Goal: Navigation & Orientation: Understand site structure

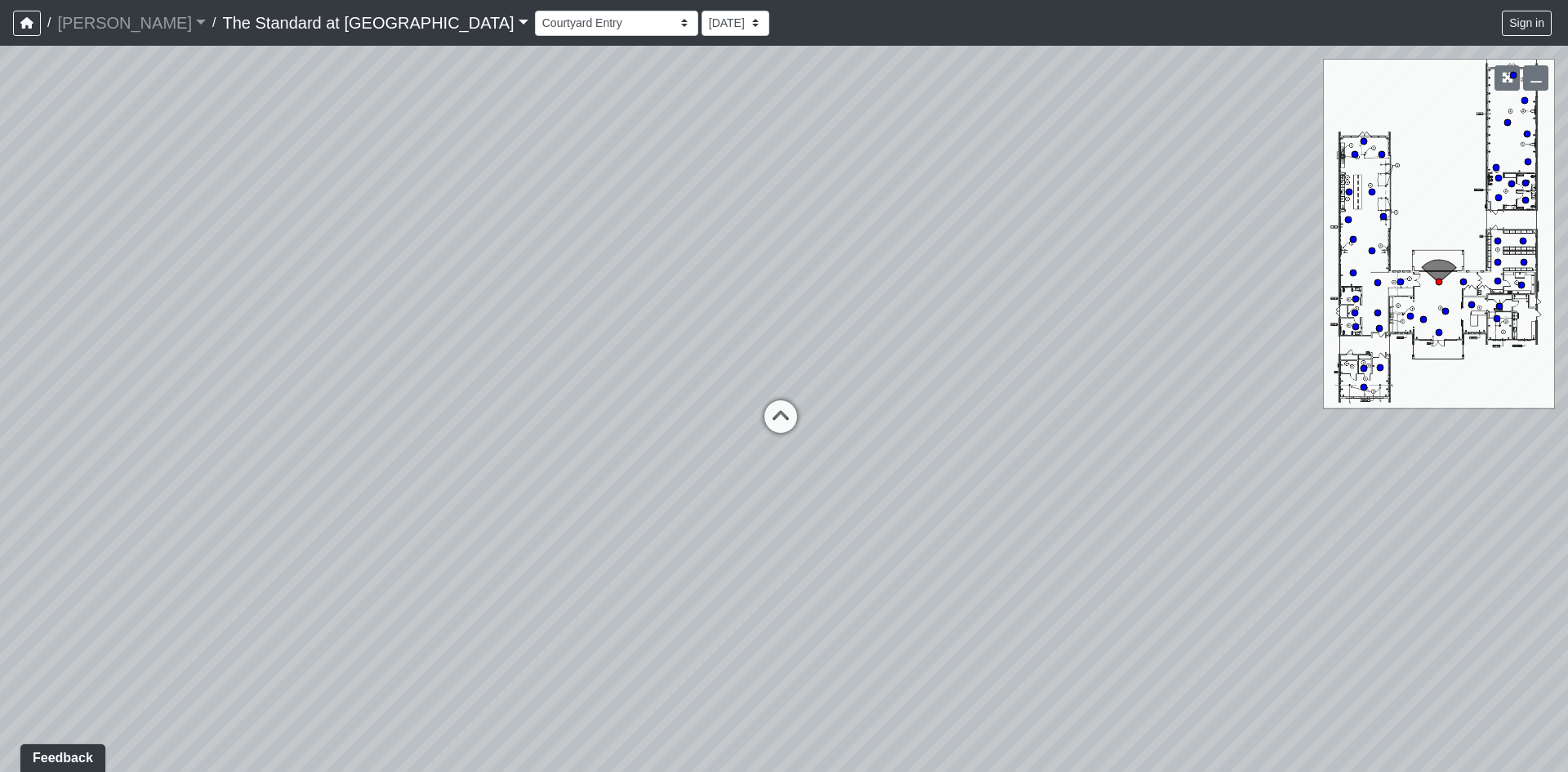
click at [926, 517] on div "Loading... Conference Entry Loading... Mailroom - Counter Loading... Co-Work - …" at bounding box center [784, 409] width 1568 height 726
drag, startPoint x: 790, startPoint y: 581, endPoint x: 1035, endPoint y: 482, distance: 264.2
click at [1080, 485] on div "Loading... Conference Entry Loading... Mailroom - Counter Loading... Co-Work - …" at bounding box center [784, 409] width 1568 height 726
drag, startPoint x: 681, startPoint y: 495, endPoint x: 1175, endPoint y: 526, distance: 495.0
click at [1282, 533] on div "Loading... Conference Entry Loading... Mailroom - Counter Loading... Co-Work - …" at bounding box center [784, 409] width 1568 height 726
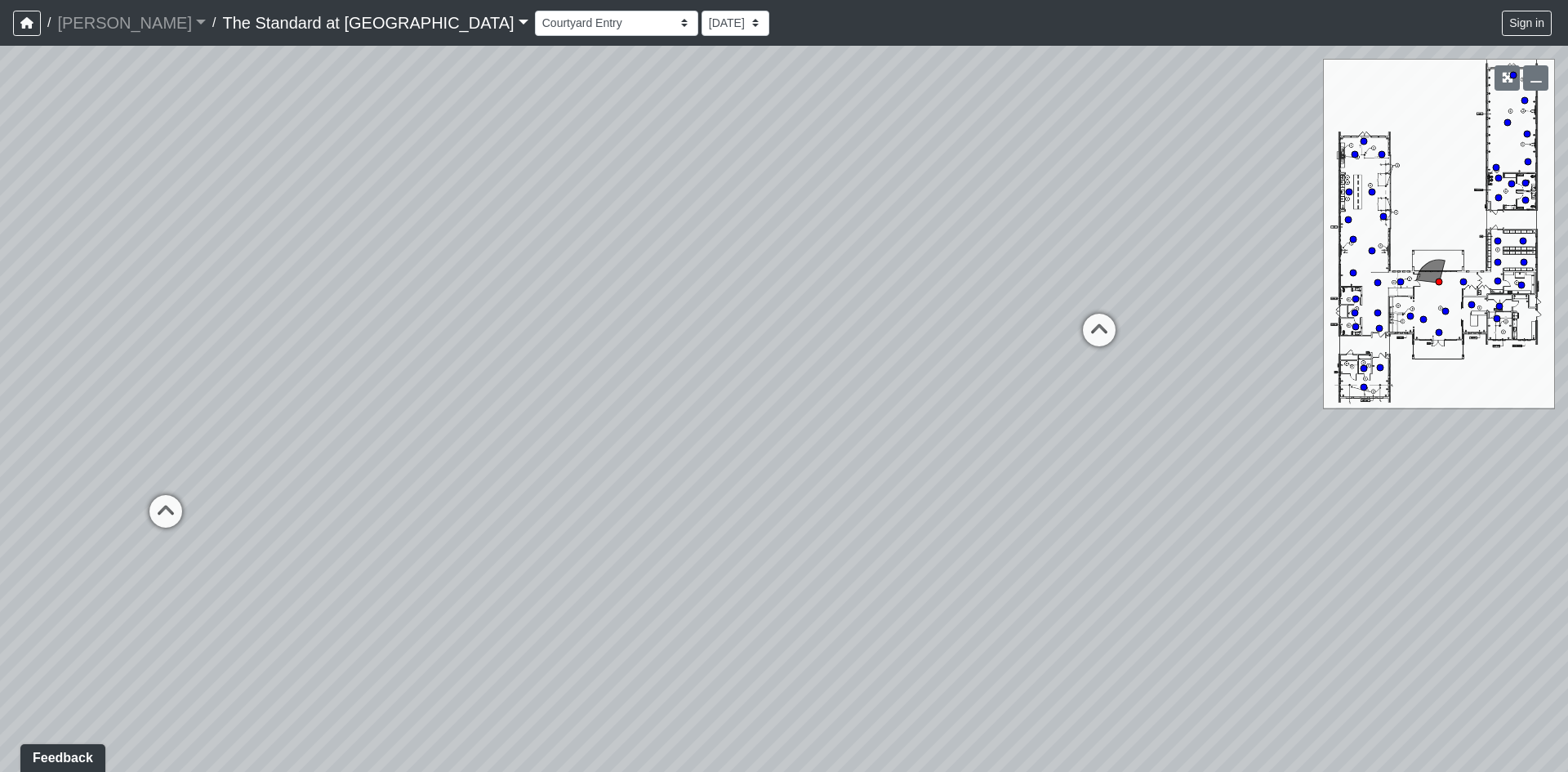
drag, startPoint x: 821, startPoint y: 494, endPoint x: 656, endPoint y: 494, distance: 165.0
click at [656, 494] on div "Loading... Conference Entry Loading... Mailroom - Counter Loading... Co-Work - …" at bounding box center [784, 409] width 1568 height 726
drag, startPoint x: 1006, startPoint y: 392, endPoint x: 500, endPoint y: 422, distance: 506.9
click at [500, 422] on div "Loading... Conference Entry Loading... Mailroom - Counter Loading... Co-Work - …" at bounding box center [784, 409] width 1568 height 726
drag, startPoint x: 872, startPoint y: 343, endPoint x: 918, endPoint y: 346, distance: 46.1
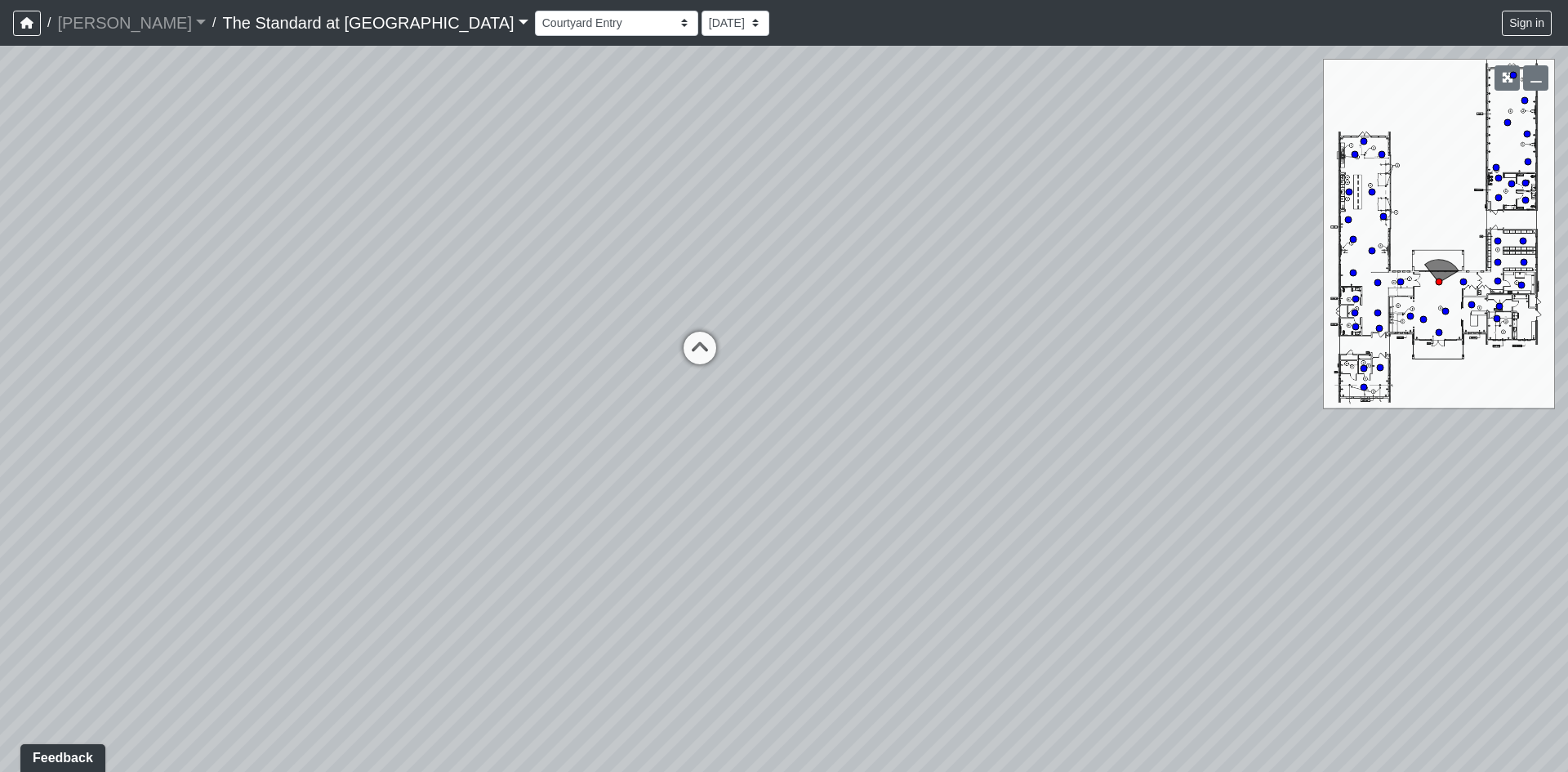
click at [918, 346] on div "Loading... Conference Entry Loading... Mailroom - Counter Loading... Co-Work - …" at bounding box center [784, 409] width 1568 height 726
click at [150, 581] on div "Loading... Conference Entry Loading... Mailroom - Counter Loading... Co-Work - …" at bounding box center [784, 409] width 1568 height 726
click at [702, 350] on icon at bounding box center [700, 356] width 49 height 49
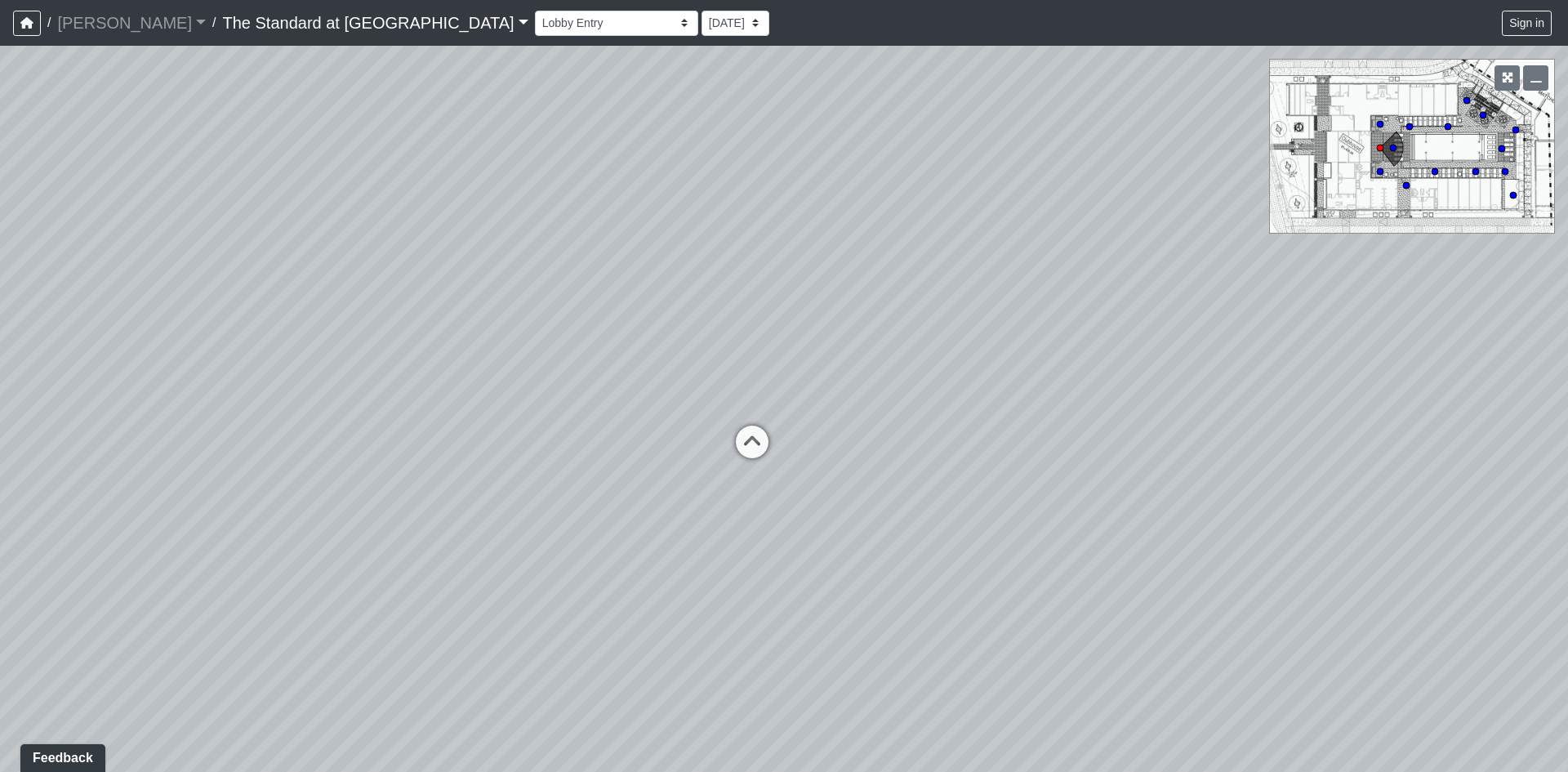
drag, startPoint x: 1016, startPoint y: 418, endPoint x: 1099, endPoint y: 430, distance: 83.9
click at [1099, 430] on div "Loading... Conference Entry Loading... Mailroom - Counter Loading... Co-Work - …" at bounding box center [784, 409] width 1568 height 726
click at [755, 443] on icon at bounding box center [752, 450] width 49 height 49
click at [763, 411] on div "Loading... Conference Entry Loading... Mailroom - Counter Loading... Co-Work - …" at bounding box center [784, 409] width 1568 height 726
click at [694, 369] on div "Loading... Conference Entry Loading... Mailroom - Counter Loading... Co-Work - …" at bounding box center [784, 409] width 1568 height 726
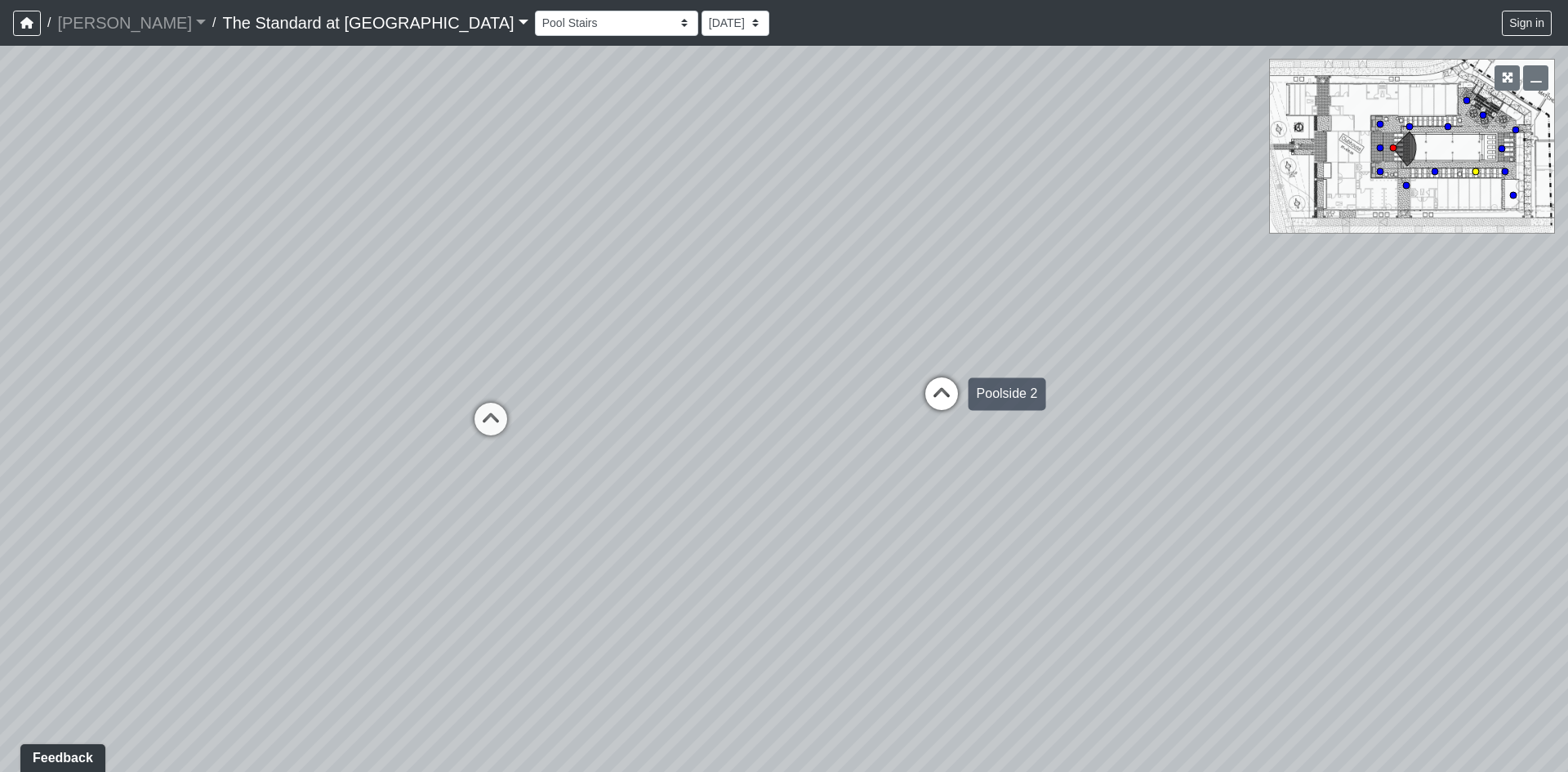
click at [931, 395] on icon at bounding box center [942, 402] width 49 height 49
drag, startPoint x: 483, startPoint y: 446, endPoint x: 611, endPoint y: 497, distance: 137.8
click at [611, 497] on div "Loading... Conference Entry Loading... Mailroom - Counter Loading... Co-Work - …" at bounding box center [784, 409] width 1568 height 726
drag, startPoint x: 355, startPoint y: 461, endPoint x: 490, endPoint y: 437, distance: 137.1
click at [490, 437] on div "Loading... Conference Entry Loading... Mailroom - Counter Loading... Co-Work - …" at bounding box center [784, 409] width 1568 height 726
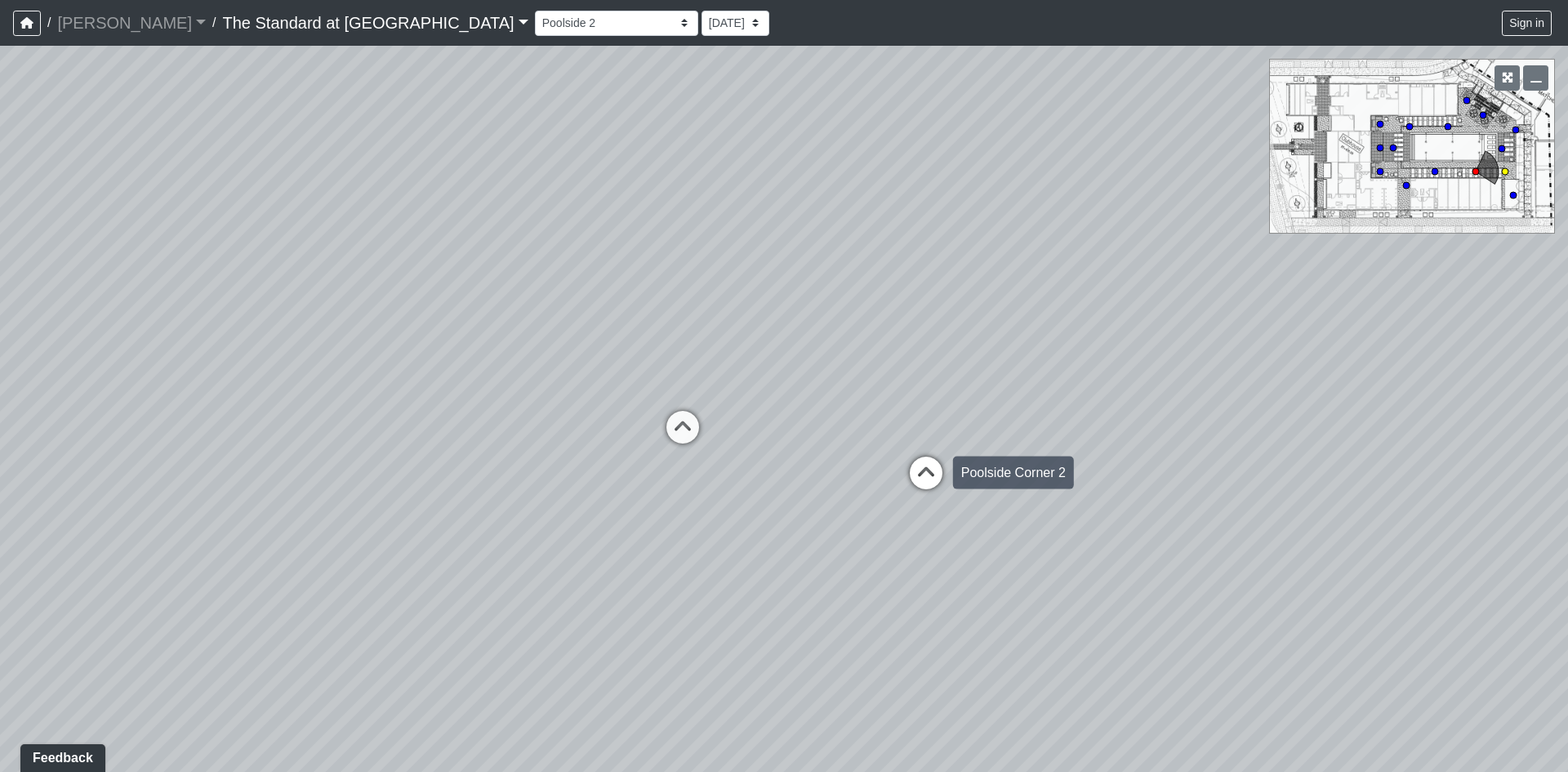
click at [930, 468] on icon at bounding box center [926, 481] width 49 height 49
drag, startPoint x: 1067, startPoint y: 525, endPoint x: 375, endPoint y: 479, distance: 693.5
click at [386, 482] on div "Loading... Conference Entry Loading... Mailroom - Counter Loading... Co-Work - …" at bounding box center [784, 409] width 1568 height 726
drag, startPoint x: 923, startPoint y: 478, endPoint x: 651, endPoint y: 455, distance: 273.0
click at [651, 455] on div "Loading... Conference Entry Loading... Mailroom - Counter Loading... Co-Work - …" at bounding box center [784, 409] width 1568 height 726
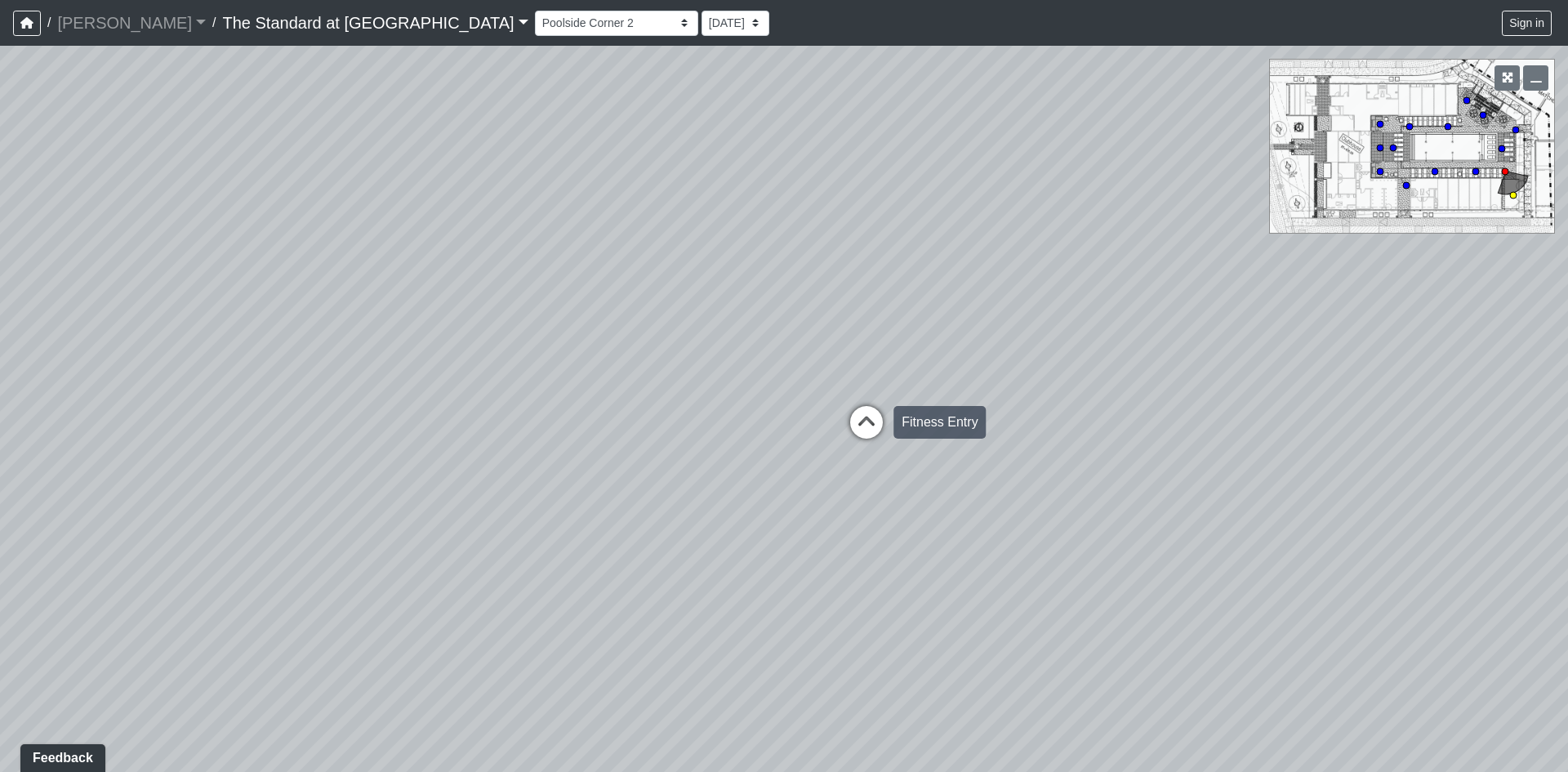
click at [857, 417] on icon at bounding box center [866, 430] width 49 height 49
drag, startPoint x: 1096, startPoint y: 461, endPoint x: 628, endPoint y: 258, distance: 510.1
click at [628, 258] on div "Loading... Conference Entry Loading... Mailroom - Counter Loading... Co-Work - …" at bounding box center [784, 409] width 1568 height 726
drag, startPoint x: 359, startPoint y: 323, endPoint x: 78, endPoint y: 335, distance: 281.3
click at [78, 335] on div "Loading... Conference Entry Loading... Mailroom - Counter Loading... Co-Work - …" at bounding box center [784, 409] width 1568 height 726
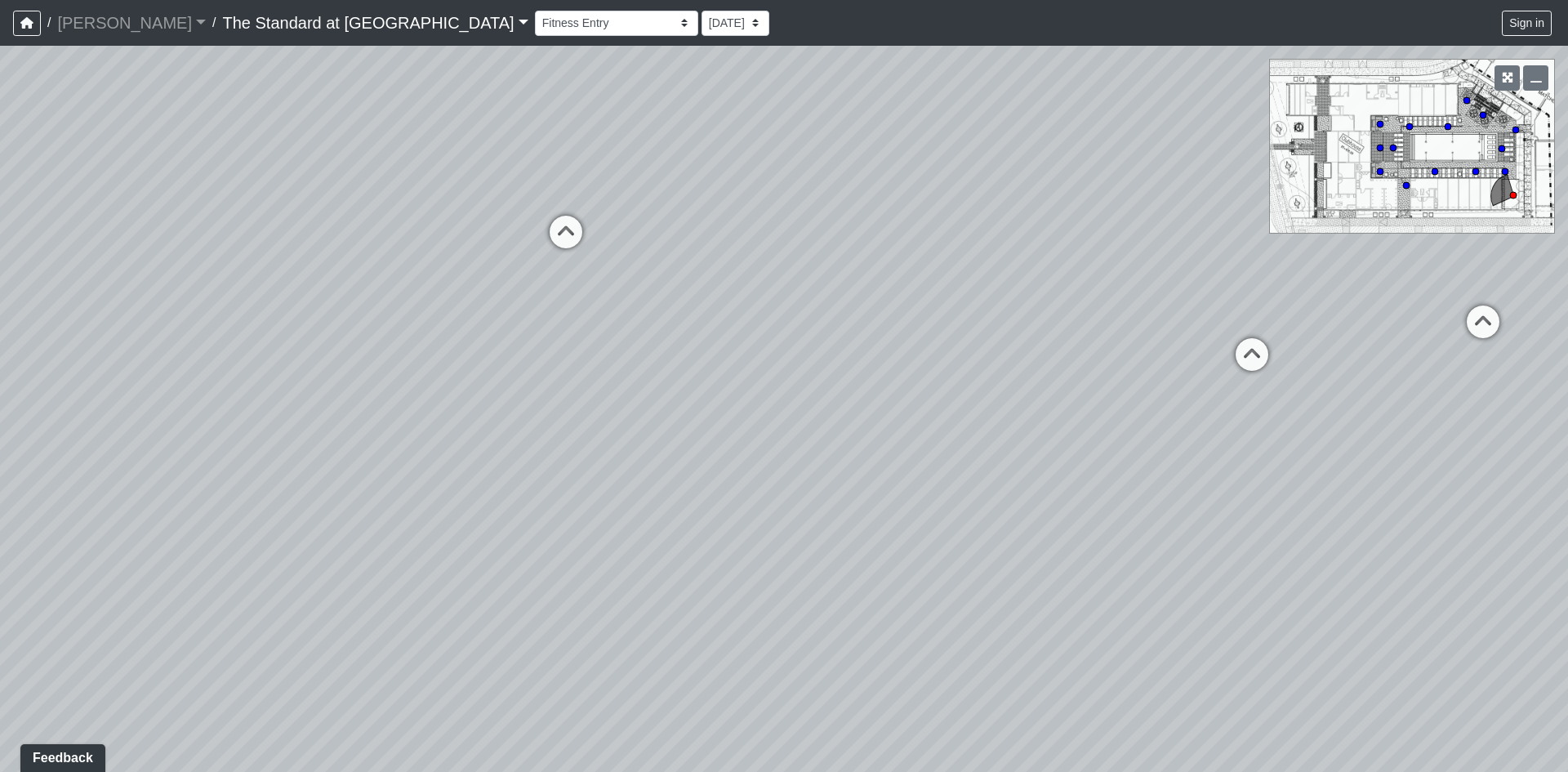
drag, startPoint x: 709, startPoint y: 307, endPoint x: 122, endPoint y: 495, distance: 616.4
click at [122, 495] on div "Loading... Conference Entry Loading... Mailroom - Counter Loading... Co-Work - …" at bounding box center [784, 409] width 1568 height 726
drag, startPoint x: 968, startPoint y: 412, endPoint x: 551, endPoint y: 495, distance: 425.2
click at [551, 495] on div "Loading... Conference Entry Loading... Mailroom - Counter Loading... Co-Work - …" at bounding box center [784, 409] width 1568 height 726
click at [895, 391] on icon at bounding box center [899, 406] width 49 height 49
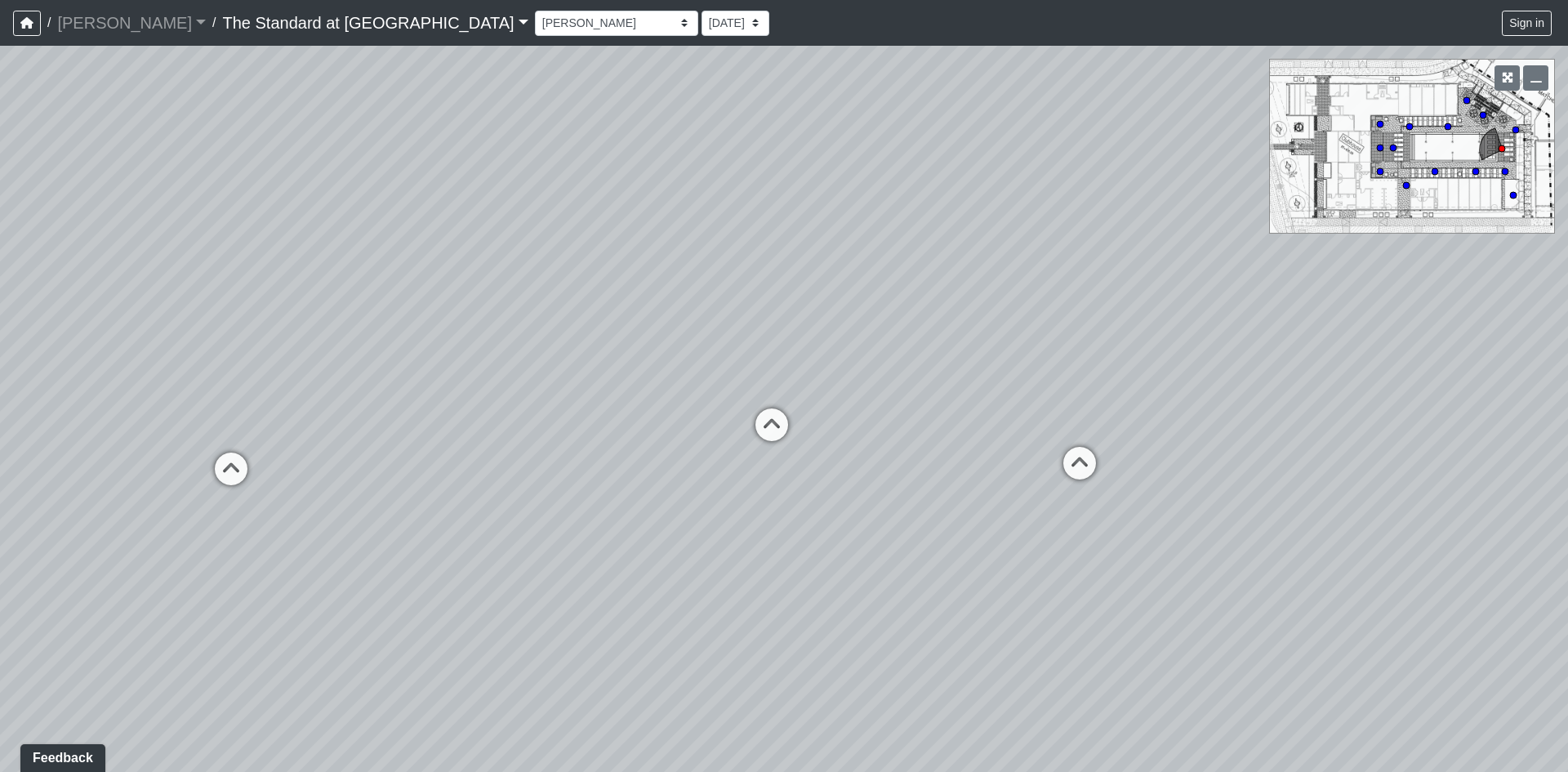
drag, startPoint x: 539, startPoint y: 553, endPoint x: 1131, endPoint y: 618, distance: 595.6
click at [1131, 618] on div "Loading... Conference Entry Loading... Mailroom - Counter Loading... Co-Work - …" at bounding box center [784, 409] width 1568 height 726
drag, startPoint x: 604, startPoint y: 566, endPoint x: 1290, endPoint y: 544, distance: 686.4
click at [1290, 544] on div "Loading... Conference Entry Loading... Mailroom - Counter Loading... Co-Work - …" at bounding box center [784, 409] width 1568 height 726
drag, startPoint x: 568, startPoint y: 568, endPoint x: 363, endPoint y: 481, distance: 222.7
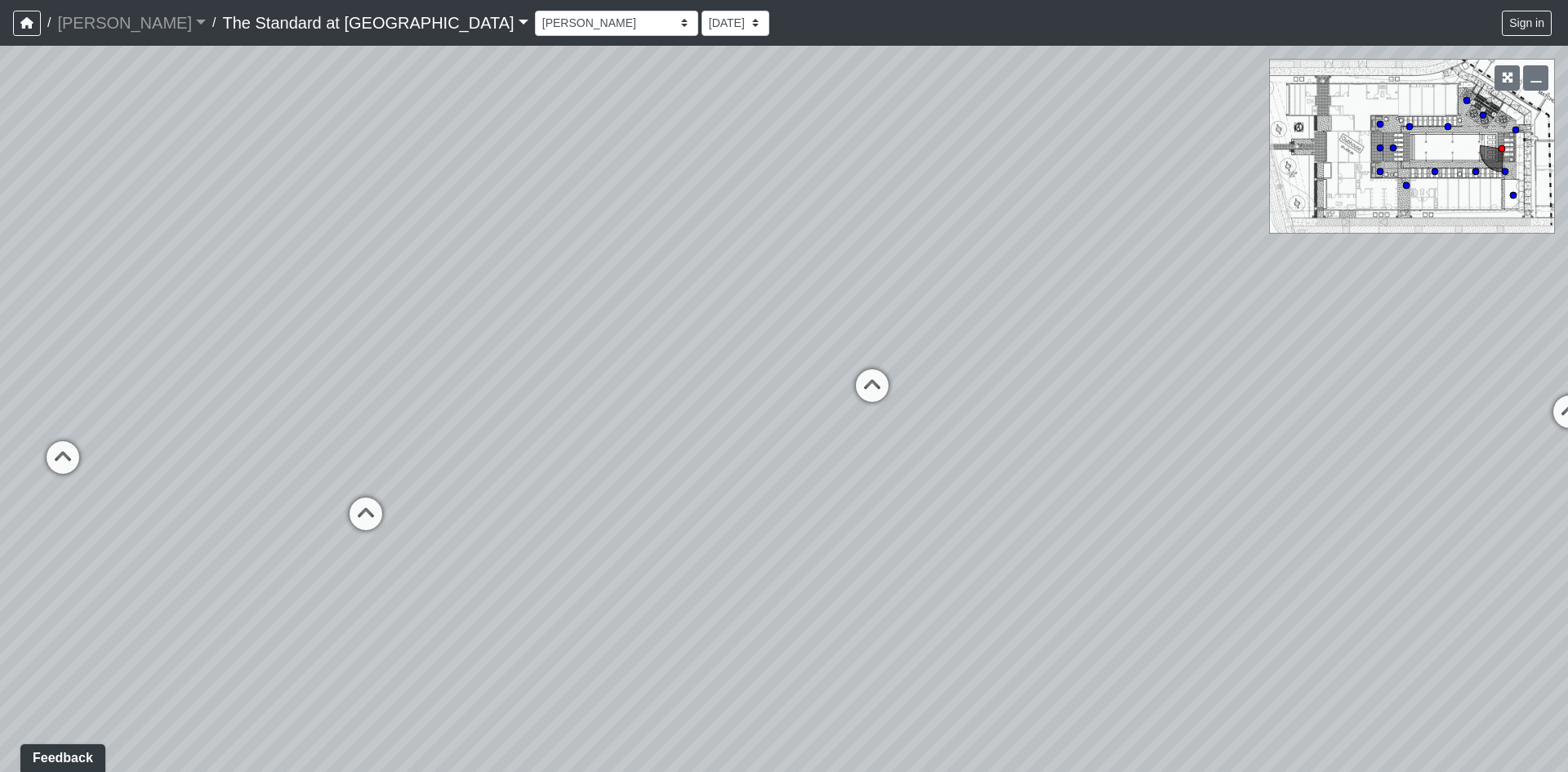
click at [364, 481] on div "Loading... Conference Entry Loading... Mailroom - Counter Loading... Co-Work - …" at bounding box center [784, 409] width 1568 height 726
drag, startPoint x: 1043, startPoint y: 411, endPoint x: 448, endPoint y: 480, distance: 599.0
click at [448, 480] on div "Loading... Conference Entry Loading... Mailroom - Counter Loading... Co-Work - …" at bounding box center [784, 409] width 1568 height 726
click at [947, 414] on icon at bounding box center [956, 425] width 49 height 49
drag, startPoint x: 1354, startPoint y: 512, endPoint x: 599, endPoint y: 363, distance: 769.6
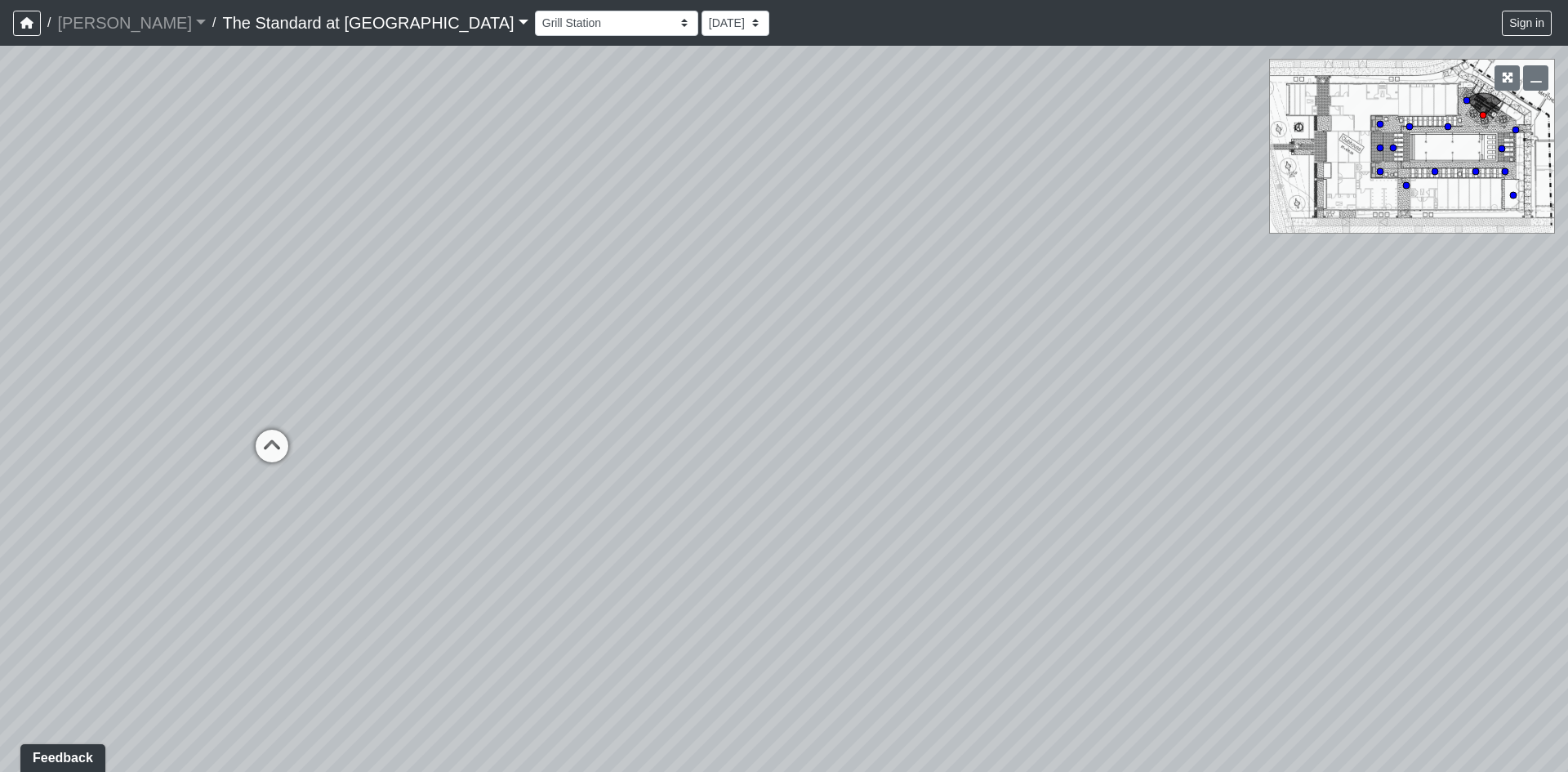
click at [599, 363] on div "Loading... Conference Entry Loading... Mailroom - Counter Loading... Co-Work - …" at bounding box center [784, 409] width 1568 height 726
drag, startPoint x: 1010, startPoint y: 478, endPoint x: 1235, endPoint y: 544, distance: 234.5
click at [598, 629] on div "Loading... Conference Entry Loading... Mailroom - Counter Loading... Co-Work - …" at bounding box center [784, 409] width 1568 height 726
click at [1382, 497] on icon at bounding box center [1381, 506] width 49 height 49
drag, startPoint x: 1086, startPoint y: 366, endPoint x: 895, endPoint y: 473, distance: 218.9
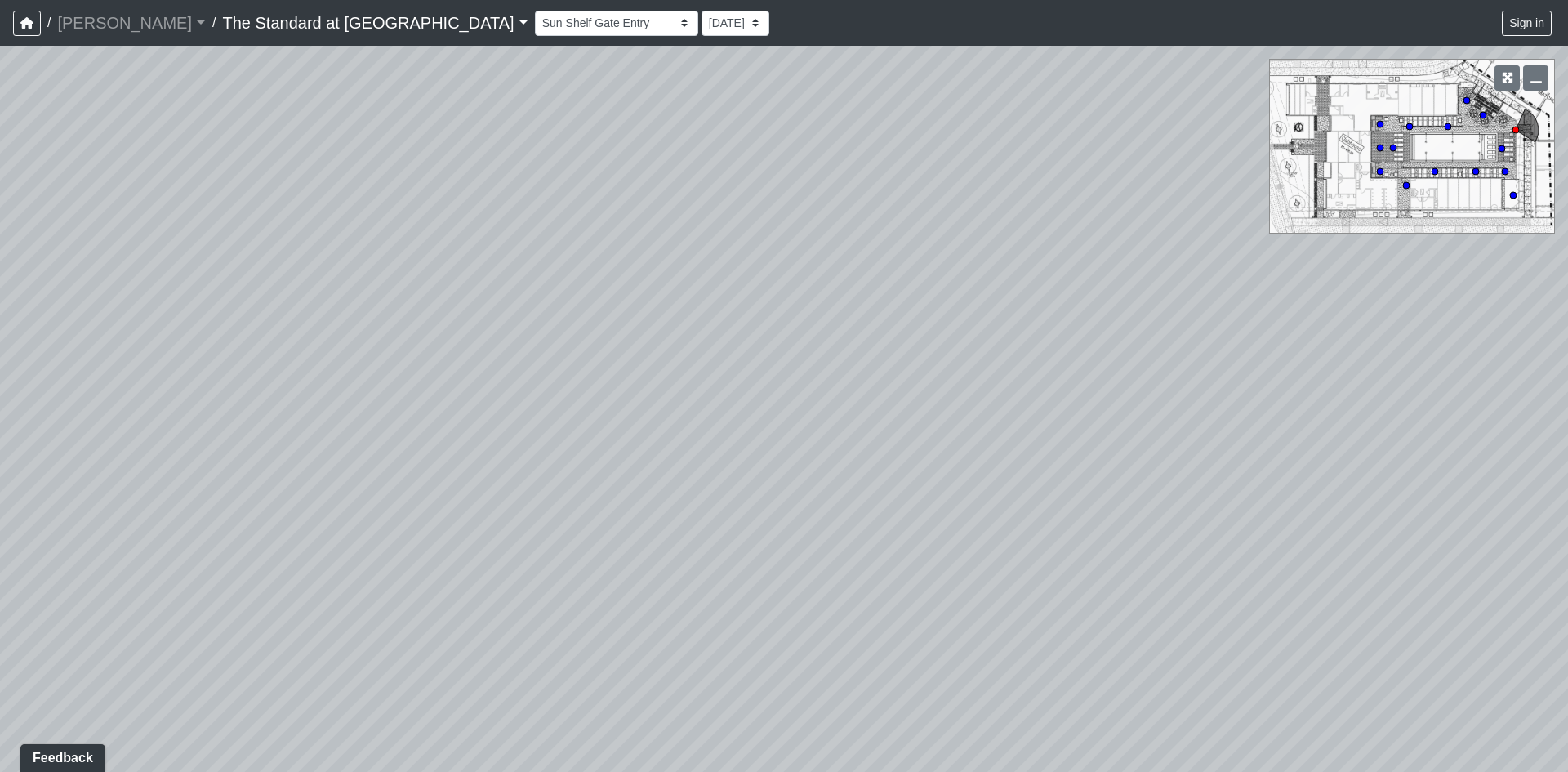
click at [895, 473] on div "Loading... Conference Entry Loading... Mailroom - Counter Loading... Co-Work - …" at bounding box center [784, 409] width 1568 height 726
drag, startPoint x: 653, startPoint y: 437, endPoint x: 1250, endPoint y: 481, distance: 598.6
click at [1250, 481] on div "Loading... Conference Entry Loading... Mailroom - Counter Loading... Co-Work - …" at bounding box center [784, 409] width 1568 height 726
drag, startPoint x: 715, startPoint y: 468, endPoint x: 997, endPoint y: 459, distance: 282.1
click at [1094, 469] on div "Loading... Conference Entry Loading... Mailroom - Counter Loading... Co-Work - …" at bounding box center [784, 409] width 1568 height 726
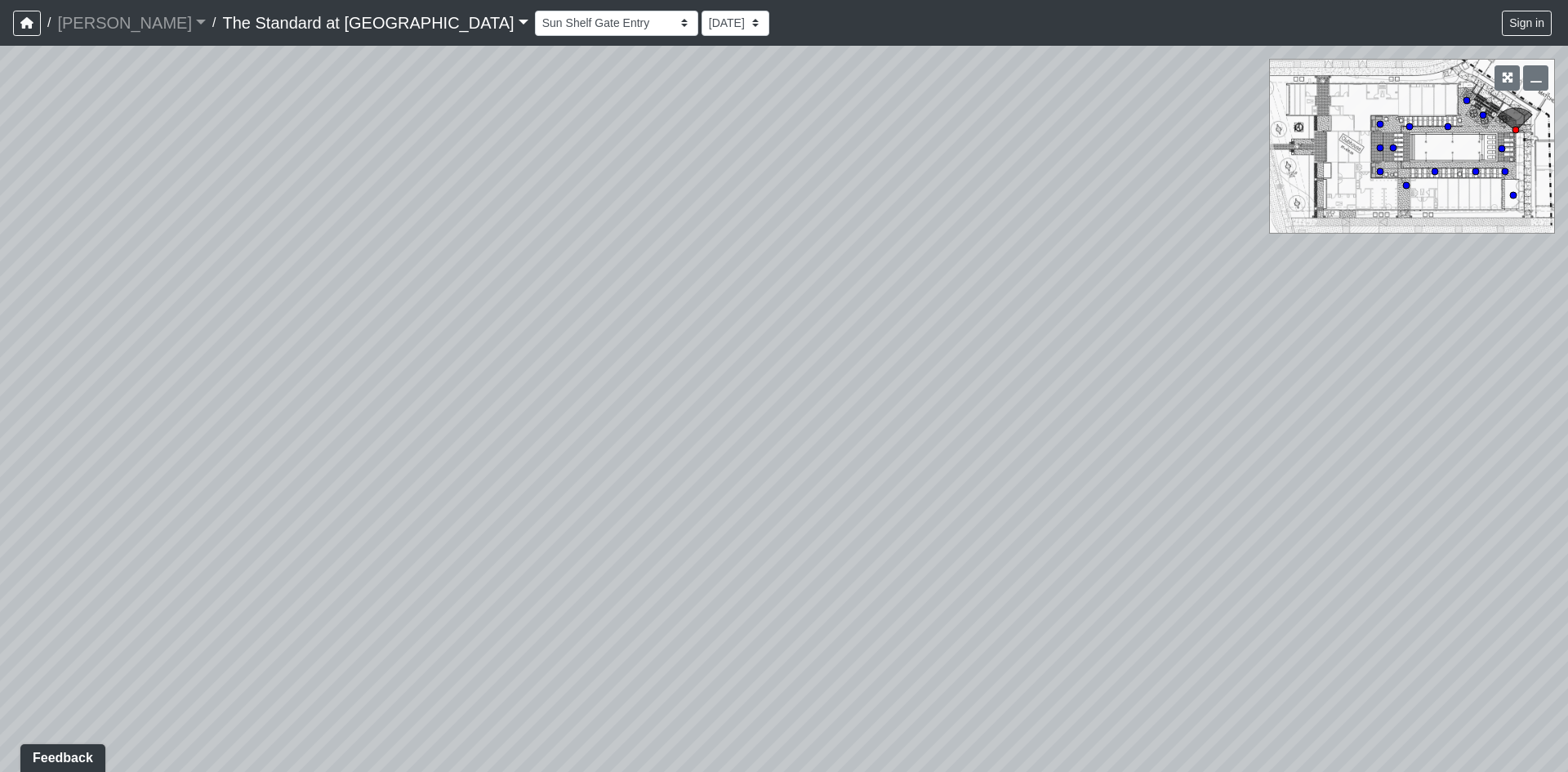
drag, startPoint x: 532, startPoint y: 425, endPoint x: 1067, endPoint y: 506, distance: 541.1
click at [1067, 506] on div "Loading... Conference Entry Loading... Mailroom - Counter Loading... Co-Work - …" at bounding box center [784, 409] width 1568 height 726
drag, startPoint x: 705, startPoint y: 544, endPoint x: 786, endPoint y: 371, distance: 191.0
click at [823, 364] on div "Loading... Conference Entry Loading... Mailroom - Counter Loading... Co-Work - …" at bounding box center [784, 409] width 1568 height 726
click at [672, 465] on icon at bounding box center [677, 480] width 49 height 49
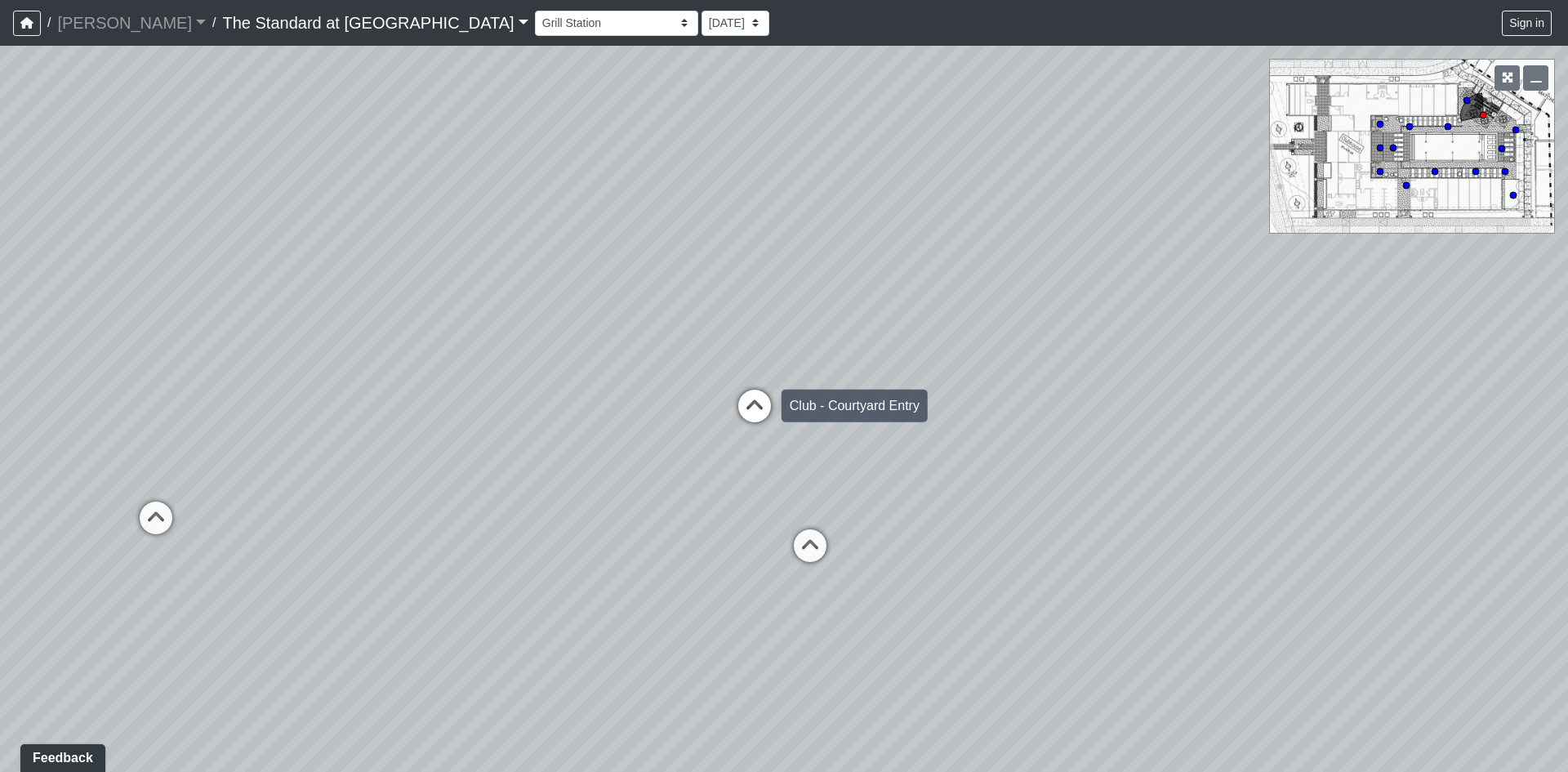
click at [749, 409] on icon at bounding box center [755, 414] width 49 height 49
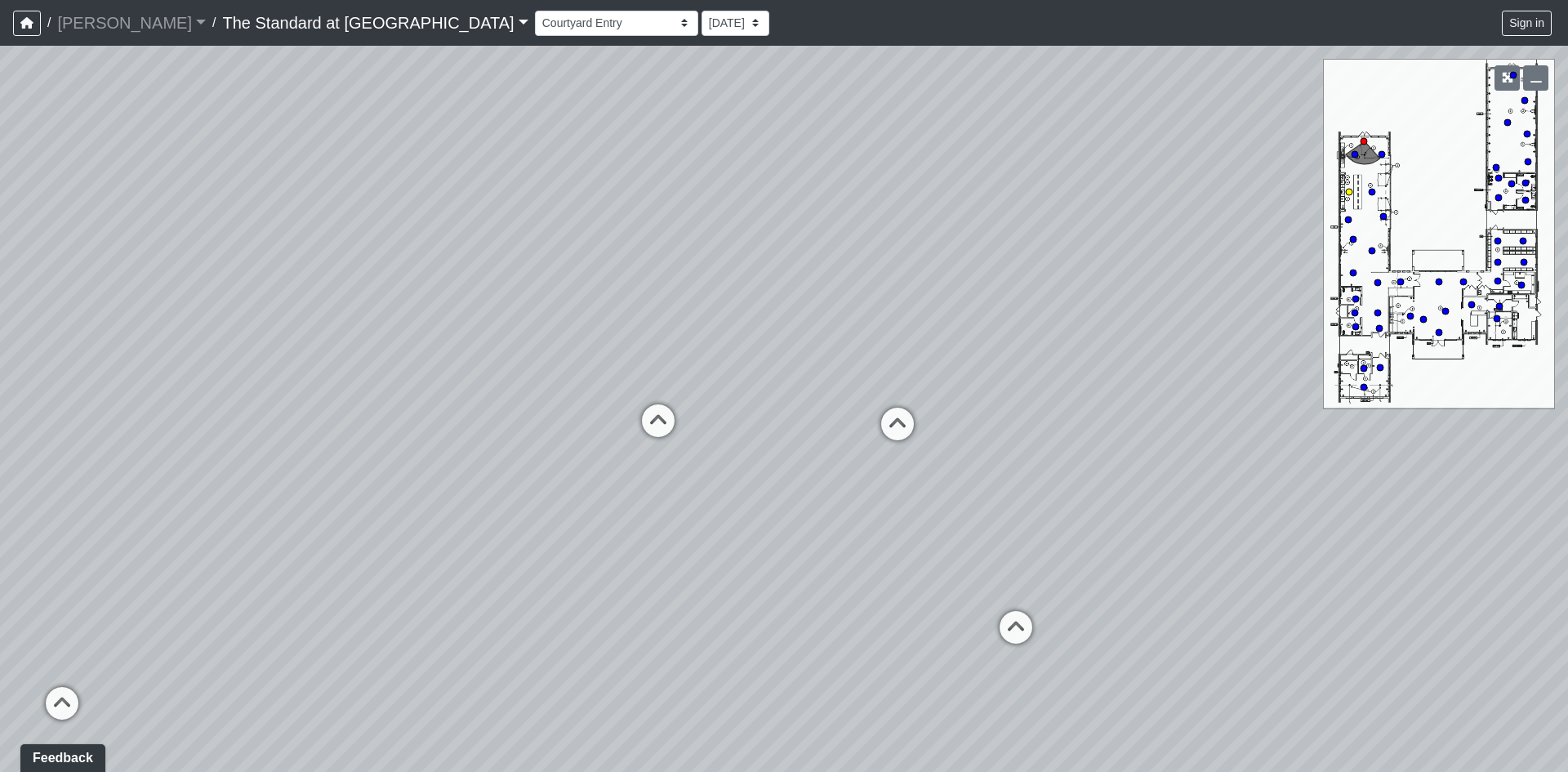
drag, startPoint x: 549, startPoint y: 508, endPoint x: 1185, endPoint y: 416, distance: 642.6
click at [1185, 416] on div "Loading... Conference Entry Loading... Mailroom - Counter Loading... Co-Work - …" at bounding box center [784, 409] width 1568 height 726
drag, startPoint x: 583, startPoint y: 497, endPoint x: 1055, endPoint y: 544, distance: 474.3
click at [1136, 553] on div "Loading... Conference Entry Loading... Mailroom - Counter Loading... Co-Work - …" at bounding box center [784, 409] width 1568 height 726
drag, startPoint x: 498, startPoint y: 533, endPoint x: 1130, endPoint y: 520, distance: 632.1
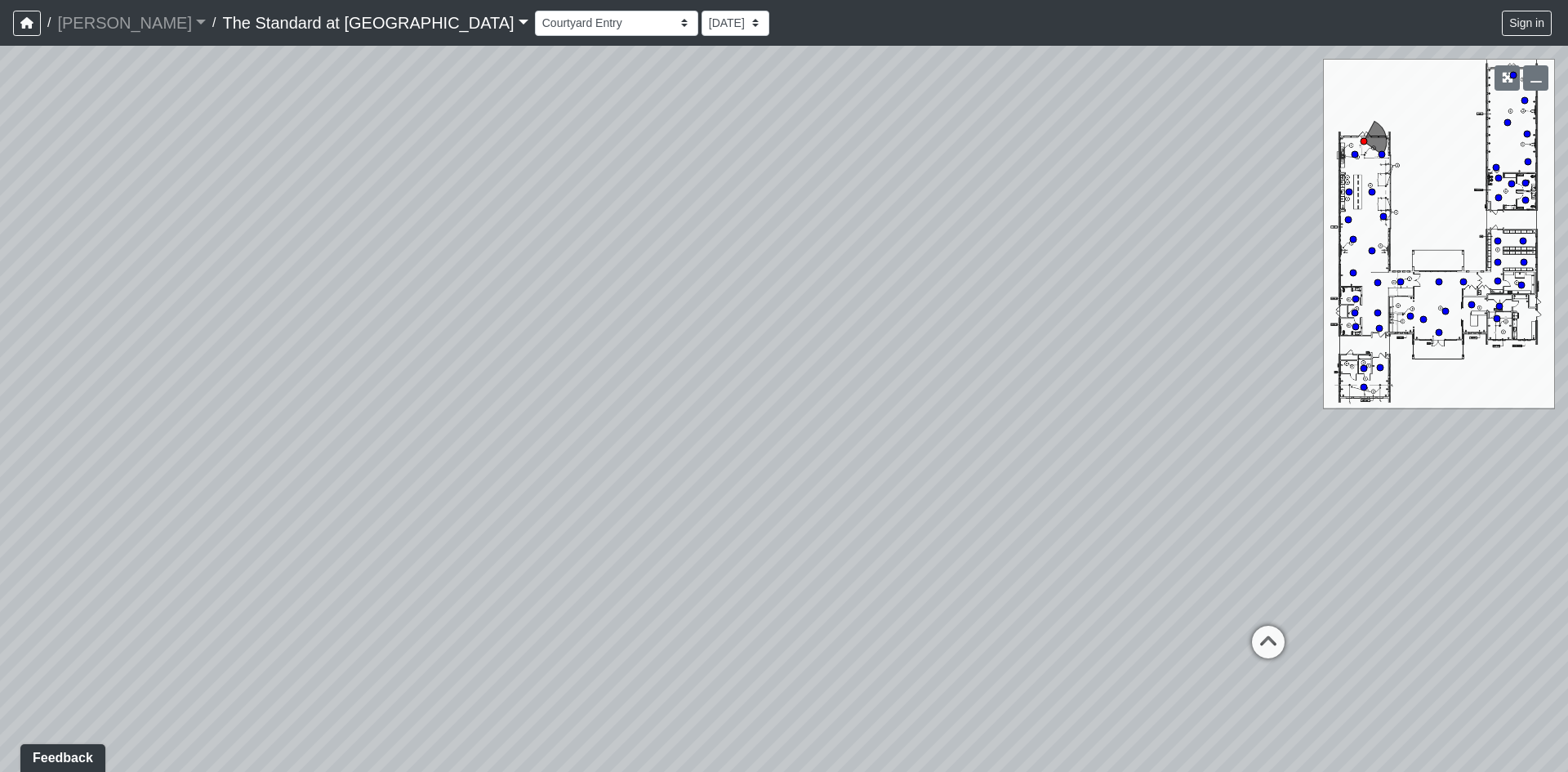
click at [1134, 520] on div "Loading... Conference Entry Loading... Mailroom - Counter Loading... Co-Work - …" at bounding box center [784, 409] width 1568 height 726
drag, startPoint x: 804, startPoint y: 555, endPoint x: 0, endPoint y: 339, distance: 832.5
click at [0, 338] on div "Loading... Conference Entry Loading... Mailroom - Counter Loading... Co-Work - …" at bounding box center [784, 409] width 1568 height 726
drag, startPoint x: 983, startPoint y: 471, endPoint x: 592, endPoint y: 618, distance: 417.7
click at [592, 618] on div "Loading... Conference Entry Loading... Mailroom - Counter Loading... Co-Work - …" at bounding box center [784, 409] width 1568 height 726
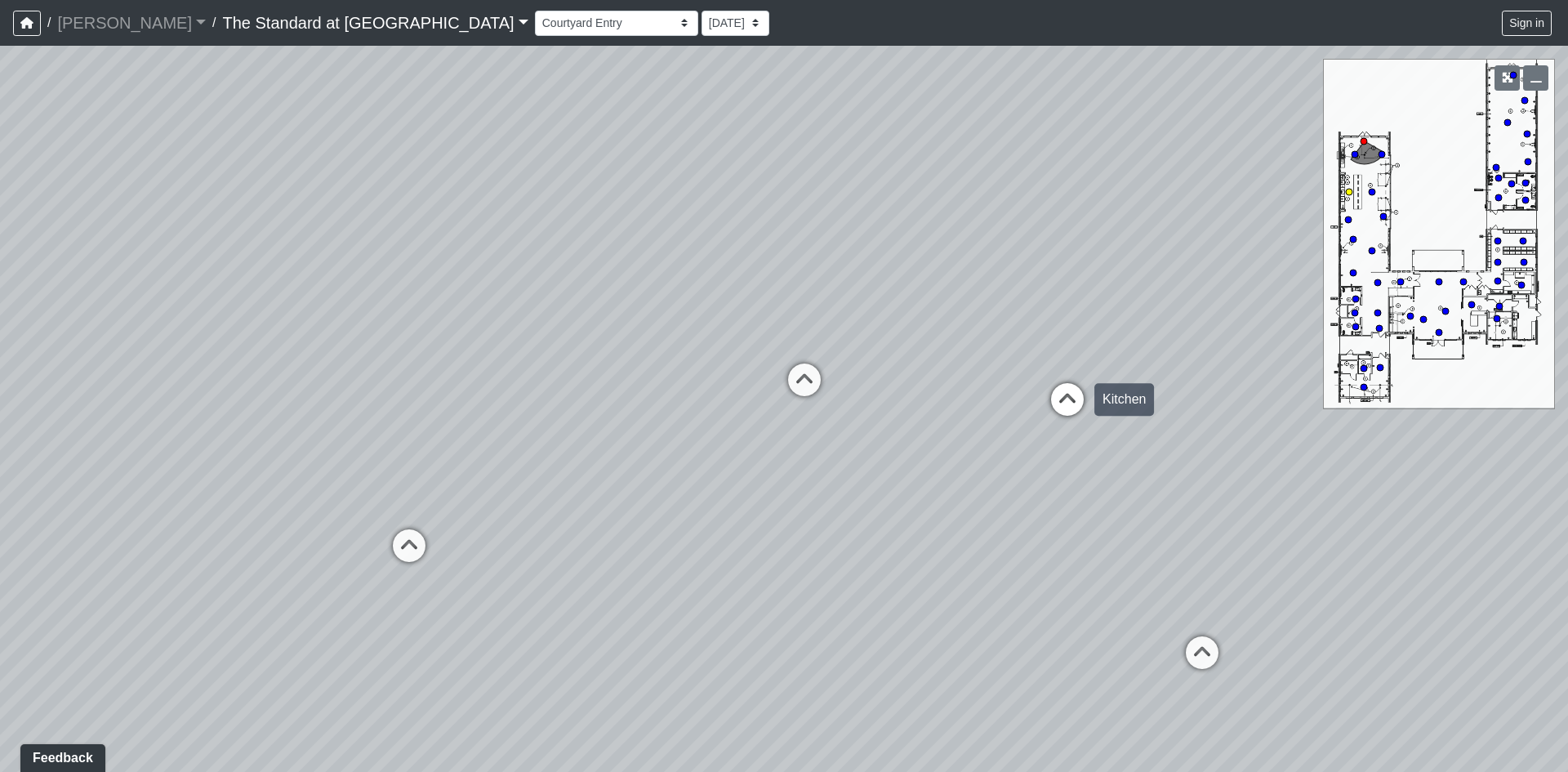
click at [1064, 397] on icon at bounding box center [1068, 408] width 49 height 49
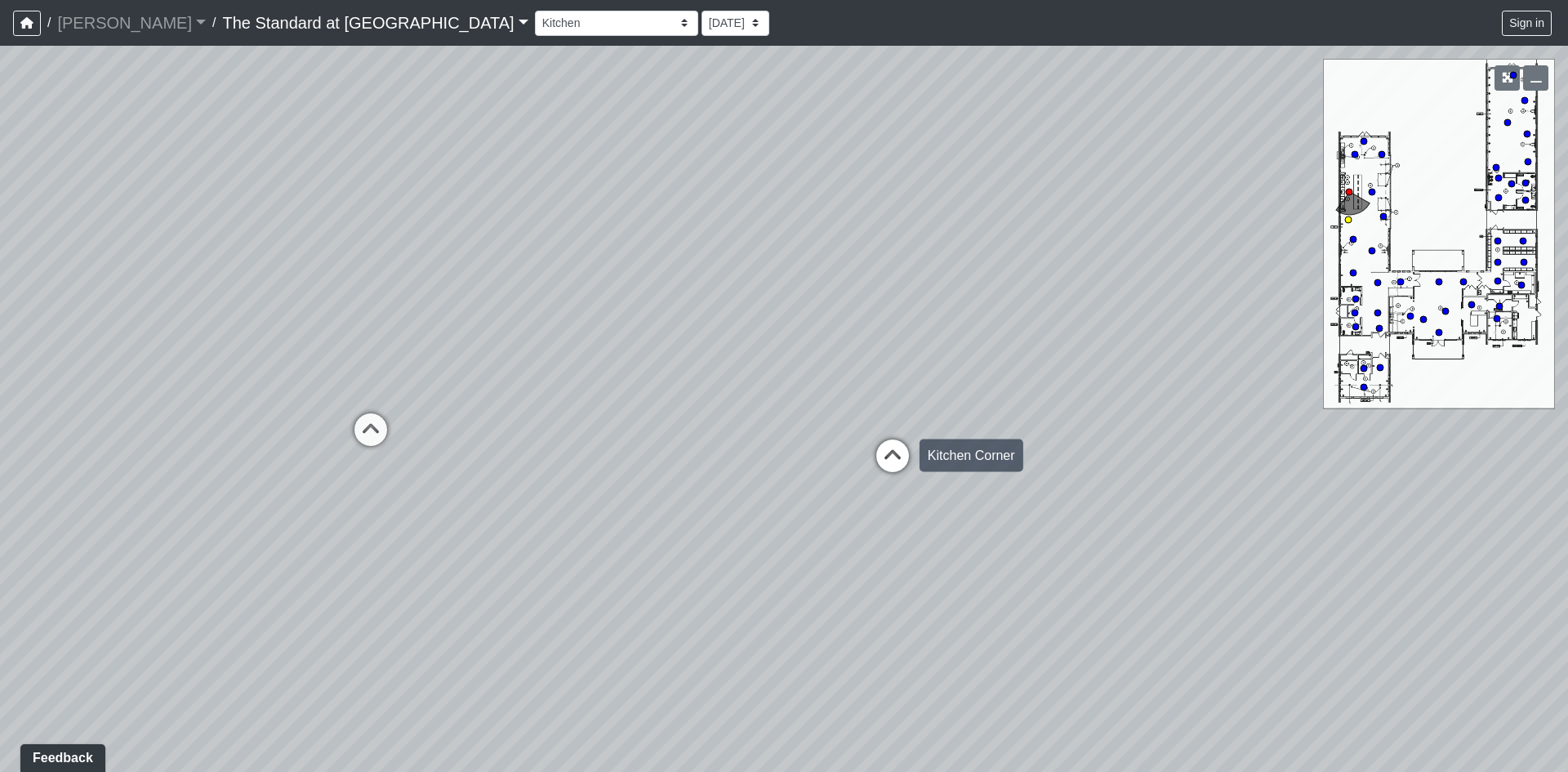
click at [898, 457] on icon at bounding box center [892, 464] width 49 height 49
click at [790, 474] on icon at bounding box center [792, 495] width 49 height 49
click at [931, 436] on icon at bounding box center [940, 435] width 49 height 49
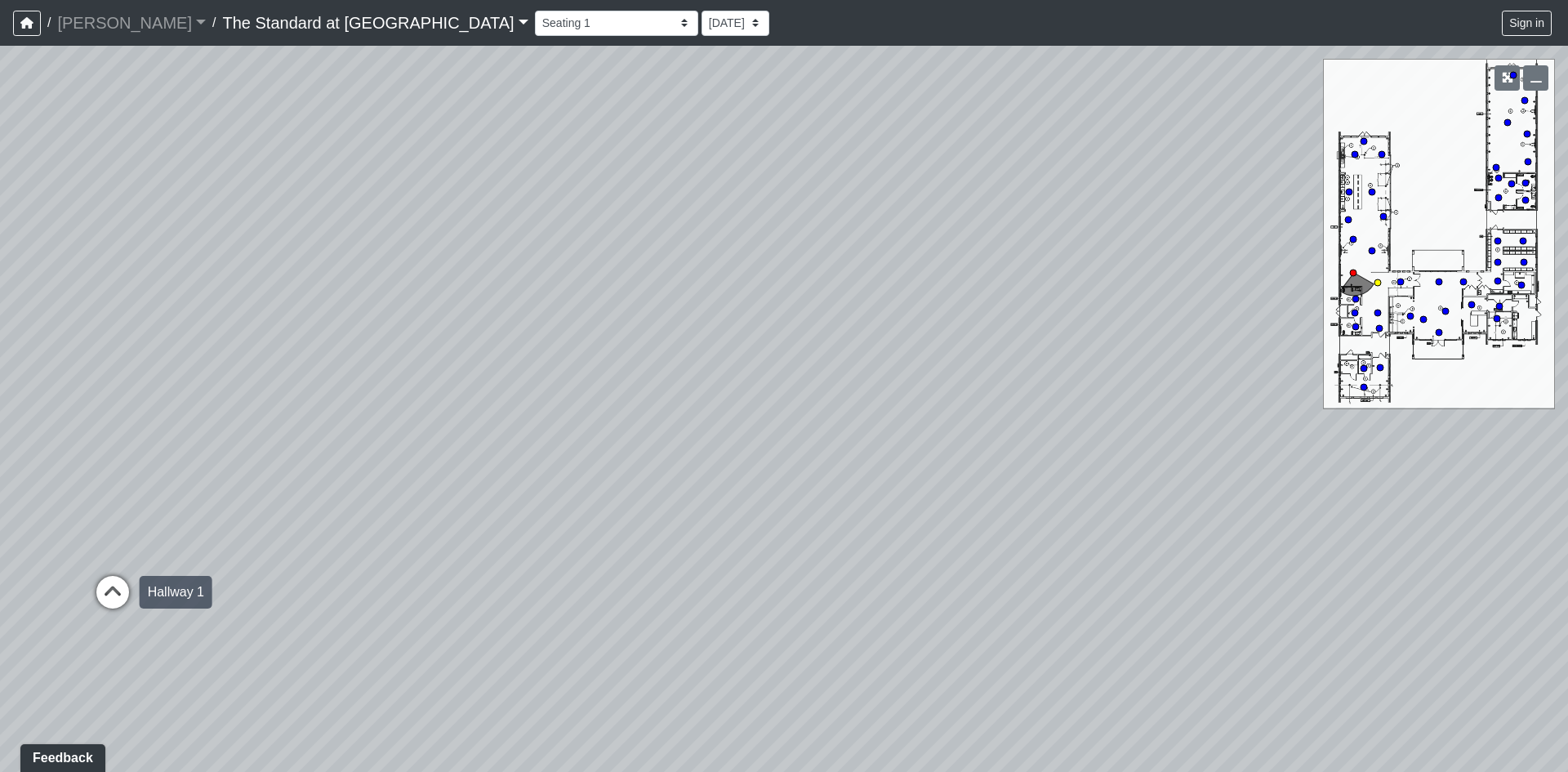
click at [125, 582] on icon at bounding box center [113, 600] width 49 height 49
click at [915, 445] on icon at bounding box center [914, 465] width 49 height 49
drag, startPoint x: 766, startPoint y: 338, endPoint x: 0, endPoint y: 408, distance: 769.2
click at [0, 408] on div "Loading... Conference Entry Loading... Mailroom - Counter Loading... Co-Work - …" at bounding box center [784, 409] width 1568 height 726
drag, startPoint x: 236, startPoint y: 477, endPoint x: 1095, endPoint y: 577, distance: 864.8
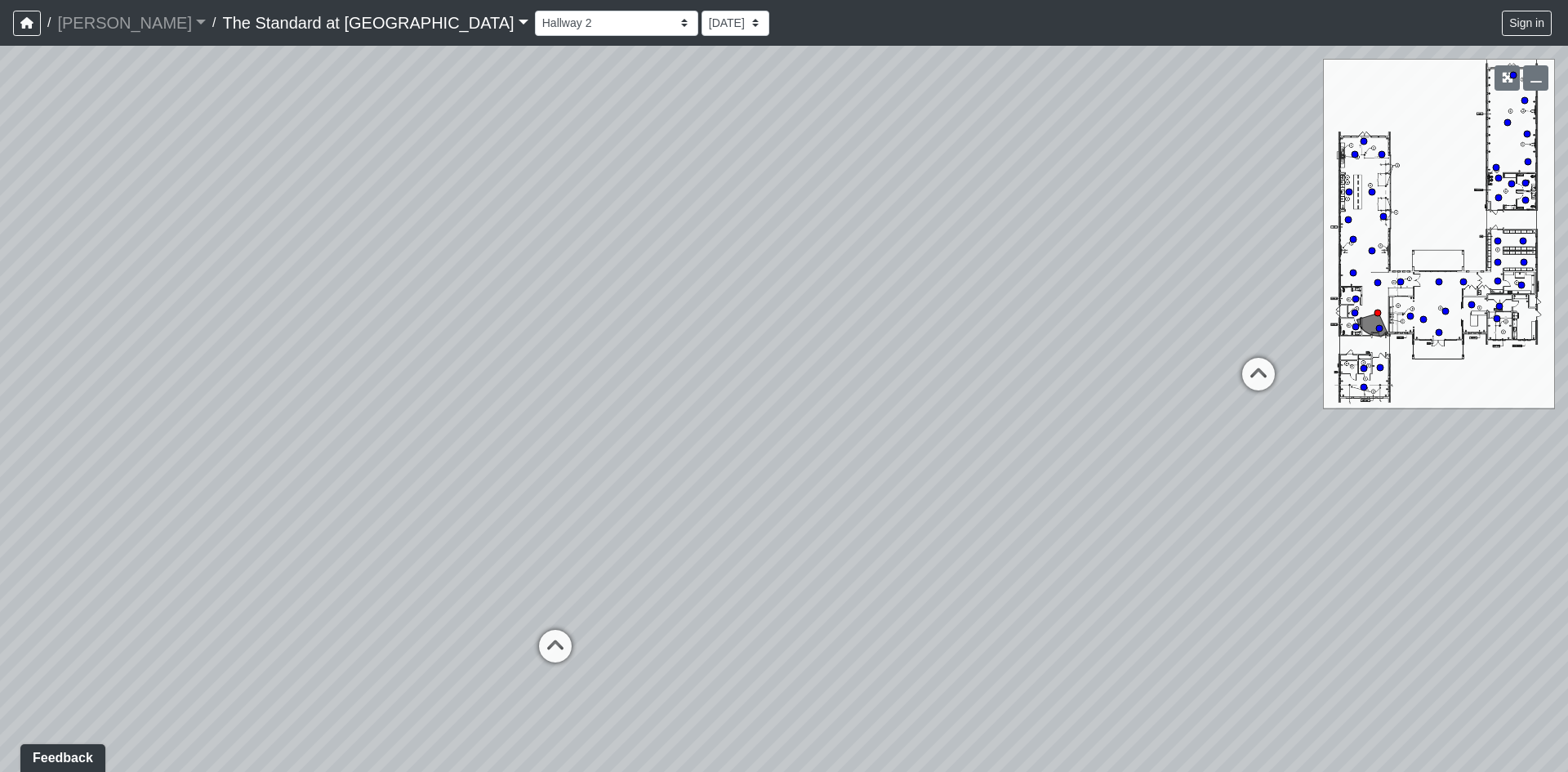
click at [1117, 582] on div "Loading... Conference Entry Loading... Mailroom - Counter Loading... Co-Work - …" at bounding box center [784, 409] width 1568 height 726
click at [656, 628] on icon at bounding box center [656, 648] width 49 height 49
click at [614, 369] on icon at bounding box center [618, 381] width 49 height 49
drag, startPoint x: 1010, startPoint y: 454, endPoint x: 234, endPoint y: 360, distance: 781.7
click at [234, 360] on div "Loading... Conference Entry Loading... Mailroom - Counter Loading... Co-Work - …" at bounding box center [784, 409] width 1568 height 726
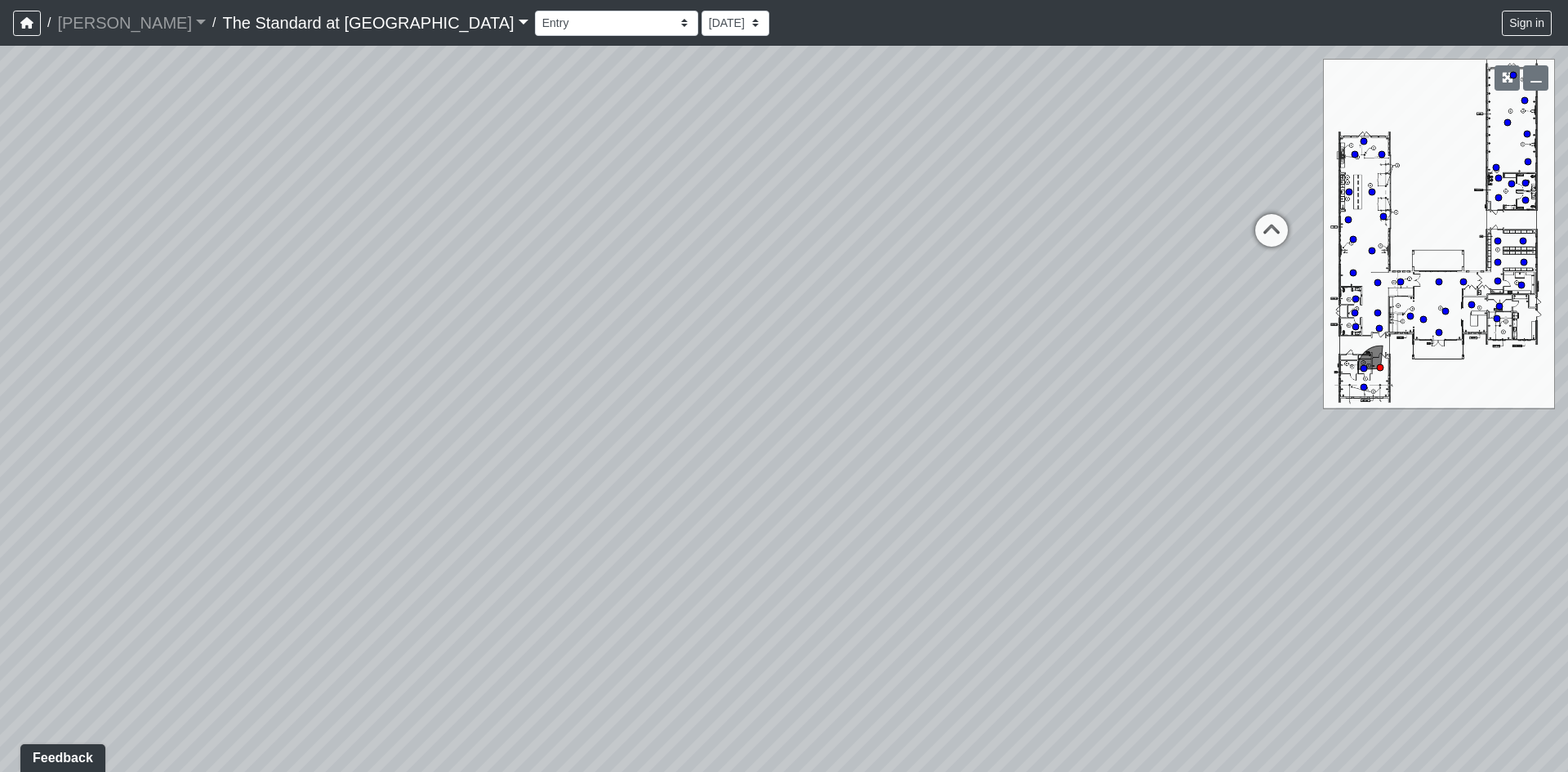
drag, startPoint x: 1083, startPoint y: 429, endPoint x: 214, endPoint y: 350, distance: 872.6
click at [212, 350] on div "Loading... Conference Entry Loading... Mailroom - Counter Loading... Co-Work - …" at bounding box center [784, 409] width 1568 height 726
drag, startPoint x: 1198, startPoint y: 426, endPoint x: 867, endPoint y: 442, distance: 331.4
click at [867, 442] on div "Loading... Conference Entry Loading... Mailroom - Counter Loading... Co-Work - …" at bounding box center [784, 409] width 1568 height 726
drag, startPoint x: 435, startPoint y: 363, endPoint x: 746, endPoint y: 444, distance: 321.4
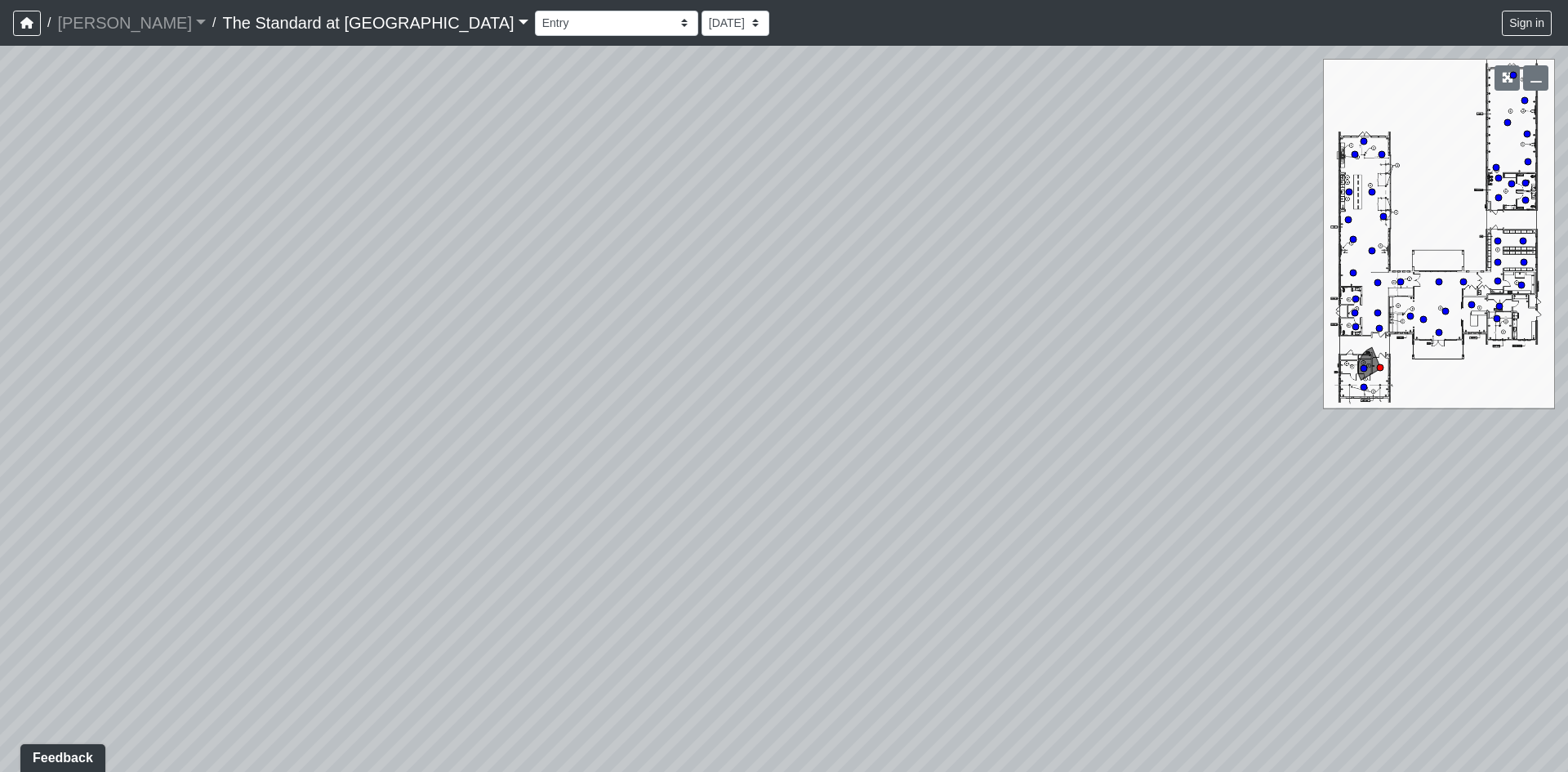
click at [1232, 422] on div "Loading... Conference Entry Loading... Mailroom - Counter Loading... Co-Work - …" at bounding box center [784, 409] width 1568 height 726
drag, startPoint x: 499, startPoint y: 420, endPoint x: 1201, endPoint y: 580, distance: 720.0
click at [1201, 580] on div "Loading... Conference Entry Loading... Mailroom - Counter Loading... Co-Work - …" at bounding box center [784, 409] width 1568 height 726
drag, startPoint x: 746, startPoint y: 532, endPoint x: 906, endPoint y: 379, distance: 221.4
click at [951, 323] on div "Loading... Conference Entry Loading... Mailroom - Counter Loading... Co-Work - …" at bounding box center [784, 409] width 1568 height 726
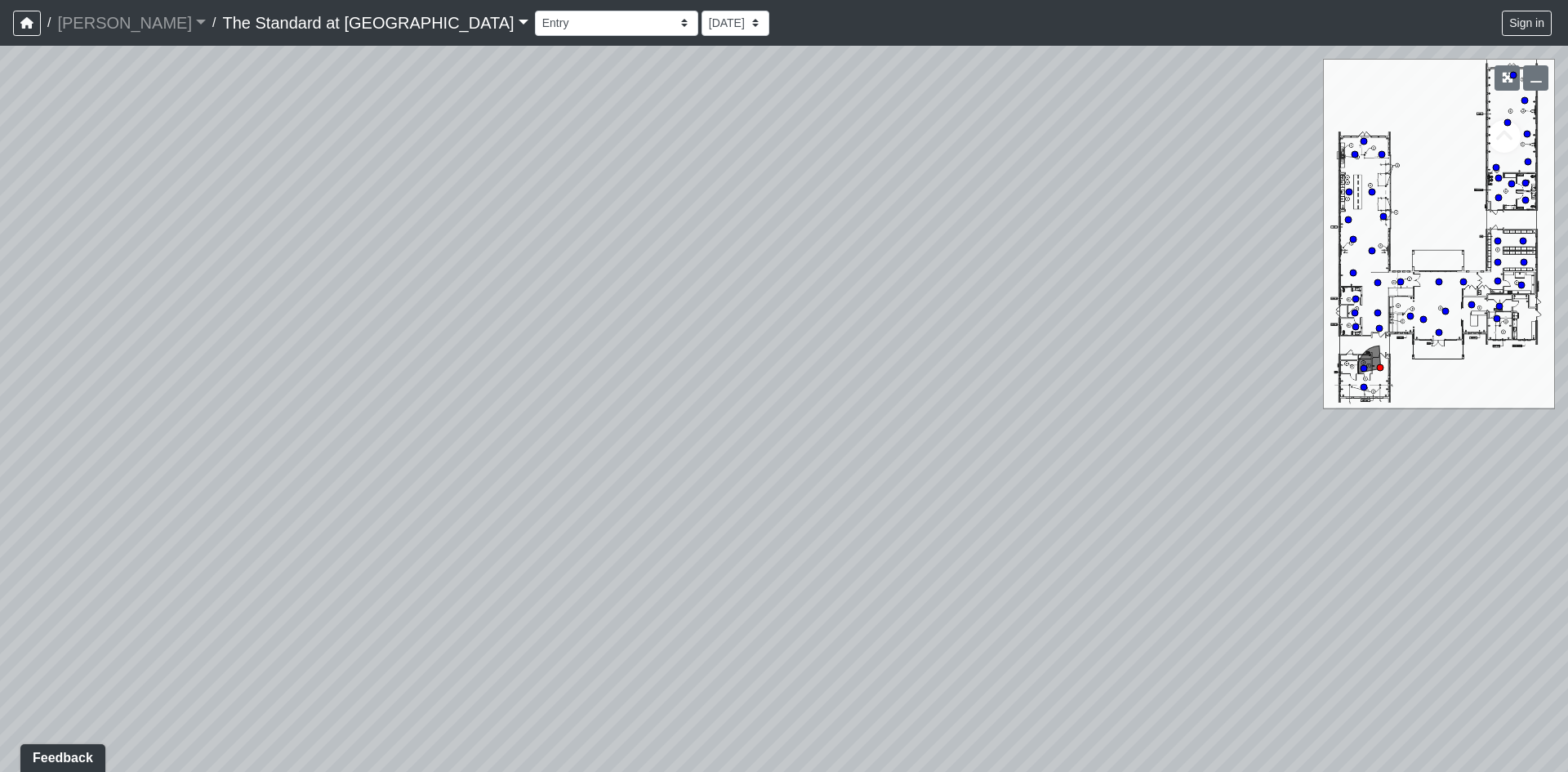
drag, startPoint x: 1211, startPoint y: 507, endPoint x: 0, endPoint y: 376, distance: 1218.1
click at [0, 376] on div "Loading... Conference Entry Loading... Mailroom - Counter Loading... Co-Work - …" at bounding box center [784, 409] width 1568 height 726
drag, startPoint x: 774, startPoint y: 326, endPoint x: 274, endPoint y: 410, distance: 507.0
click at [274, 410] on div "Loading... Conference Entry Loading... Mailroom - Counter Loading... Co-Work - …" at bounding box center [784, 409] width 1568 height 726
click at [916, 223] on icon at bounding box center [921, 227] width 49 height 49
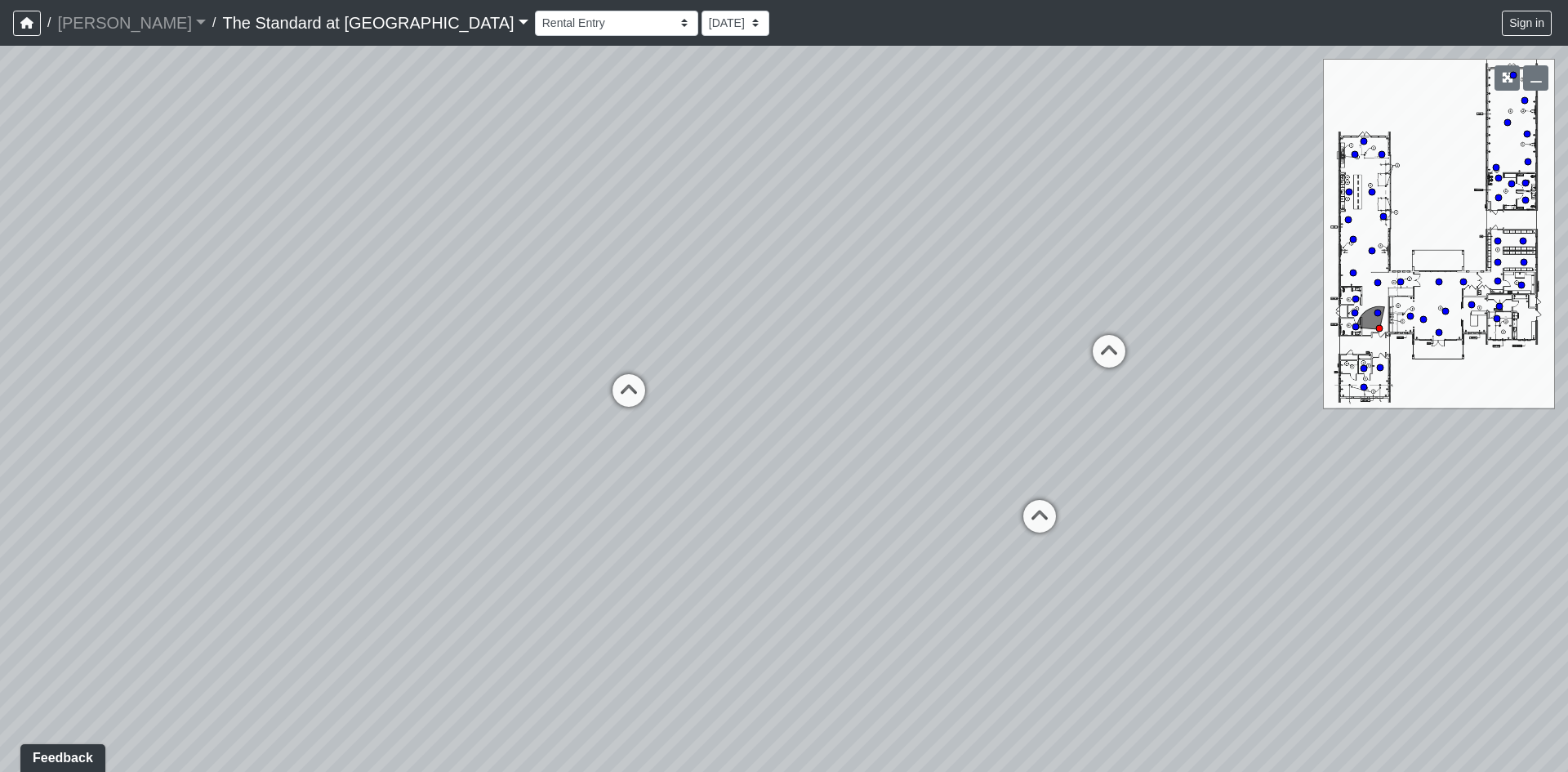
drag, startPoint x: 515, startPoint y: 363, endPoint x: 1290, endPoint y: 410, distance: 776.4
click at [1315, 388] on div "Loading... Conference Entry Loading... Mailroom - Counter Loading... Co-Work - …" at bounding box center [784, 409] width 1568 height 726
drag, startPoint x: 373, startPoint y: 452, endPoint x: 167, endPoint y: 442, distance: 206.2
click at [59, 446] on div "Loading... Conference Entry Loading... Mailroom - Counter Loading... Co-Work - …" at bounding box center [784, 409] width 1568 height 726
drag, startPoint x: 650, startPoint y: 326, endPoint x: 147, endPoint y: 467, distance: 522.4
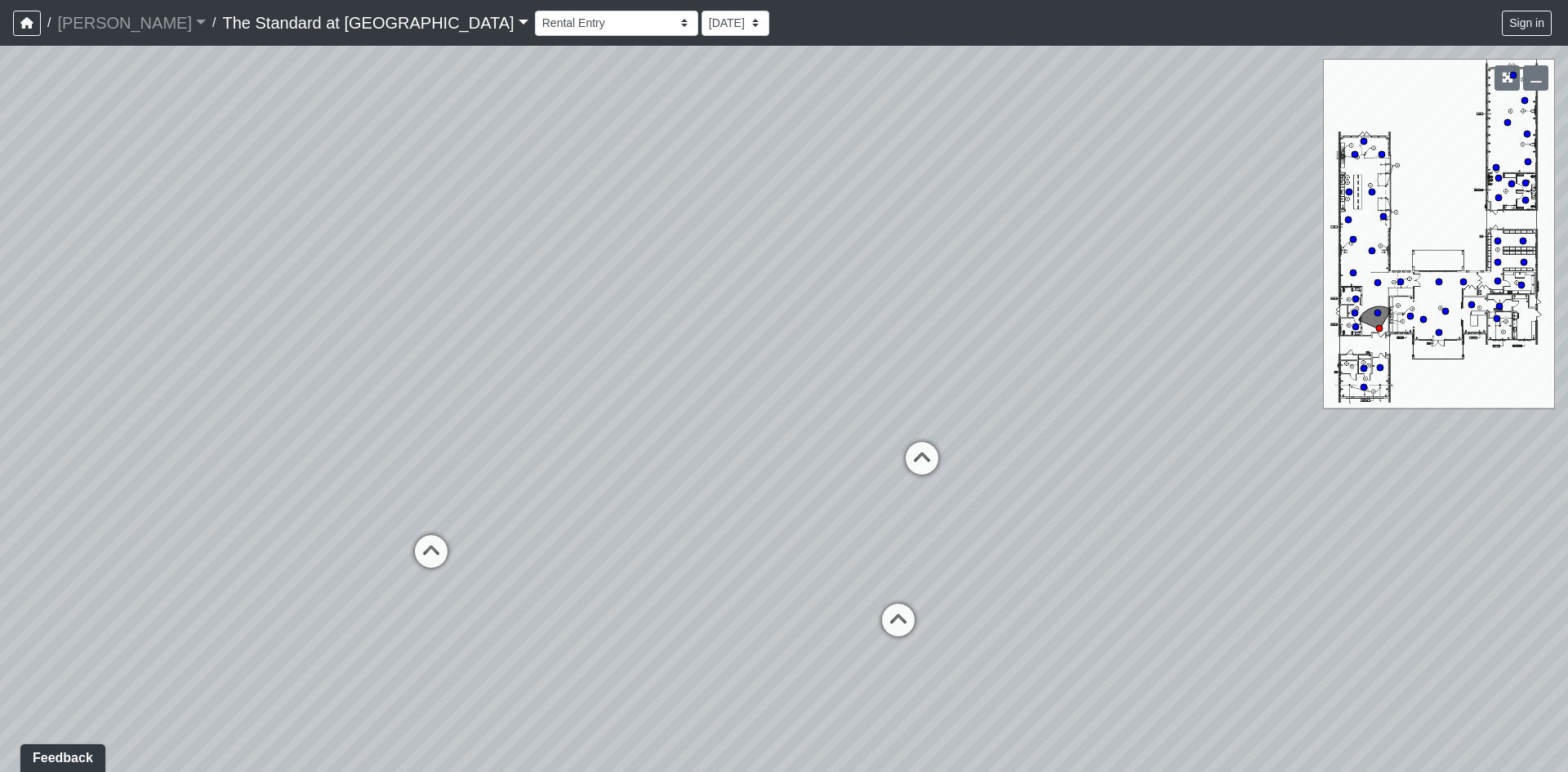
click at [147, 467] on div "Loading... Conference Entry Loading... Mailroom - Counter Loading... Co-Work - …" at bounding box center [784, 409] width 1568 height 726
click at [918, 467] on icon at bounding box center [922, 466] width 49 height 49
drag, startPoint x: 1101, startPoint y: 445, endPoint x: 376, endPoint y: 366, distance: 729.3
click at [218, 370] on div "Loading... Conference Entry Loading... Mailroom - Counter Loading... Co-Work - …" at bounding box center [784, 409] width 1568 height 726
drag, startPoint x: 955, startPoint y: 390, endPoint x: 641, endPoint y: 458, distance: 321.3
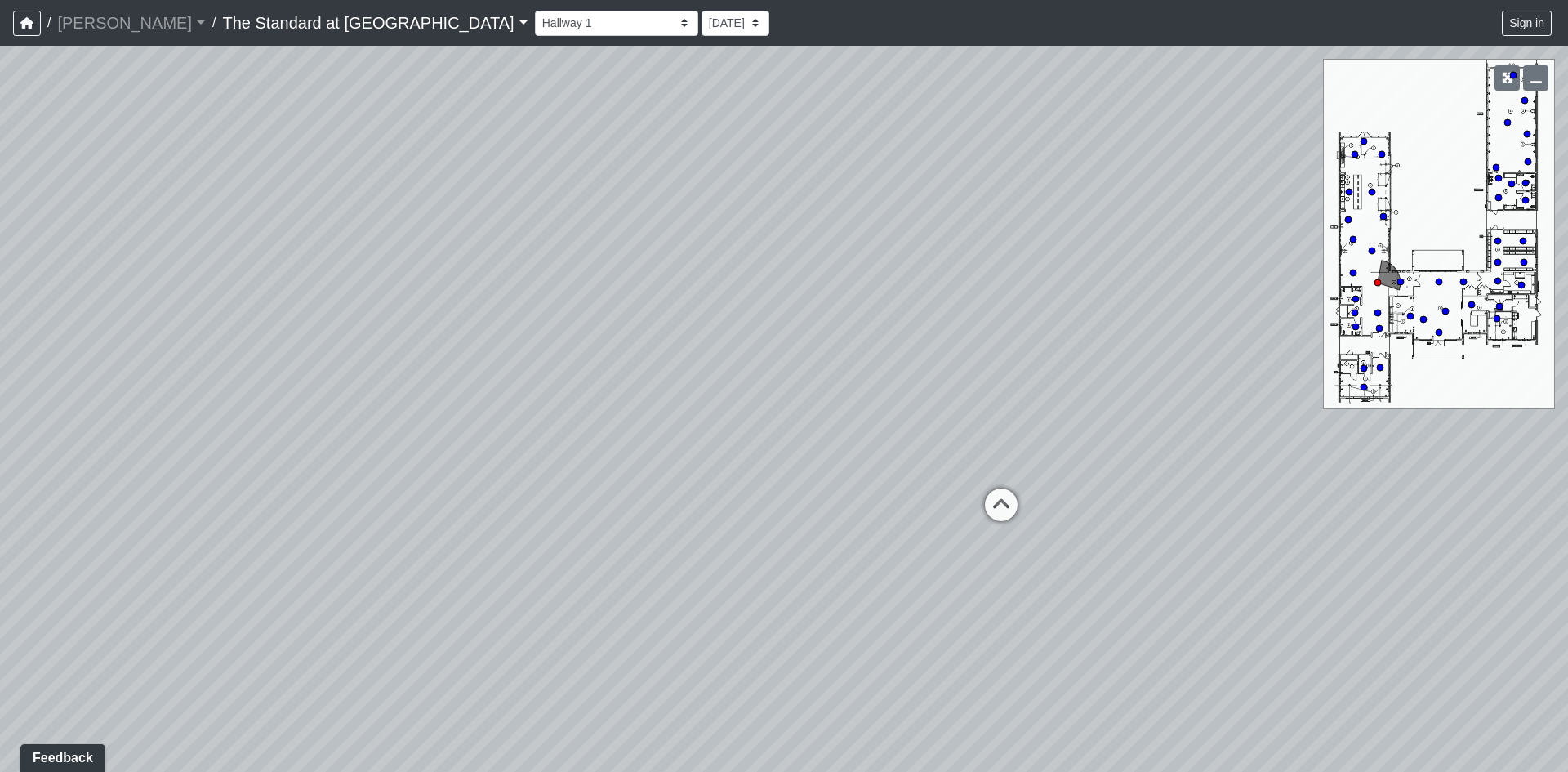
click at [641, 458] on div "Loading... Conference Entry Loading... Mailroom - Counter Loading... Co-Work - …" at bounding box center [784, 409] width 1568 height 726
click at [814, 544] on icon at bounding box center [810, 552] width 49 height 49
click at [848, 482] on icon at bounding box center [837, 480] width 49 height 49
drag, startPoint x: 1101, startPoint y: 510, endPoint x: 54, endPoint y: 457, distance: 1048.3
click at [54, 457] on div "Loading... Conference Entry Loading... Mailroom - Counter Loading... Co-Work - …" at bounding box center [784, 409] width 1568 height 726
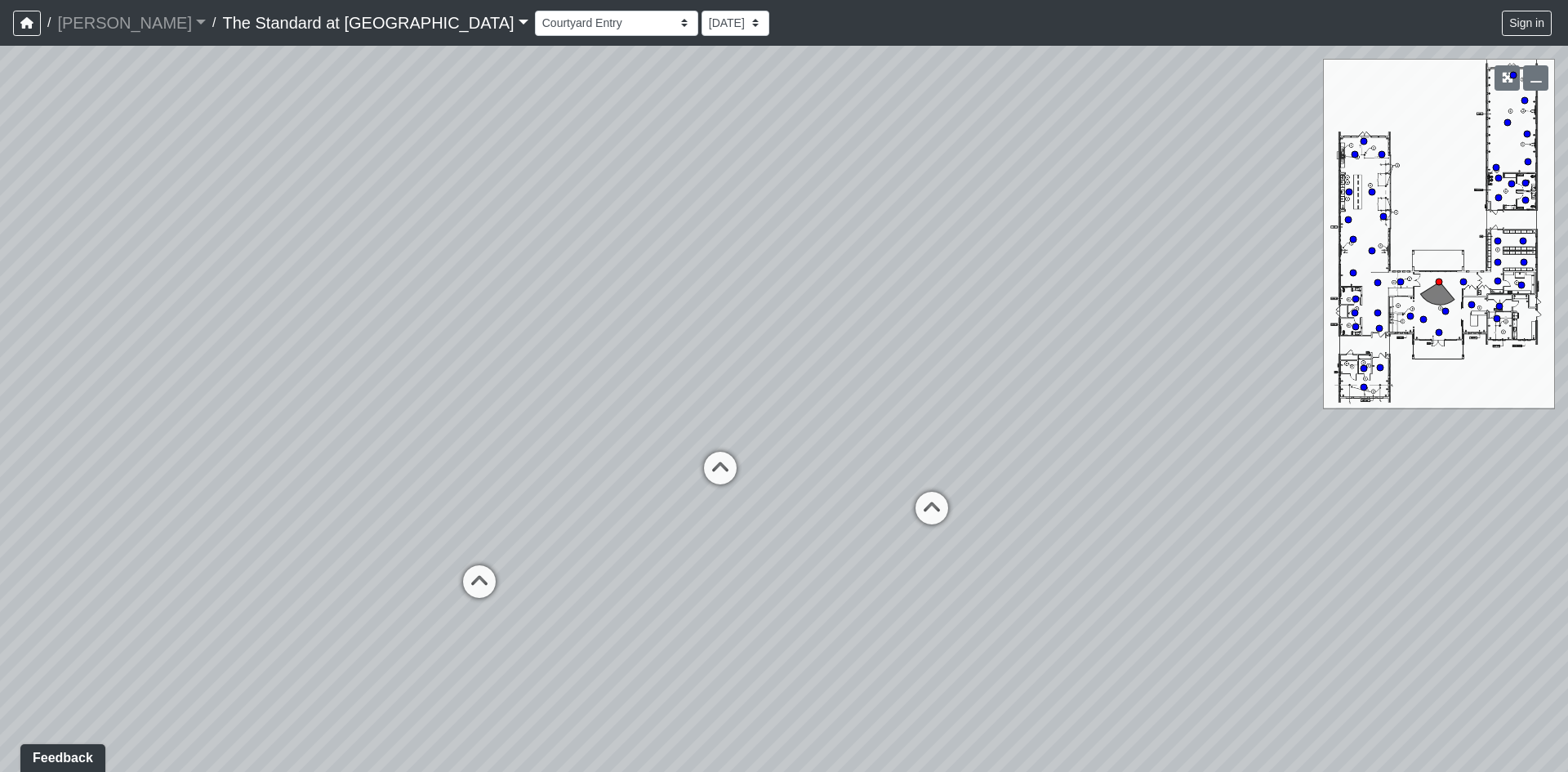
drag, startPoint x: 1049, startPoint y: 567, endPoint x: 725, endPoint y: 636, distance: 331.3
click at [725, 636] on div "Loading... Conference Entry Loading... Mailroom - Counter Loading... Co-Work - …" at bounding box center [784, 409] width 1568 height 726
click at [929, 509] on icon at bounding box center [931, 516] width 49 height 49
drag, startPoint x: 1213, startPoint y: 514, endPoint x: 205, endPoint y: 405, distance: 1013.9
click at [205, 405] on div "Loading... Conference Entry Loading... Mailroom - Counter Loading... Co-Work - …" at bounding box center [784, 409] width 1568 height 726
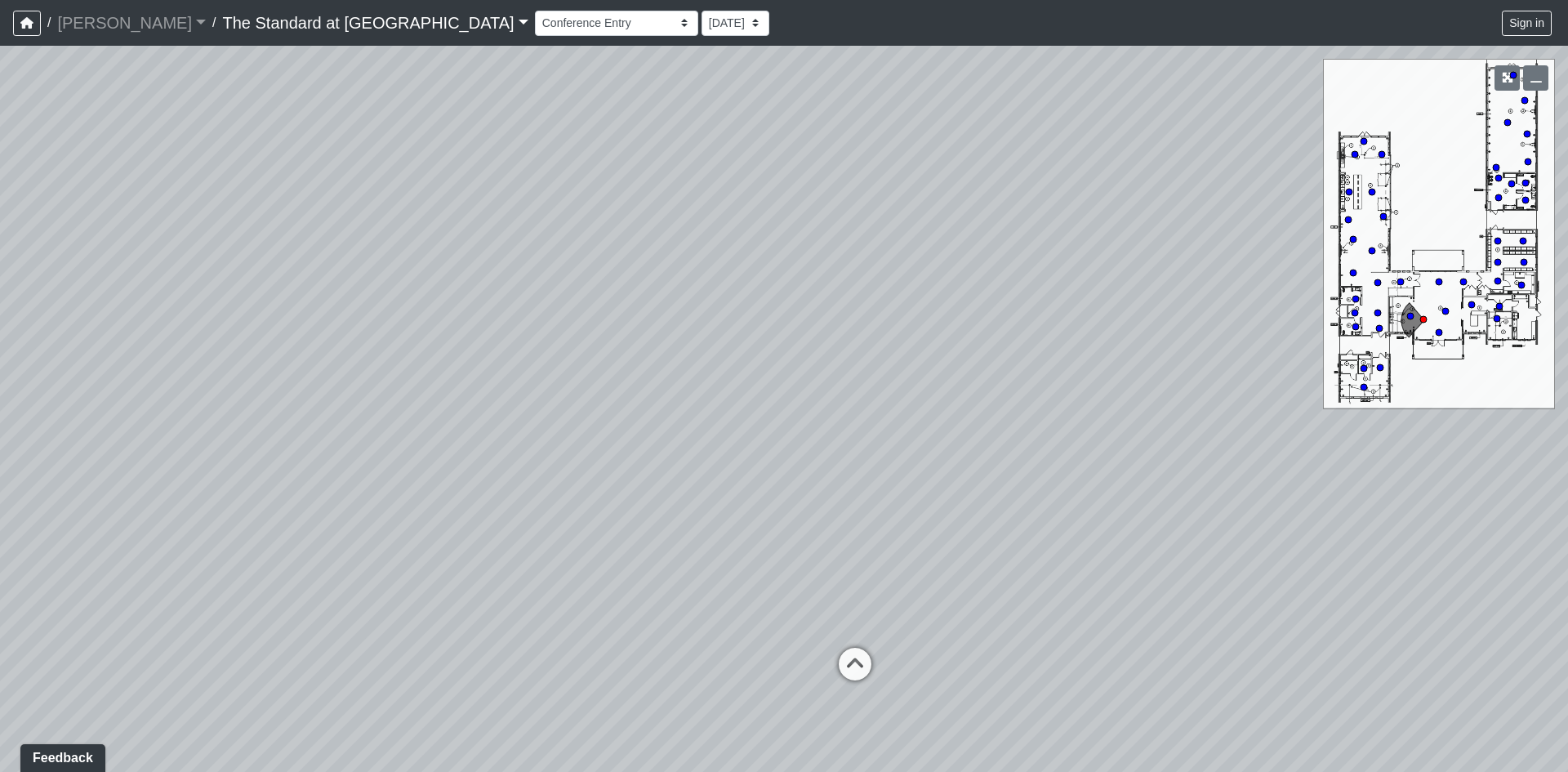
drag, startPoint x: 1205, startPoint y: 356, endPoint x: 1142, endPoint y: 538, distance: 192.6
click at [1142, 538] on div "Loading... Conference Entry Loading... Mailroom - Counter Loading... Co-Work - …" at bounding box center [784, 409] width 1568 height 726
drag, startPoint x: 1211, startPoint y: 436, endPoint x: 884, endPoint y: 400, distance: 329.0
click at [1502, 284] on div "Loading... Conference Entry Loading... Mailroom - Counter Loading... Co-Work - …" at bounding box center [784, 409] width 1568 height 726
drag, startPoint x: 665, startPoint y: 452, endPoint x: 1351, endPoint y: 436, distance: 686.2
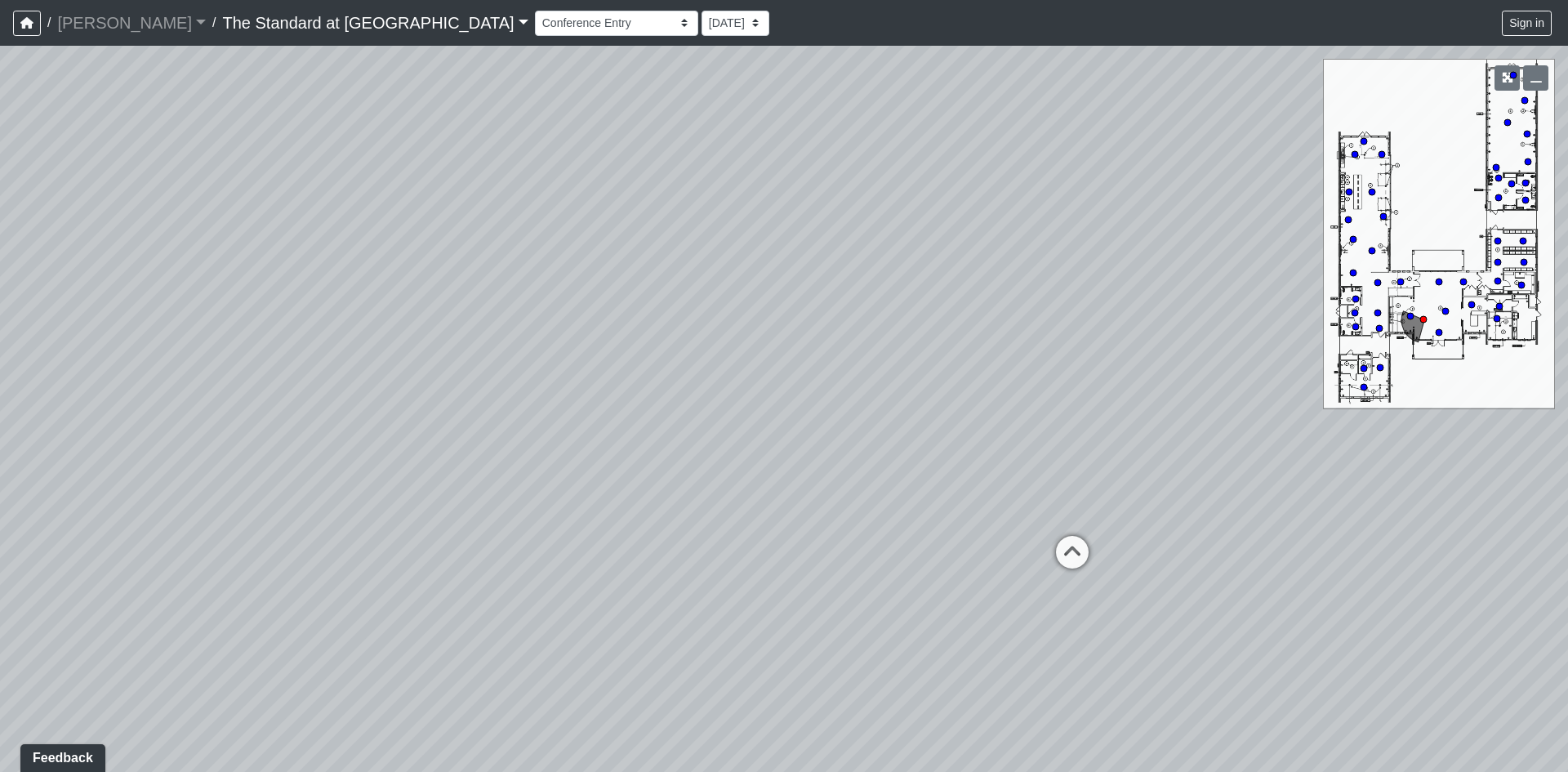
click at [1351, 436] on div "Loading... Conference Entry Loading... Mailroom - Counter Loading... Co-Work - …" at bounding box center [784, 409] width 1568 height 726
drag, startPoint x: 662, startPoint y: 457, endPoint x: 1336, endPoint y: 498, distance: 675.2
click at [1336, 498] on div "Loading... Conference Entry Loading... Mailroom - Counter Loading... Co-Work - …" at bounding box center [784, 409] width 1568 height 726
drag, startPoint x: 433, startPoint y: 472, endPoint x: 737, endPoint y: 461, distance: 304.2
click at [737, 461] on div "Loading... Conference Entry Loading... Mailroom - Counter Loading... Co-Work - …" at bounding box center [784, 409] width 1568 height 726
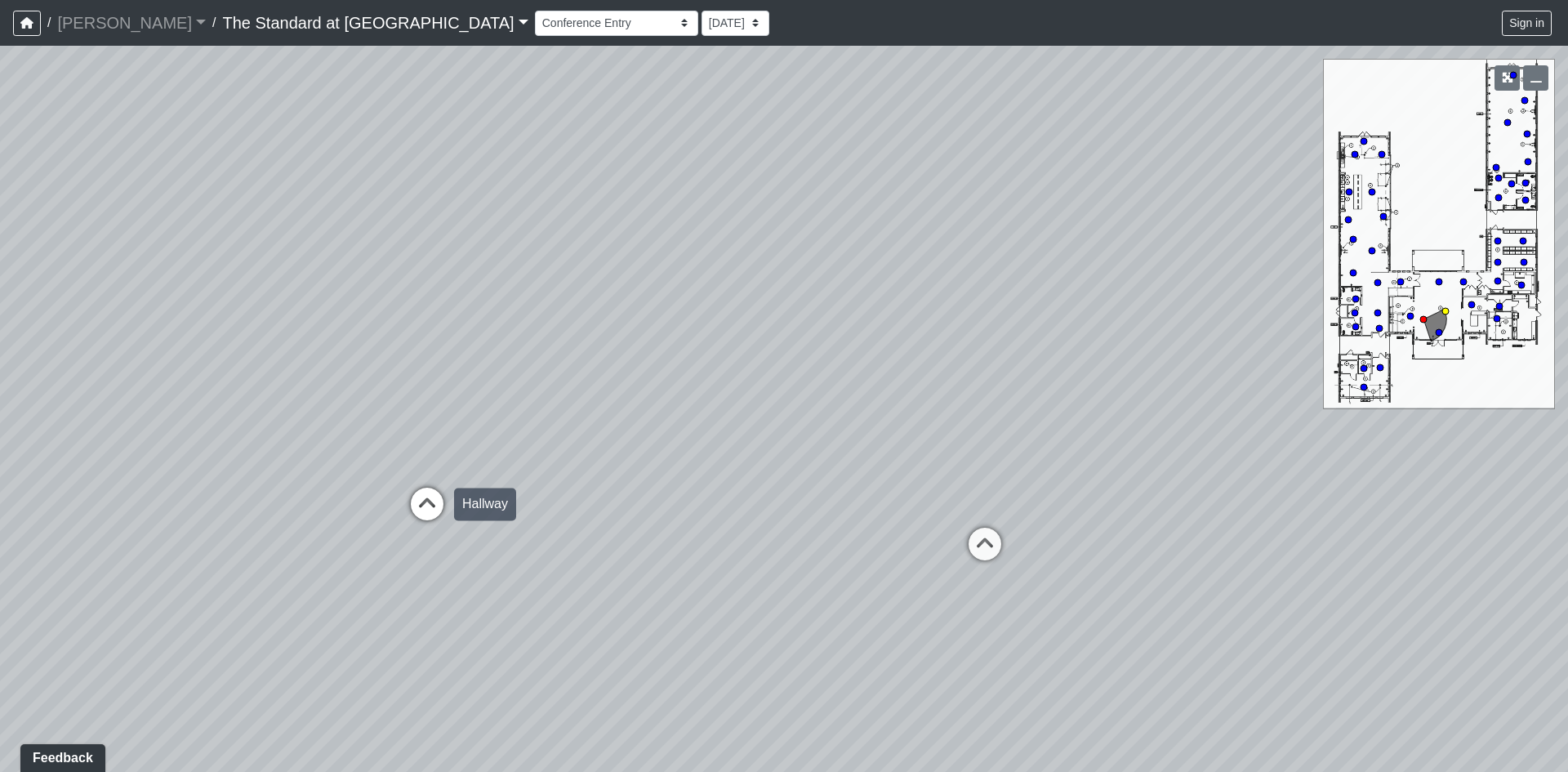
click at [416, 503] on icon at bounding box center [427, 512] width 49 height 49
click at [573, 461] on icon at bounding box center [570, 479] width 49 height 49
drag, startPoint x: 1025, startPoint y: 455, endPoint x: 1156, endPoint y: 512, distance: 142.9
click at [1156, 512] on div "Loading... Conference Entry Loading... Mailroom - Counter Loading... Co-Work - …" at bounding box center [784, 409] width 1568 height 726
drag, startPoint x: 1250, startPoint y: 503, endPoint x: 376, endPoint y: 481, distance: 874.3
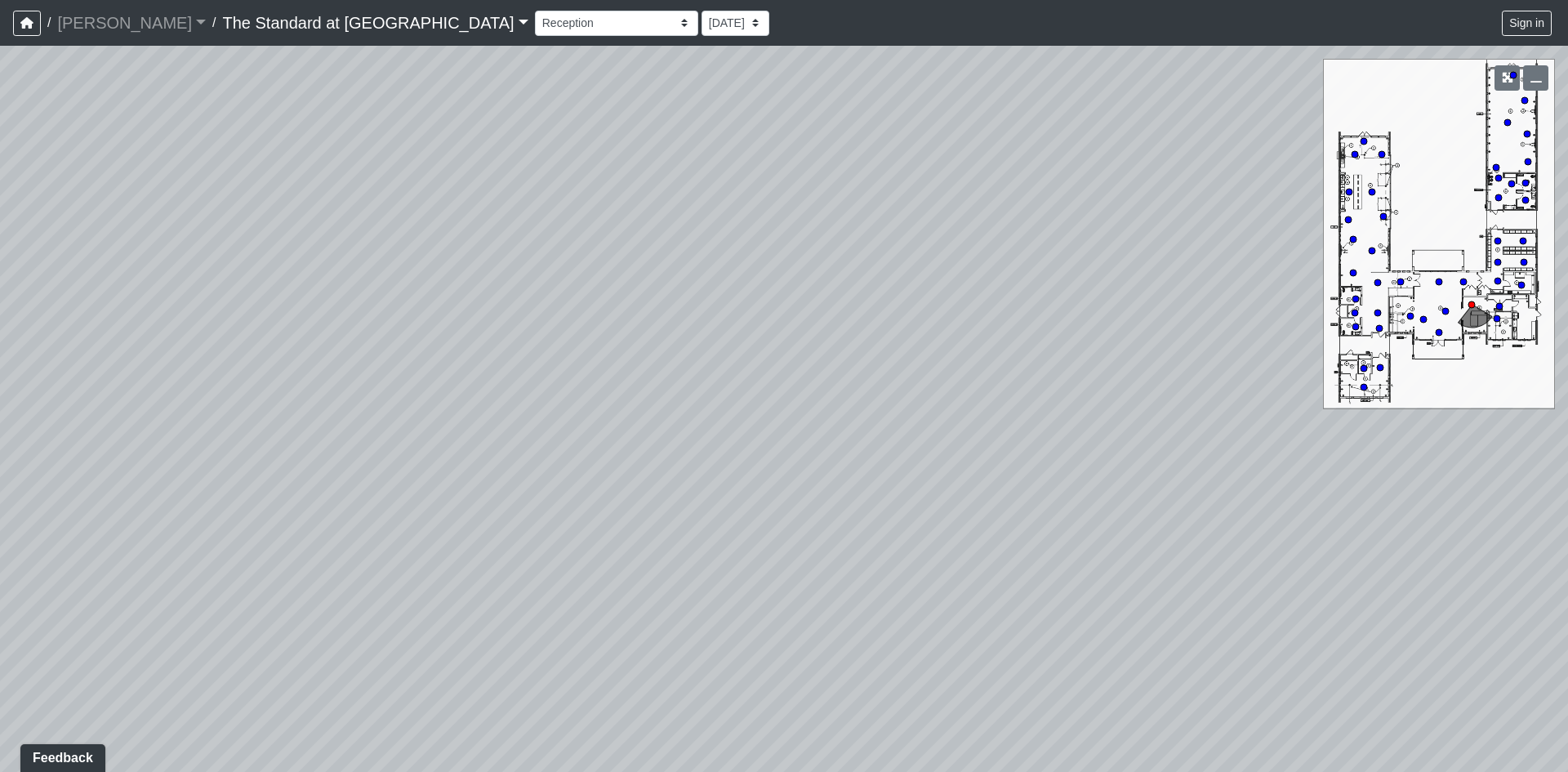
click at [376, 481] on div "Loading... Conference Entry Loading... Mailroom - Counter Loading... Co-Work - …" at bounding box center [784, 409] width 1568 height 726
drag, startPoint x: 1124, startPoint y: 481, endPoint x: 505, endPoint y: 433, distance: 620.9
click at [505, 433] on div "Loading... Conference Entry Loading... Mailroom - Counter Loading... Co-Work - …" at bounding box center [784, 409] width 1568 height 726
click at [893, 527] on icon at bounding box center [896, 532] width 49 height 49
drag, startPoint x: 454, startPoint y: 459, endPoint x: 1268, endPoint y: 419, distance: 815.0
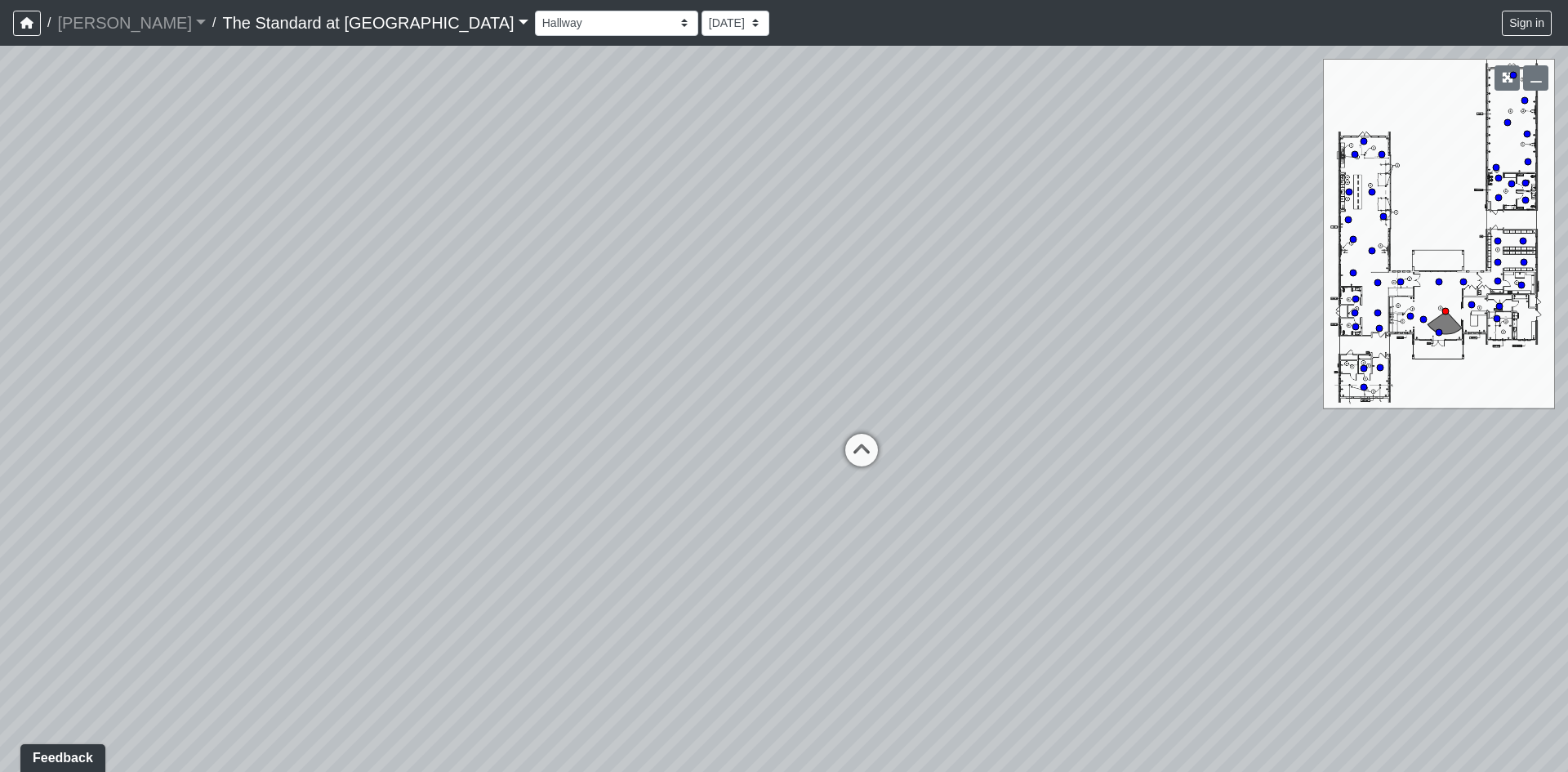
click at [1268, 419] on div "Loading... Conference Entry Loading... Mailroom - Counter Loading... Co-Work - …" at bounding box center [784, 409] width 1568 height 726
drag, startPoint x: 596, startPoint y: 442, endPoint x: 1240, endPoint y: 574, distance: 657.4
click at [1240, 574] on div "Loading... Conference Entry Loading... Mailroom - Counter Loading... Co-Work - …" at bounding box center [784, 409] width 1568 height 726
drag, startPoint x: 1073, startPoint y: 452, endPoint x: 1309, endPoint y: 497, distance: 240.3
click at [1309, 497] on div "Loading... Conference Entry Loading... Mailroom - Counter Loading... Co-Work - …" at bounding box center [784, 409] width 1568 height 726
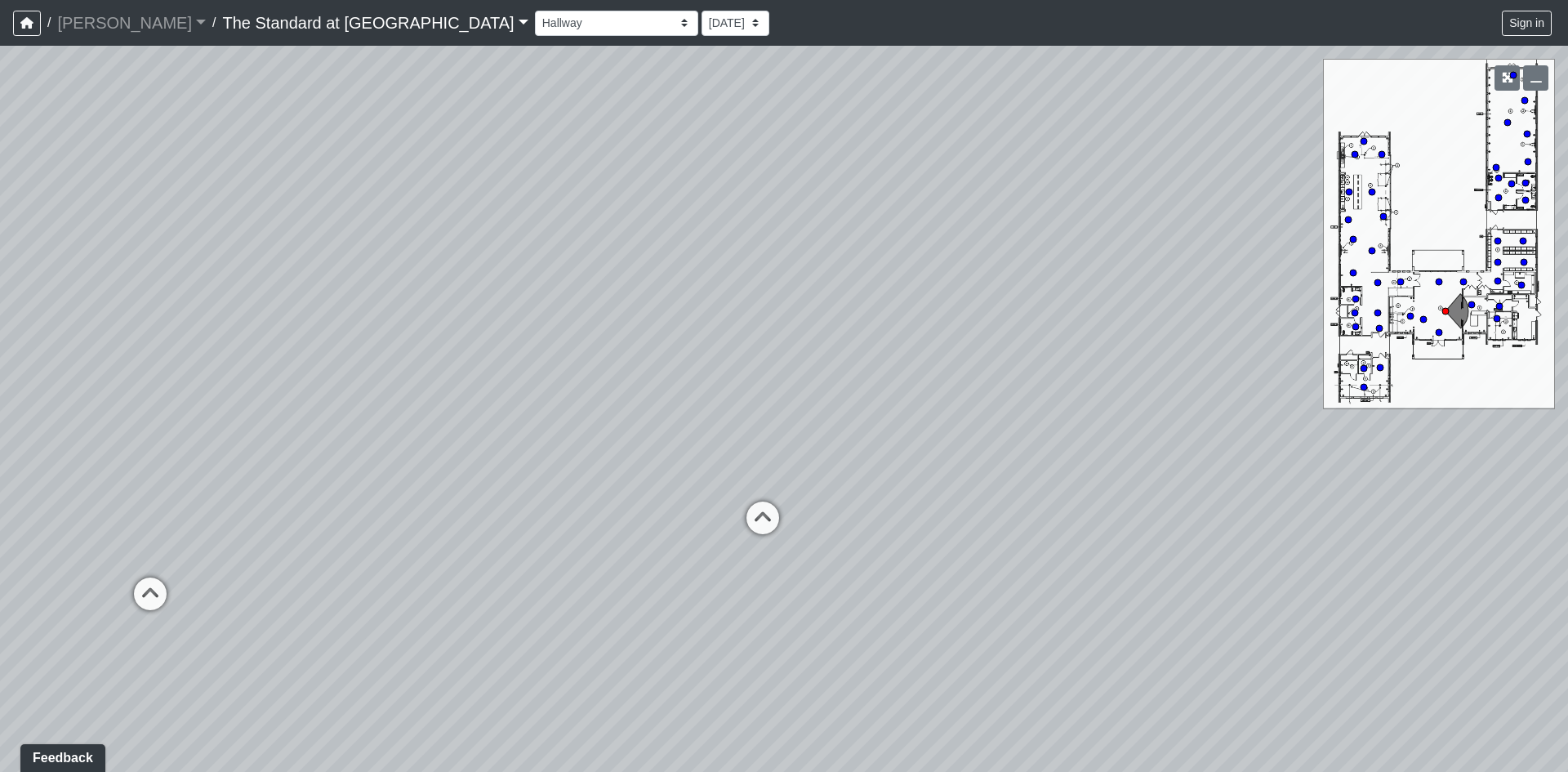
drag, startPoint x: 934, startPoint y: 567, endPoint x: 931, endPoint y: 512, distance: 55.1
click at [931, 512] on div "Loading... Conference Entry Loading... Mailroom - Counter Loading... Co-Work - …" at bounding box center [784, 409] width 1568 height 726
drag, startPoint x: 931, startPoint y: 514, endPoint x: 931, endPoint y: 546, distance: 32.0
click at [931, 546] on div "Loading... Conference Entry Loading... Mailroom - Counter Loading... Co-Work - …" at bounding box center [784, 409] width 1568 height 726
drag, startPoint x: 968, startPoint y: 546, endPoint x: 469, endPoint y: 478, distance: 503.6
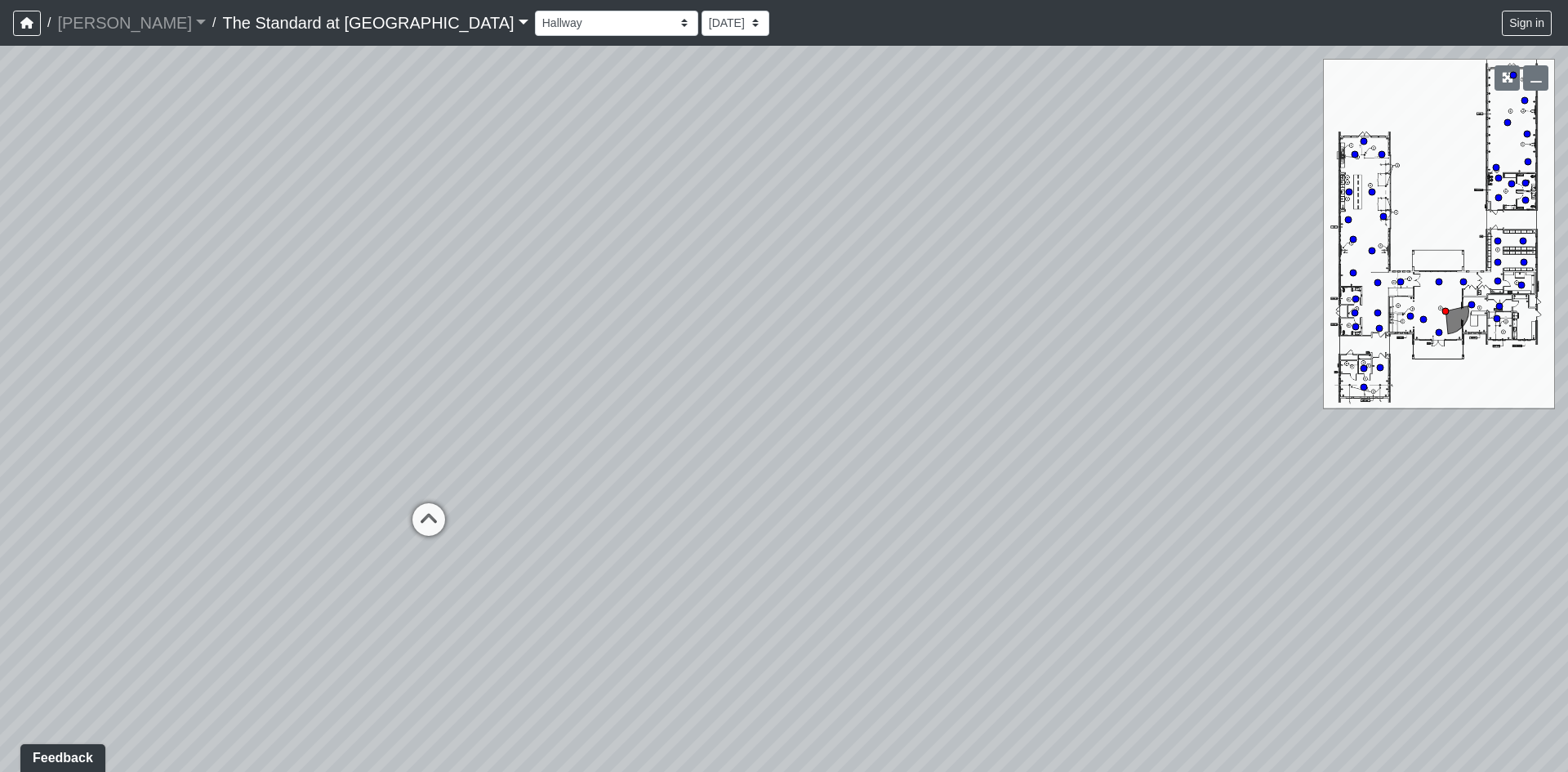
click at [469, 478] on div "Loading... Conference Entry Loading... Mailroom - Counter Loading... Co-Work - …" at bounding box center [784, 409] width 1568 height 726
drag, startPoint x: 1303, startPoint y: 536, endPoint x: 1006, endPoint y: 488, distance: 300.9
click at [781, 512] on div "Loading... Conference Entry Loading... Mailroom - Counter Loading... Co-Work - …" at bounding box center [784, 409] width 1568 height 726
click at [1034, 522] on icon at bounding box center [1025, 529] width 49 height 49
drag, startPoint x: 1016, startPoint y: 472, endPoint x: 952, endPoint y: 516, distance: 77.7
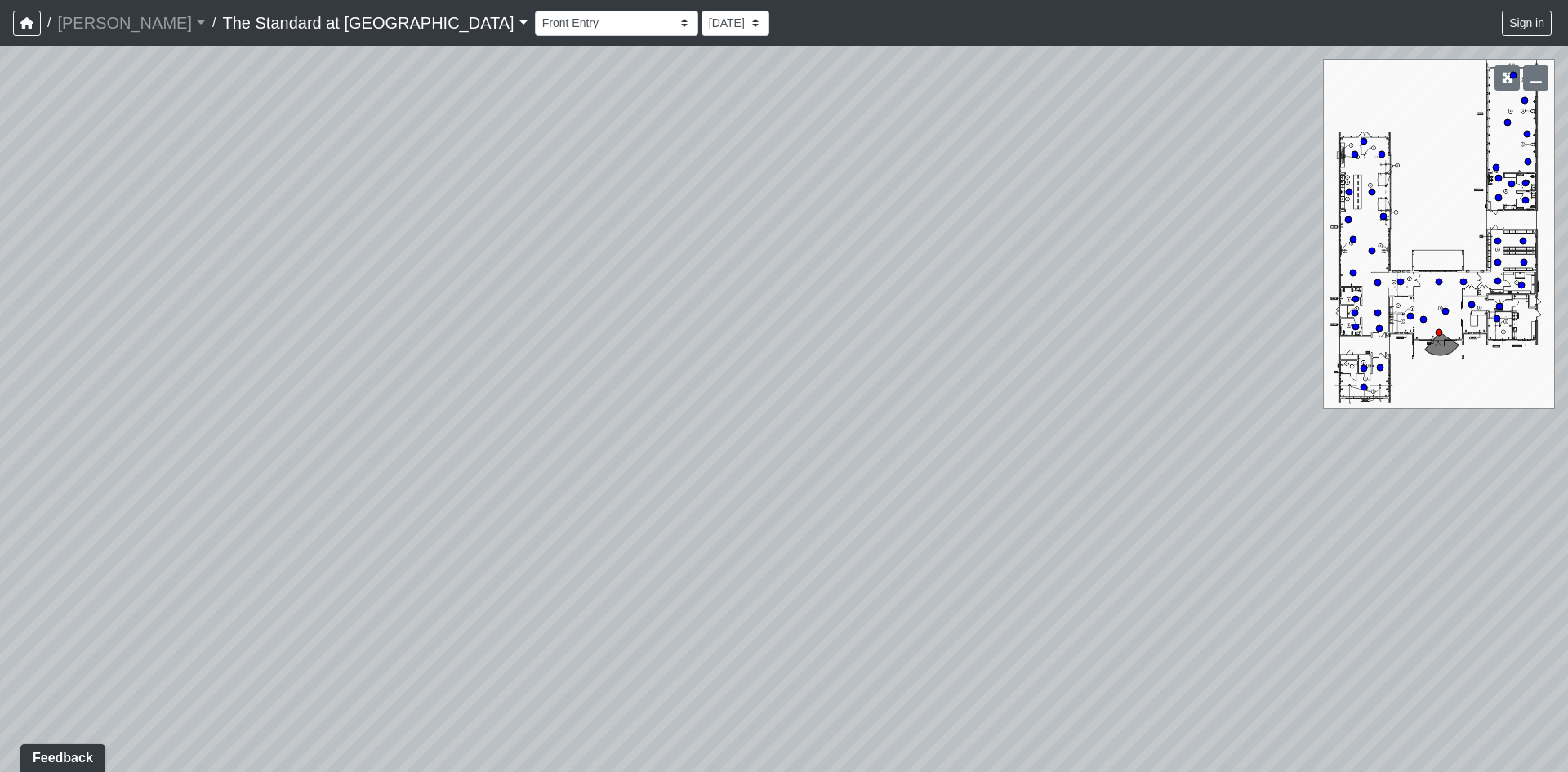
click at [952, 516] on div "Loading... Conference Entry Loading... Mailroom - Counter Loading... Co-Work - …" at bounding box center [784, 409] width 1568 height 726
drag, startPoint x: 759, startPoint y: 573, endPoint x: 1292, endPoint y: 553, distance: 533.4
click at [1292, 553] on div "Loading... Conference Entry Loading... Mailroom - Counter Loading... Co-Work - …" at bounding box center [784, 409] width 1568 height 726
drag, startPoint x: 802, startPoint y: 512, endPoint x: 1253, endPoint y: 509, distance: 451.0
click at [1253, 509] on div "Loading... Conference Entry Loading... Mailroom - Counter Loading... Co-Work - …" at bounding box center [784, 409] width 1568 height 726
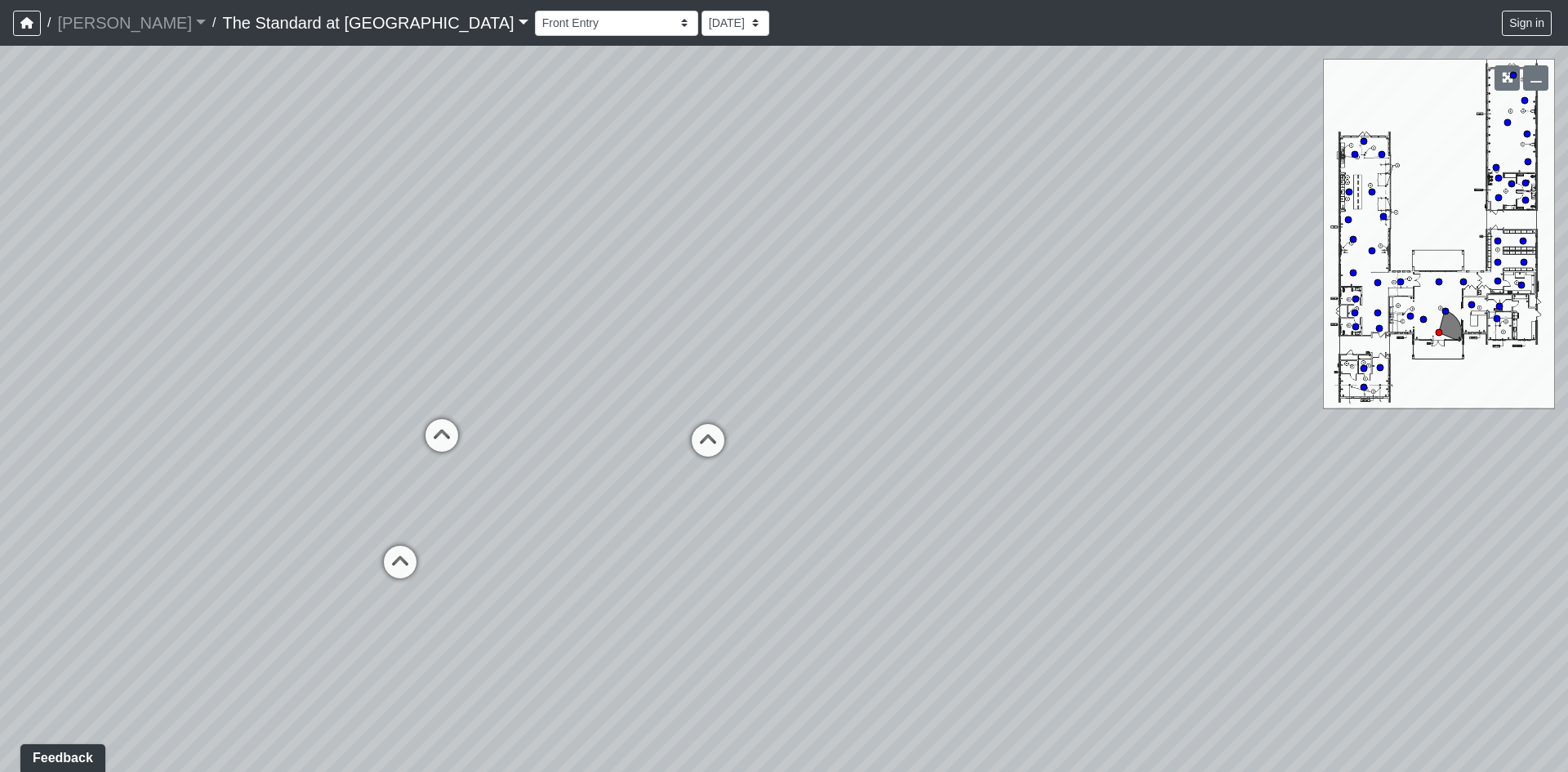
drag, startPoint x: 677, startPoint y: 540, endPoint x: 1157, endPoint y: 540, distance: 480.0
click at [1157, 540] on div "Loading... Conference Entry Loading... Mailroom - Counter Loading... Co-Work - …" at bounding box center [784, 409] width 1568 height 726
click at [847, 564] on div "Loading... Conference Entry Loading... Mailroom - Counter Loading... Co-Work - …" at bounding box center [784, 409] width 1568 height 726
drag, startPoint x: 1160, startPoint y: 465, endPoint x: 0, endPoint y: 392, distance: 1162.3
click at [0, 389] on div "Loading... Conference Entry Loading... Mailroom - Counter Loading... Co-Work - …" at bounding box center [784, 409] width 1568 height 726
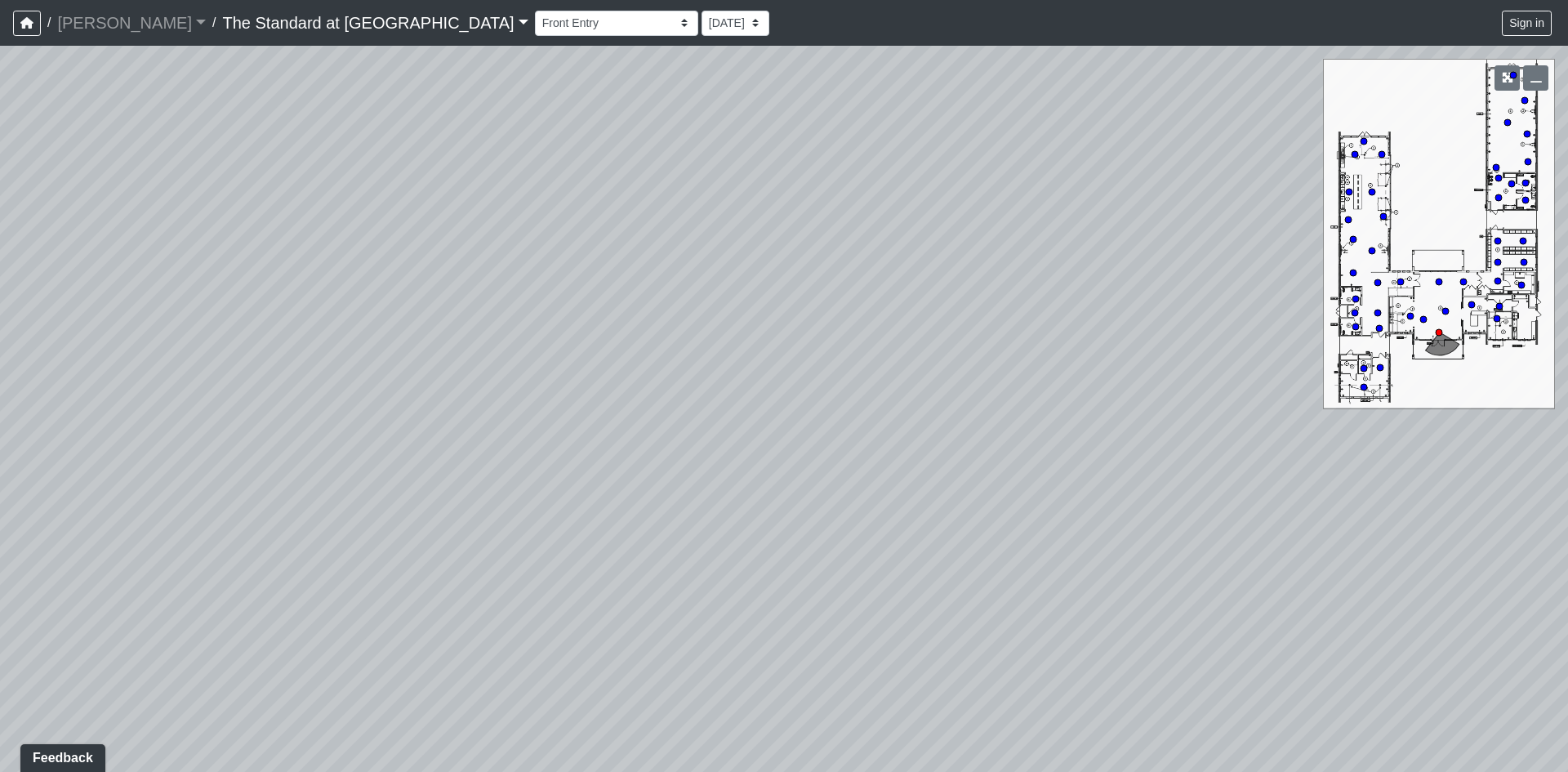
drag, startPoint x: 751, startPoint y: 411, endPoint x: 304, endPoint y: 390, distance: 447.5
click at [304, 390] on div "Loading... Conference Entry Loading... Mailroom - Counter Loading... Co-Work - …" at bounding box center [784, 409] width 1568 height 726
drag, startPoint x: 225, startPoint y: 442, endPoint x: 1473, endPoint y: 447, distance: 1248.0
click at [1473, 447] on div "Loading... Conference Entry Loading... Mailroom - Counter Loading... Co-Work - …" at bounding box center [784, 409] width 1568 height 726
drag, startPoint x: 483, startPoint y: 446, endPoint x: 1028, endPoint y: 484, distance: 546.3
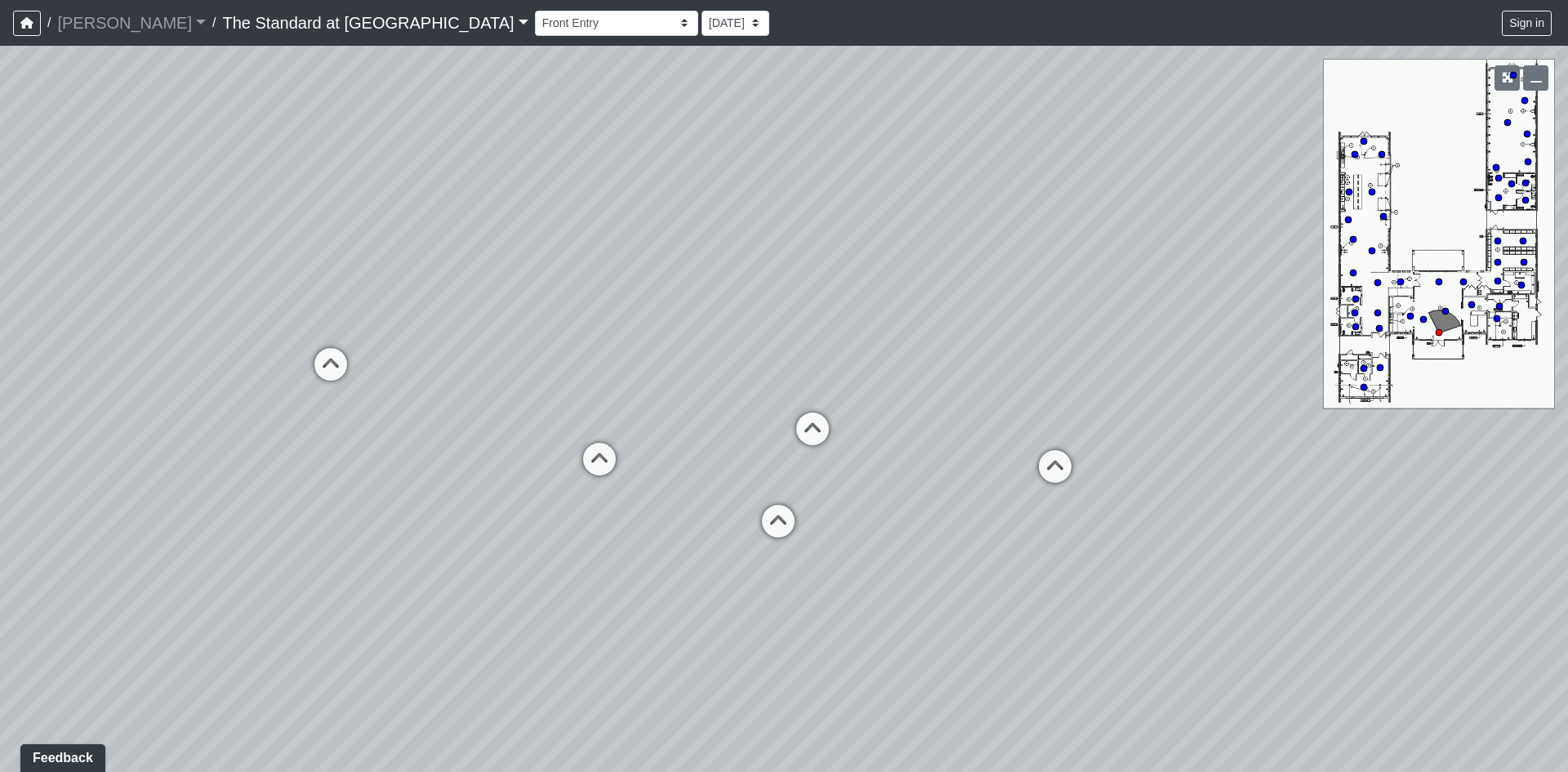
click at [1166, 480] on div "Loading... Conference Entry Loading... Mailroom - Counter Loading... Co-Work - …" at bounding box center [784, 409] width 1568 height 726
click at [606, 454] on icon at bounding box center [601, 467] width 49 height 49
drag, startPoint x: 1002, startPoint y: 455, endPoint x: 423, endPoint y: 428, distance: 579.6
click at [423, 428] on div "Loading... Conference Entry Loading... Mailroom - Counter Loading... Co-Work - …" at bounding box center [784, 409] width 1568 height 726
click at [976, 497] on icon at bounding box center [970, 510] width 49 height 49
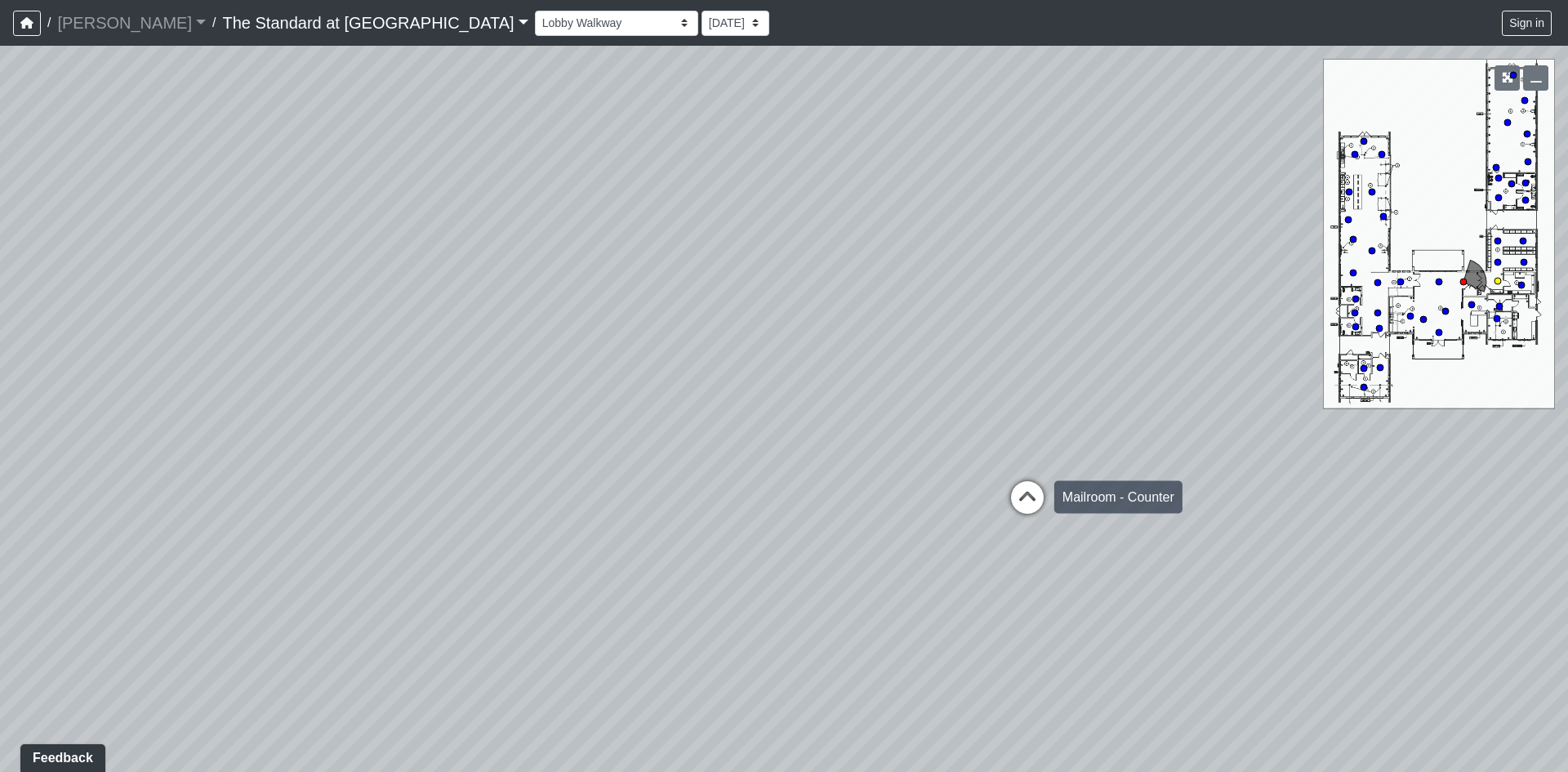
click at [1024, 492] on icon at bounding box center [1027, 506] width 49 height 49
drag, startPoint x: 1041, startPoint y: 440, endPoint x: 422, endPoint y: 289, distance: 637.2
click at [422, 289] on div "Loading... Conference Entry Loading... Mailroom - Counter Loading... Co-Work - …" at bounding box center [784, 409] width 1568 height 726
drag, startPoint x: 1049, startPoint y: 402, endPoint x: 349, endPoint y: 432, distance: 700.6
click at [349, 430] on div "Loading... Conference Entry Loading... Mailroom - Counter Loading... Co-Work - …" at bounding box center [784, 409] width 1568 height 726
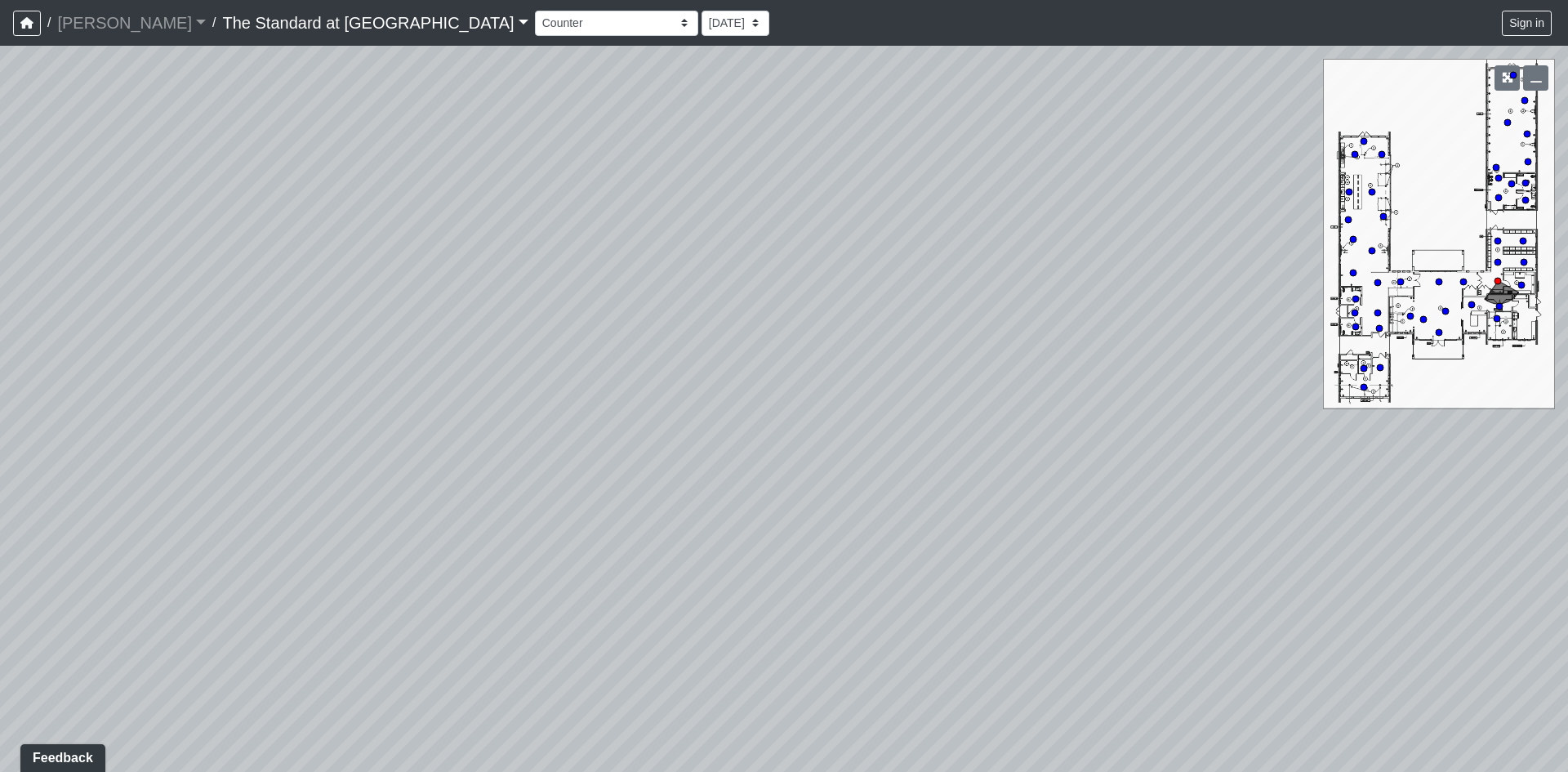
drag, startPoint x: 922, startPoint y: 331, endPoint x: 912, endPoint y: 572, distance: 241.2
click at [912, 572] on div "Loading... Conference Entry Loading... Mailroom - Counter Loading... Co-Work - …" at bounding box center [784, 409] width 1568 height 726
drag, startPoint x: 1158, startPoint y: 523, endPoint x: 538, endPoint y: 343, distance: 645.6
click at [538, 343] on div "Loading... Conference Entry Loading... Mailroom - Counter Loading... Co-Work - …" at bounding box center [784, 409] width 1568 height 726
drag, startPoint x: 535, startPoint y: 425, endPoint x: 813, endPoint y: 500, distance: 287.9
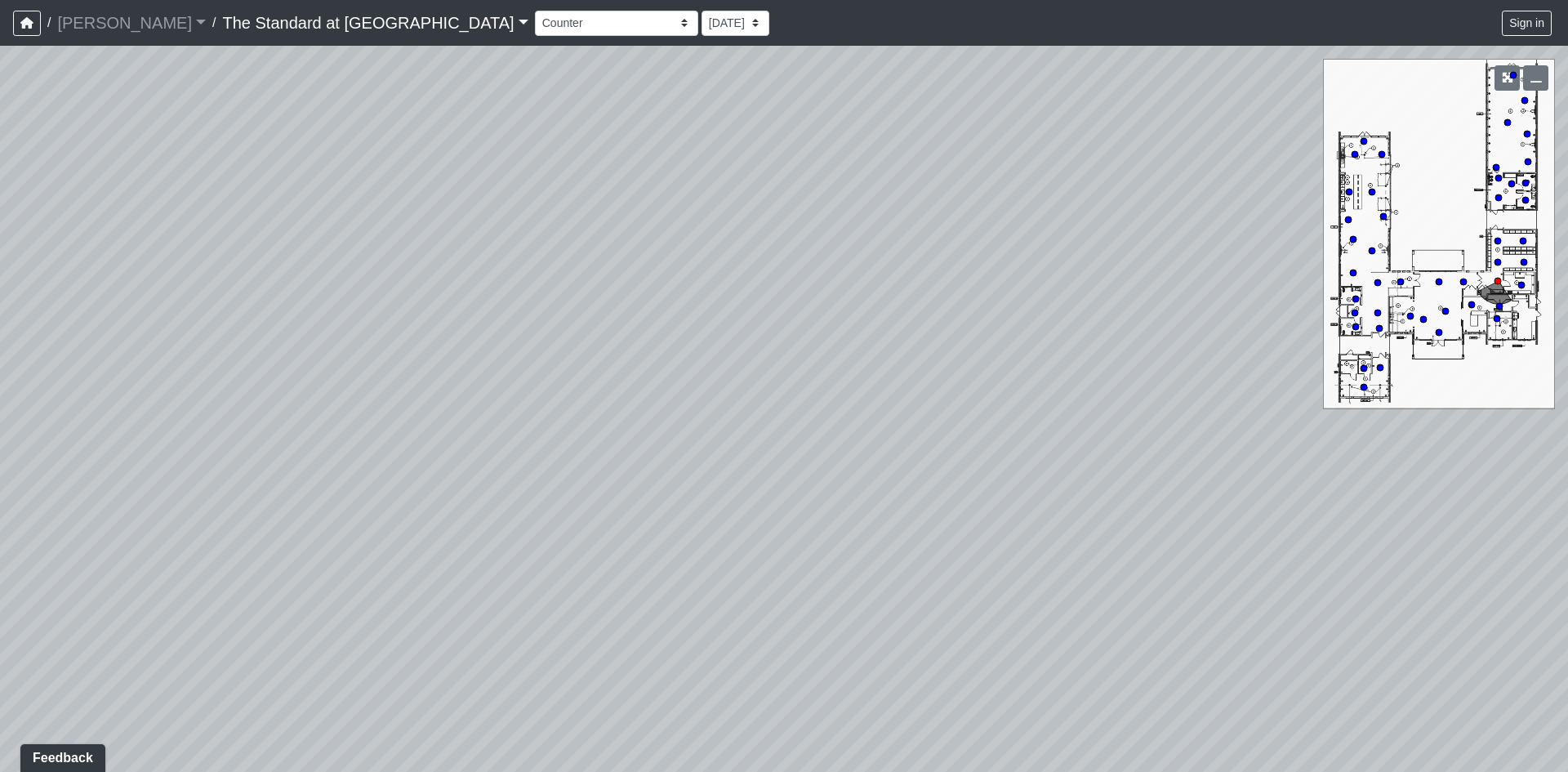
click at [813, 500] on div "Loading... Conference Entry Loading... Mailroom - Counter Loading... Co-Work - …" at bounding box center [784, 409] width 1568 height 726
drag, startPoint x: 530, startPoint y: 595, endPoint x: 1388, endPoint y: 609, distance: 858.1
click at [1388, 609] on div "Loading... Conference Entry Loading... Mailroom - Counter Loading... Co-Work - …" at bounding box center [784, 409] width 1568 height 726
click at [513, 559] on icon at bounding box center [519, 578] width 49 height 49
drag, startPoint x: 651, startPoint y: 491, endPoint x: 1307, endPoint y: 477, distance: 656.1
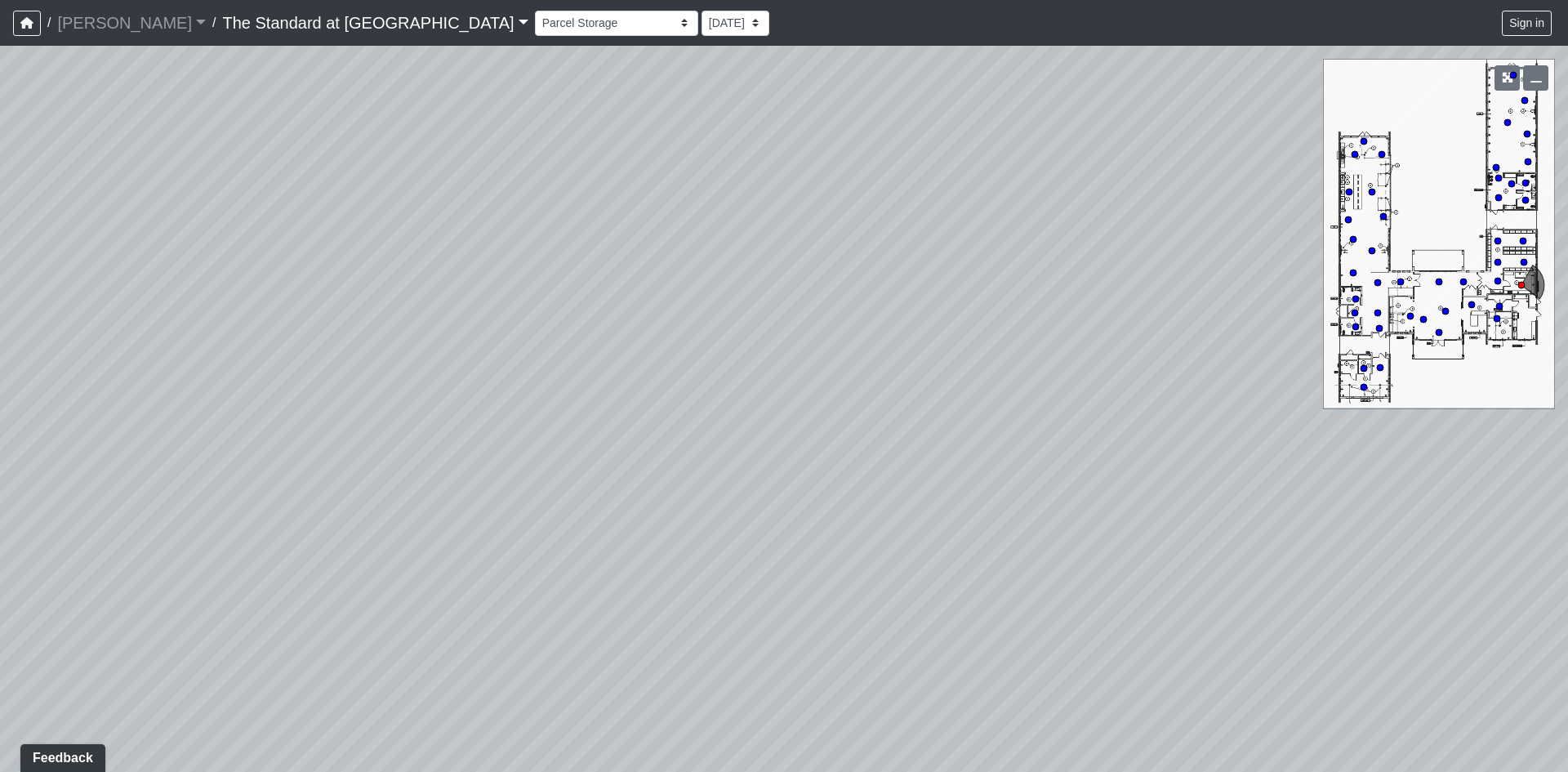
click at [1307, 477] on div "Loading... Conference Entry Loading... Mailroom - Counter Loading... Co-Work - …" at bounding box center [784, 409] width 1568 height 726
drag, startPoint x: 512, startPoint y: 410, endPoint x: 1297, endPoint y: 468, distance: 787.1
click at [1297, 468] on div "Loading... Conference Entry Loading... Mailroom - Counter Loading... Co-Work - …" at bounding box center [784, 409] width 1568 height 726
drag, startPoint x: 630, startPoint y: 464, endPoint x: 1382, endPoint y: 445, distance: 752.2
click at [1382, 445] on div "Loading... Conference Entry Loading... Mailroom - Counter Loading... Co-Work - …" at bounding box center [784, 409] width 1568 height 726
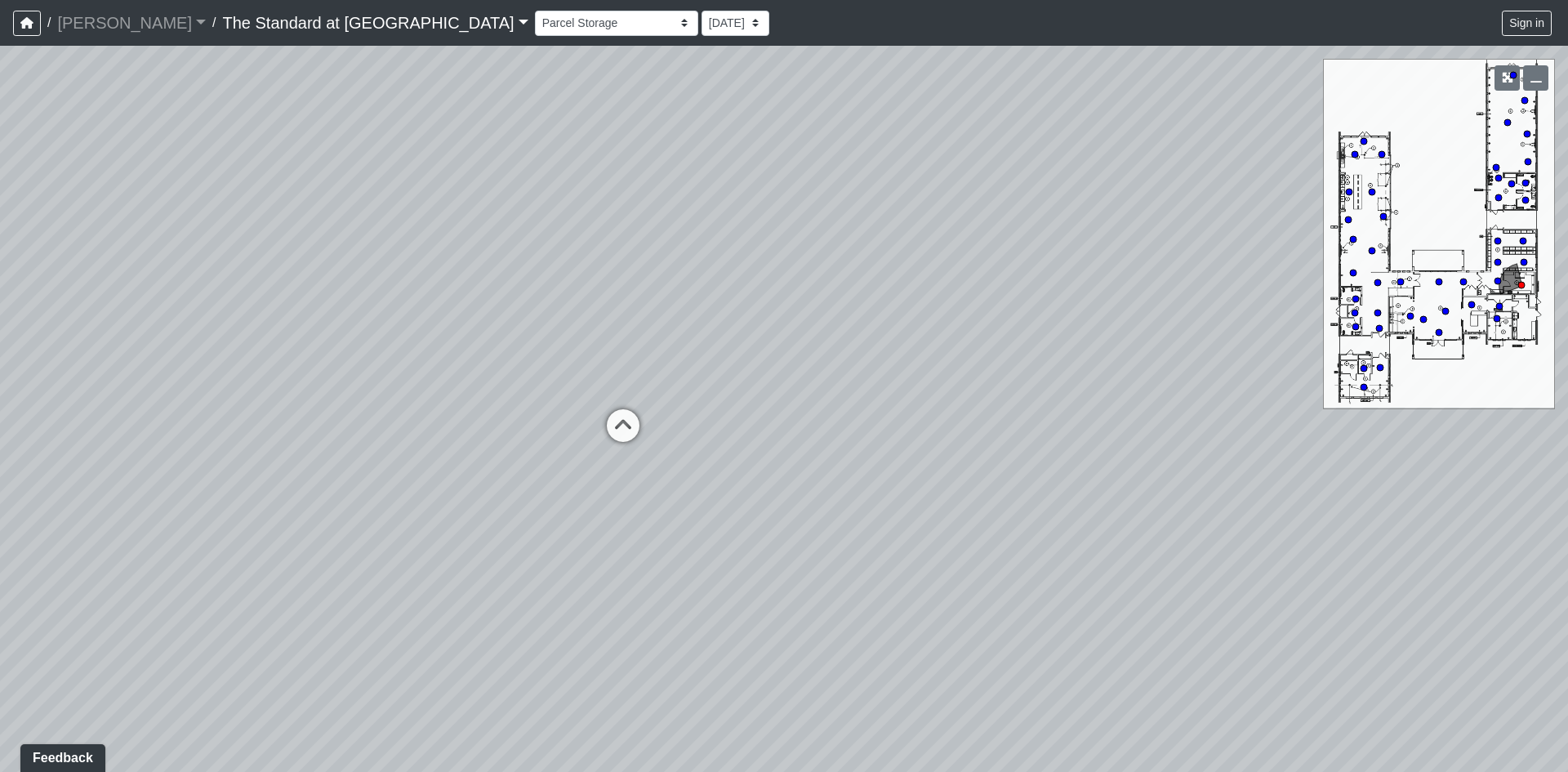
drag, startPoint x: 912, startPoint y: 494, endPoint x: 1225, endPoint y: 315, distance: 360.6
click at [1225, 315] on div "Loading... Conference Entry Loading... Mailroom - Counter Loading... Co-Work - …" at bounding box center [784, 409] width 1568 height 726
click at [624, 425] on icon at bounding box center [631, 423] width 49 height 49
drag, startPoint x: 962, startPoint y: 500, endPoint x: 454, endPoint y: 549, distance: 510.4
click at [454, 549] on div "Loading... Conference Entry Loading... Mailroom - Counter Loading... Co-Work - …" at bounding box center [784, 409] width 1568 height 726
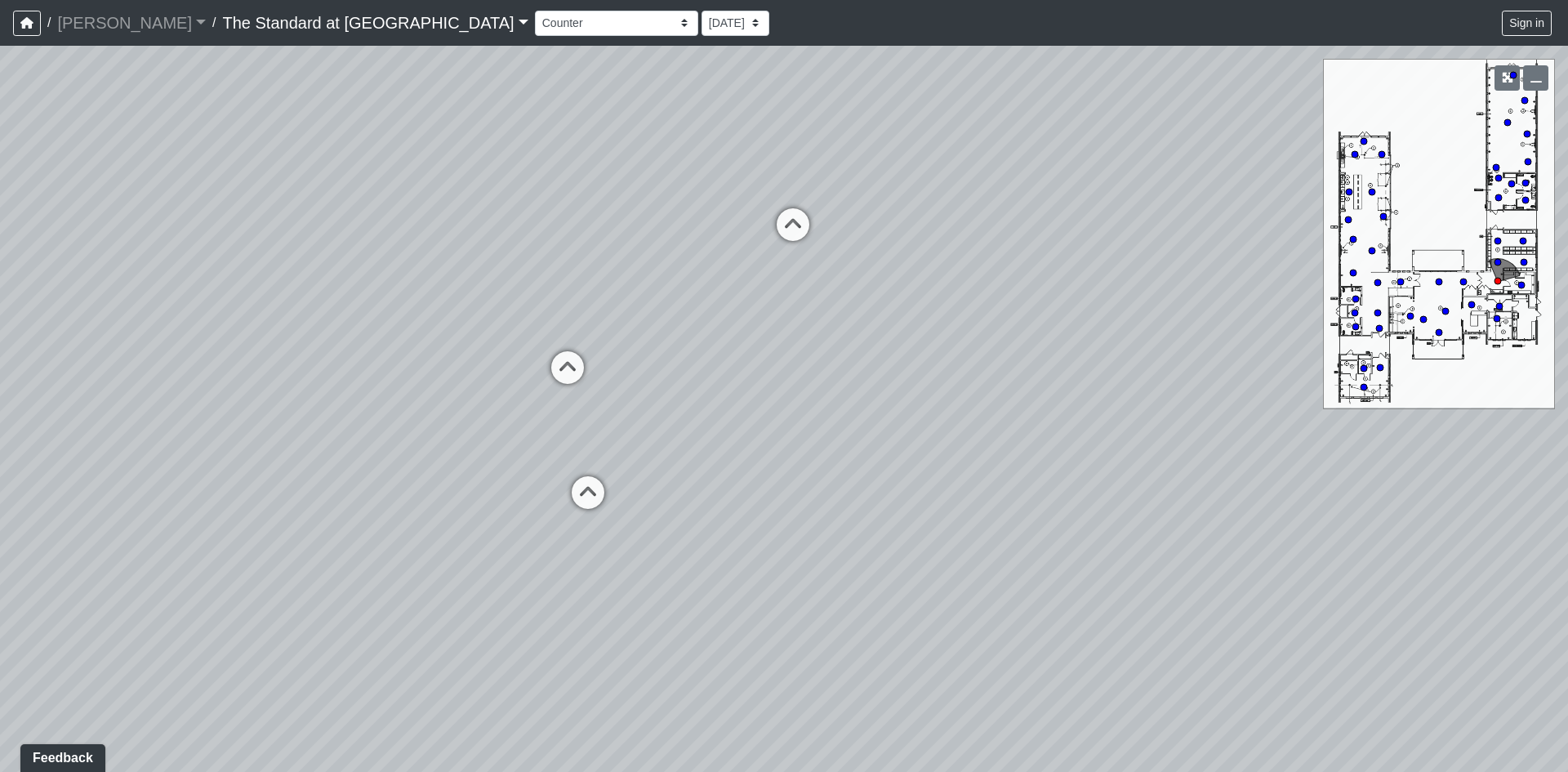
drag, startPoint x: 1061, startPoint y: 494, endPoint x: 222, endPoint y: 417, distance: 842.5
click at [275, 439] on div "Loading... Conference Entry Loading... Mailroom - Counter Loading... Co-Work - …" at bounding box center [784, 409] width 1568 height 726
drag, startPoint x: 1114, startPoint y: 438, endPoint x: 930, endPoint y: 453, distance: 184.6
click at [930, 453] on div "Loading... Conference Entry Loading... Mailroom - Counter Loading... Co-Work - …" at bounding box center [784, 409] width 1568 height 726
click at [1027, 369] on icon at bounding box center [1041, 366] width 49 height 49
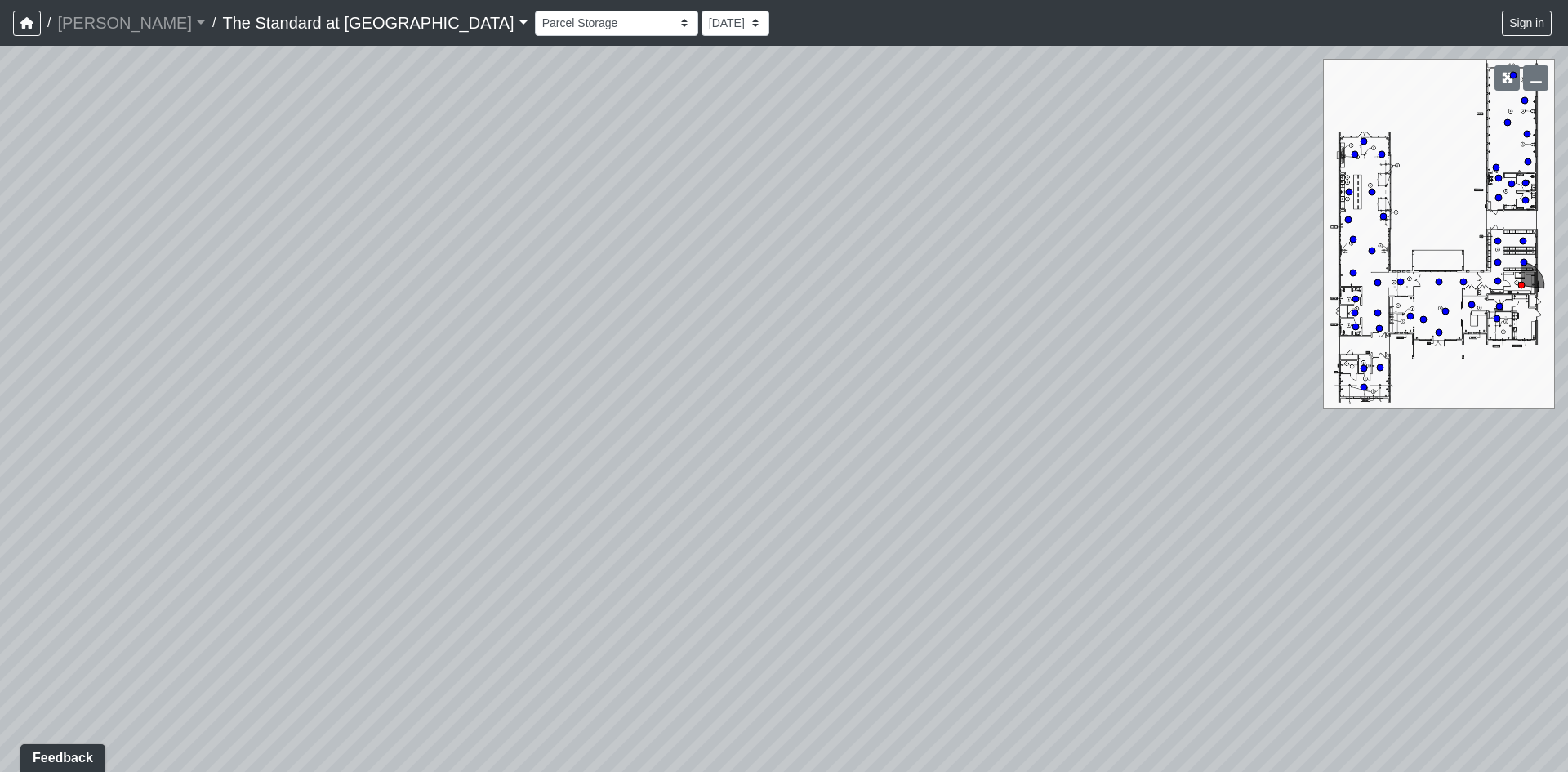
drag, startPoint x: 756, startPoint y: 369, endPoint x: 1306, endPoint y: 525, distance: 571.7
click at [1306, 525] on div "Loading... Conference Entry Loading... Mailroom - Counter Loading... Co-Work - …" at bounding box center [784, 409] width 1568 height 726
drag, startPoint x: 838, startPoint y: 376, endPoint x: 1062, endPoint y: 590, distance: 309.8
click at [1062, 590] on div "Loading... Conference Entry Loading... Mailroom - Counter Loading... Co-Work - …" at bounding box center [784, 409] width 1568 height 726
drag, startPoint x: 838, startPoint y: 540, endPoint x: 1374, endPoint y: 399, distance: 554.2
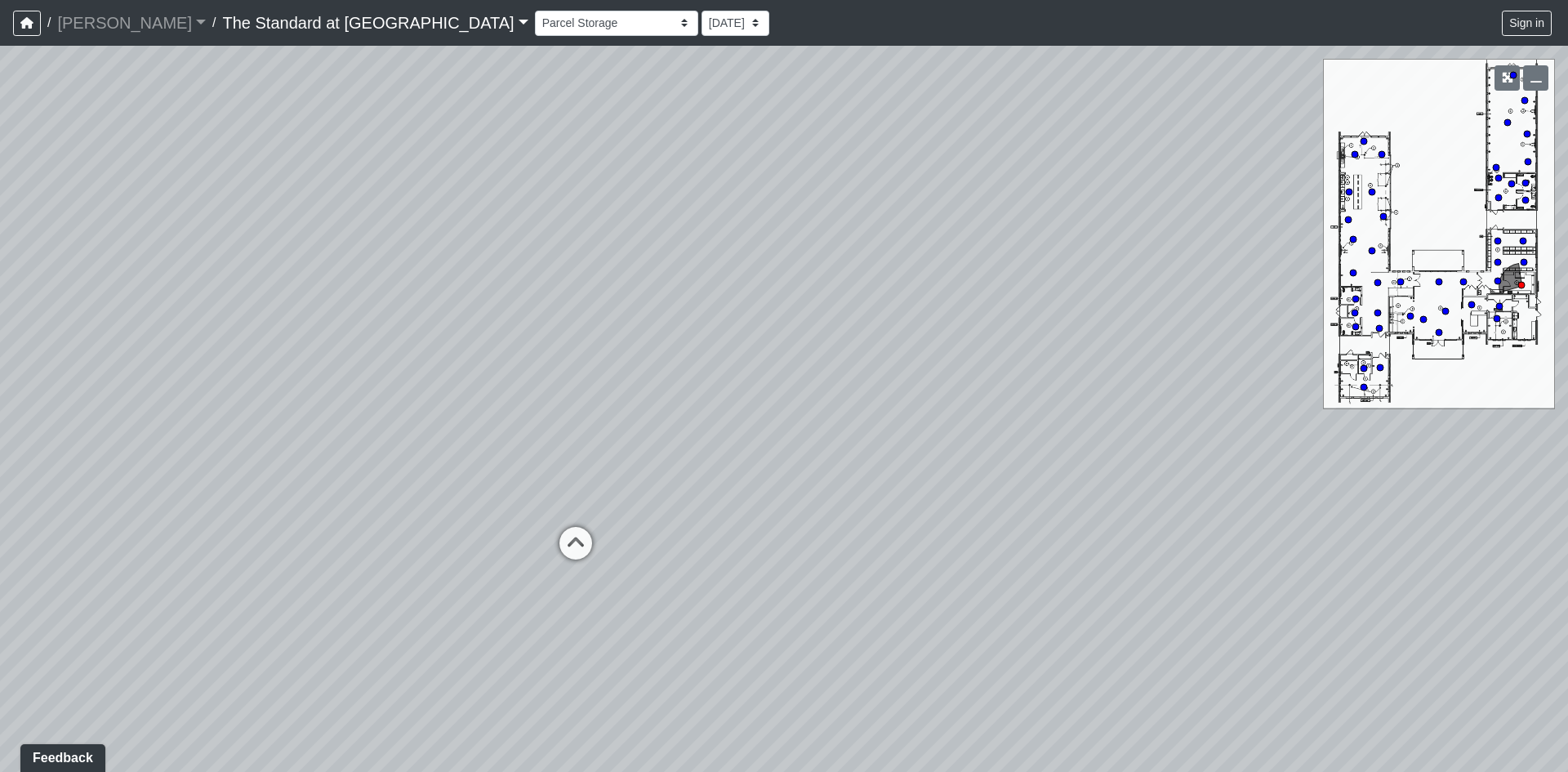
click at [1374, 399] on div "Loading... Conference Entry Loading... Mailroom - Counter Loading... Co-Work - …" at bounding box center [784, 409] width 1568 height 726
click at [609, 540] on icon at bounding box center [612, 534] width 49 height 49
drag, startPoint x: 1182, startPoint y: 526, endPoint x: 614, endPoint y: 455, distance: 572.4
click at [614, 455] on div "Loading... Conference Entry Loading... Mailroom - Counter Loading... Co-Work - …" at bounding box center [784, 409] width 1568 height 726
click at [904, 513] on icon at bounding box center [912, 512] width 49 height 49
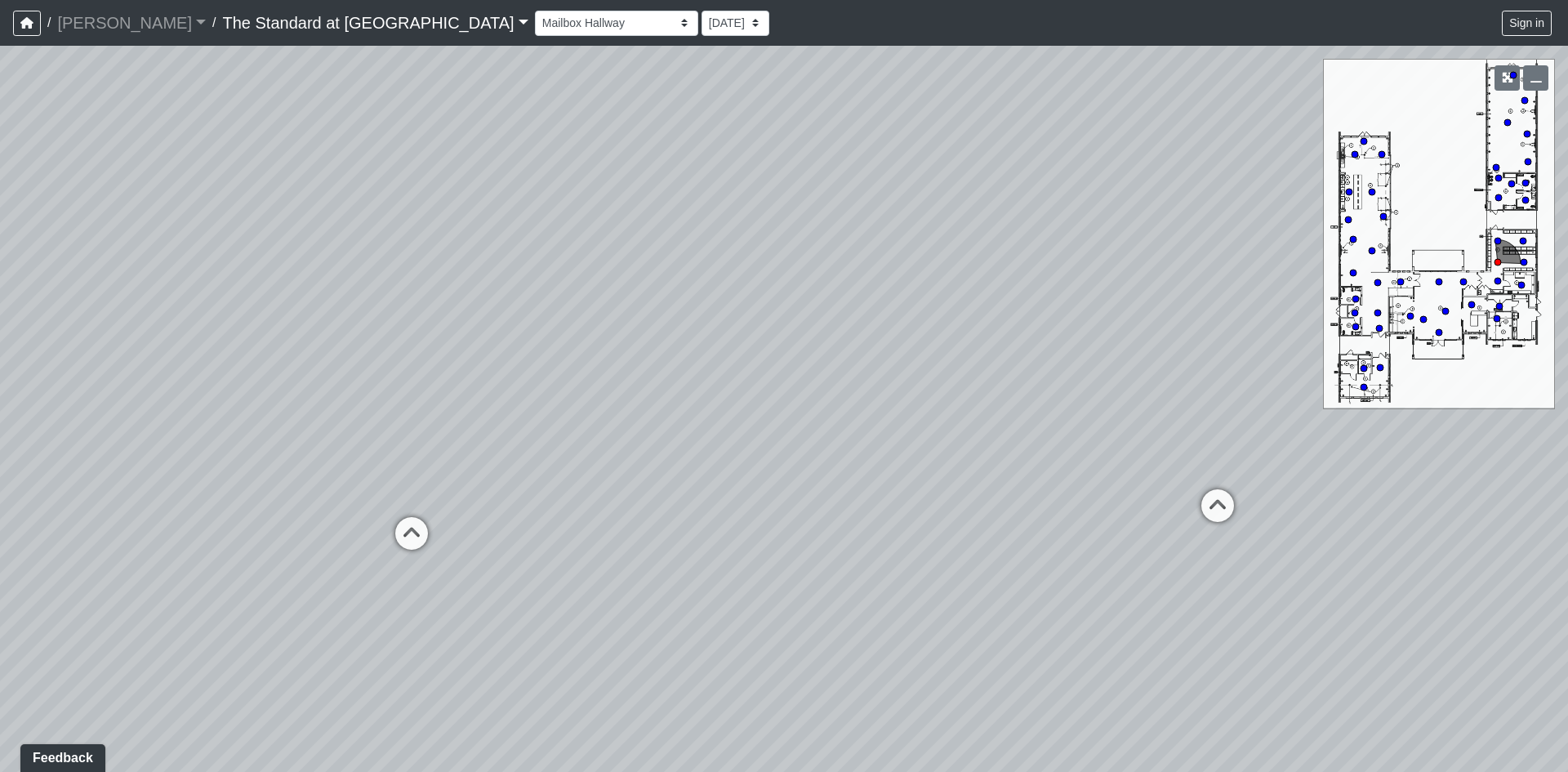
drag, startPoint x: 1151, startPoint y: 348, endPoint x: 0, endPoint y: 412, distance: 1152.8
click at [0, 412] on div "Loading... Conference Entry Loading... Mailroom - Counter Loading... Co-Work - …" at bounding box center [784, 409] width 1568 height 726
drag, startPoint x: 758, startPoint y: 586, endPoint x: 1321, endPoint y: 559, distance: 563.6
click at [1321, 559] on div "Loading... Conference Entry Loading... Mailroom - Counter Loading... Co-Work - …" at bounding box center [784, 409] width 1568 height 726
click at [534, 567] on icon at bounding box center [534, 581] width 49 height 49
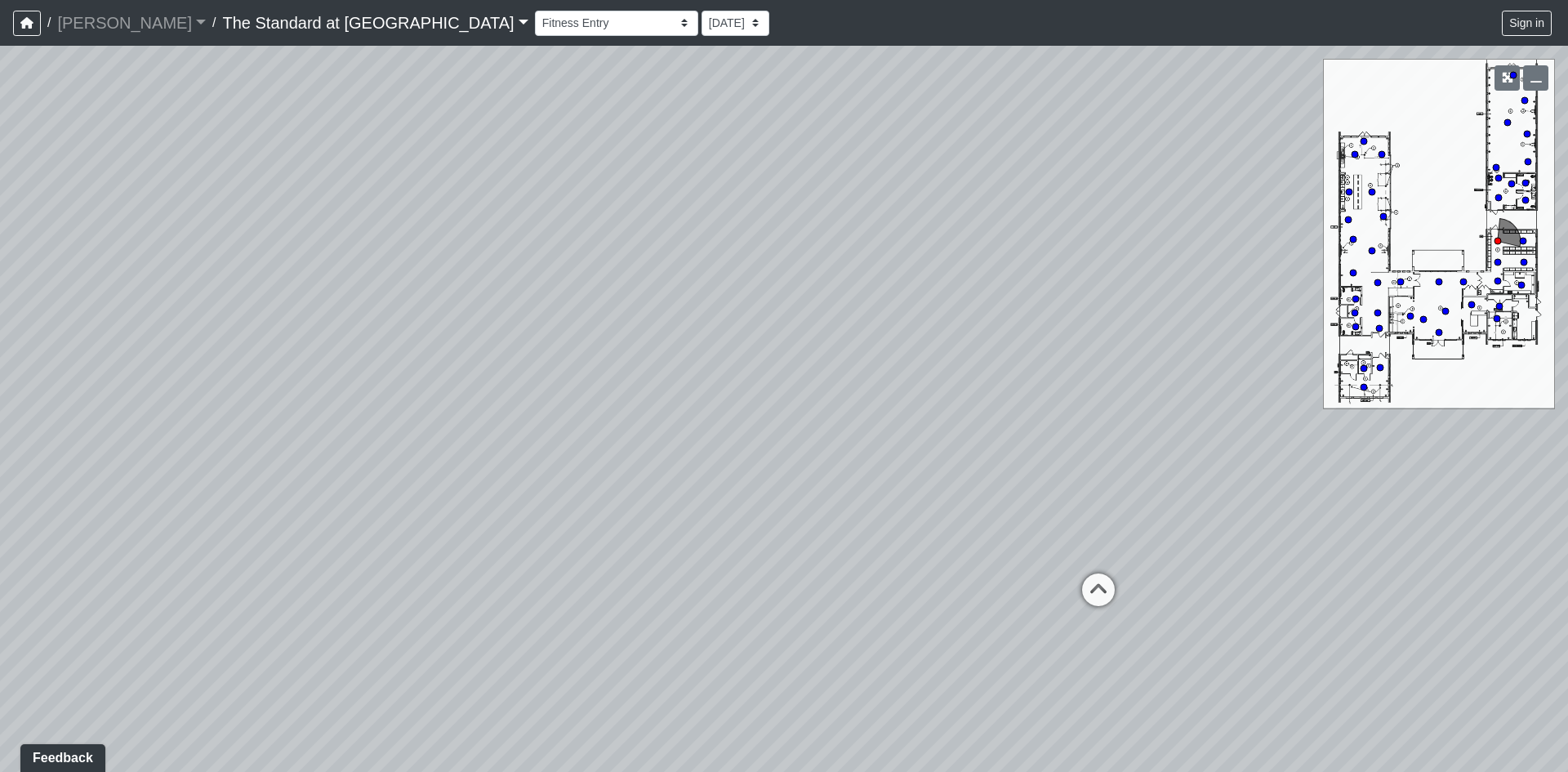
drag, startPoint x: 1049, startPoint y: 469, endPoint x: 734, endPoint y: 510, distance: 317.7
click at [734, 510] on div "Loading... Conference Entry Loading... Mailroom - Counter Loading... Co-Work - …" at bounding box center [784, 409] width 1568 height 726
drag, startPoint x: 768, startPoint y: 584, endPoint x: 1440, endPoint y: 490, distance: 678.5
click at [1440, 490] on div "Loading... Conference Entry Loading... Mailroom - Counter Loading... Co-Work - …" at bounding box center [784, 409] width 1568 height 726
click at [665, 308] on icon at bounding box center [681, 327] width 49 height 49
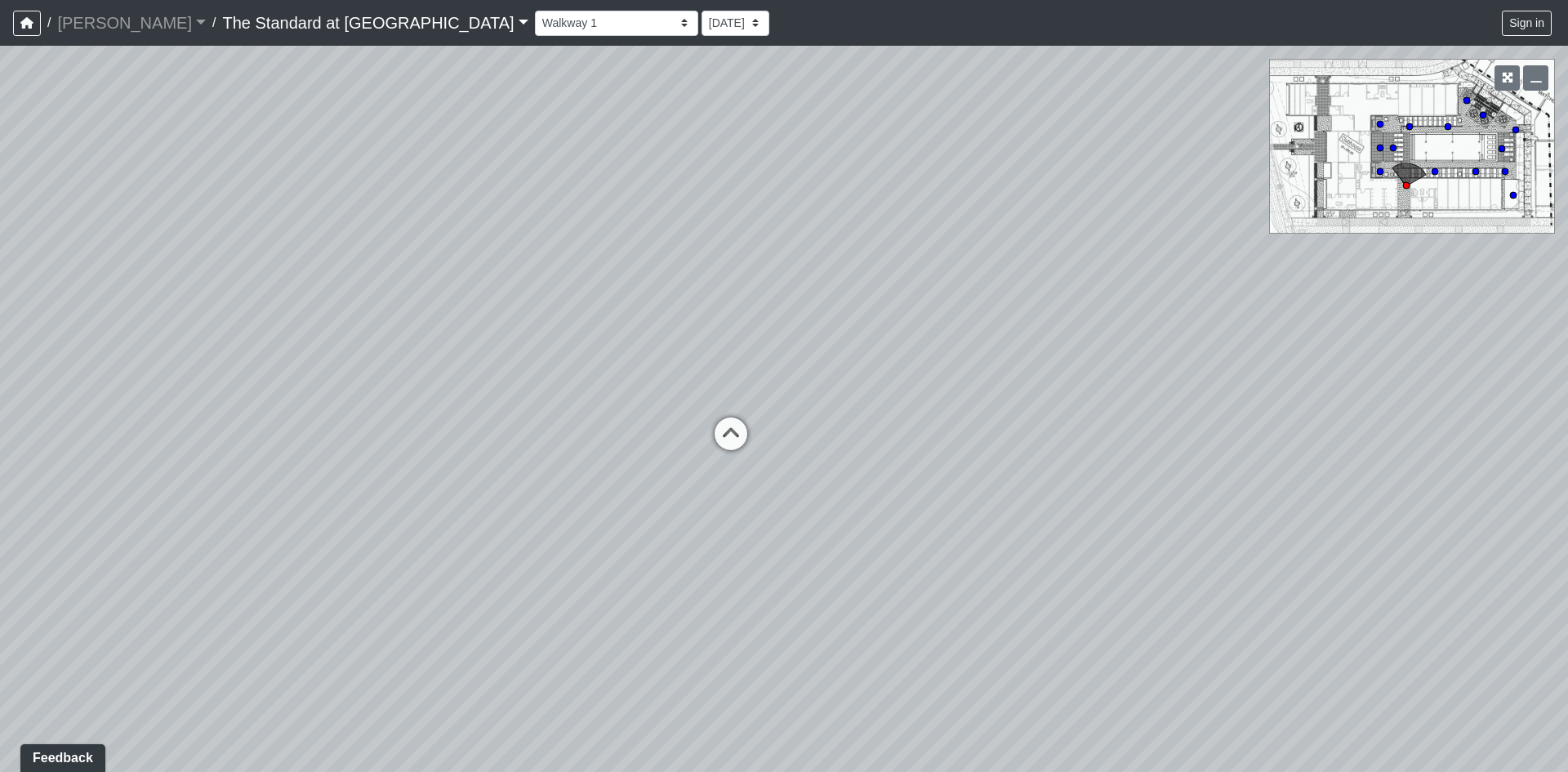
drag, startPoint x: 422, startPoint y: 378, endPoint x: 1499, endPoint y: 355, distance: 1077.2
click at [1499, 355] on div "Loading... Conference Entry Loading... Mailroom - Counter Loading... Co-Work - …" at bounding box center [784, 409] width 1568 height 726
drag, startPoint x: 700, startPoint y: 537, endPoint x: 848, endPoint y: 497, distance: 153.3
click at [848, 497] on div "Loading... Conference Entry Loading... Mailroom - Counter Loading... Co-Work - …" at bounding box center [784, 409] width 1568 height 726
drag, startPoint x: 1112, startPoint y: 461, endPoint x: 1, endPoint y: 357, distance: 1115.9
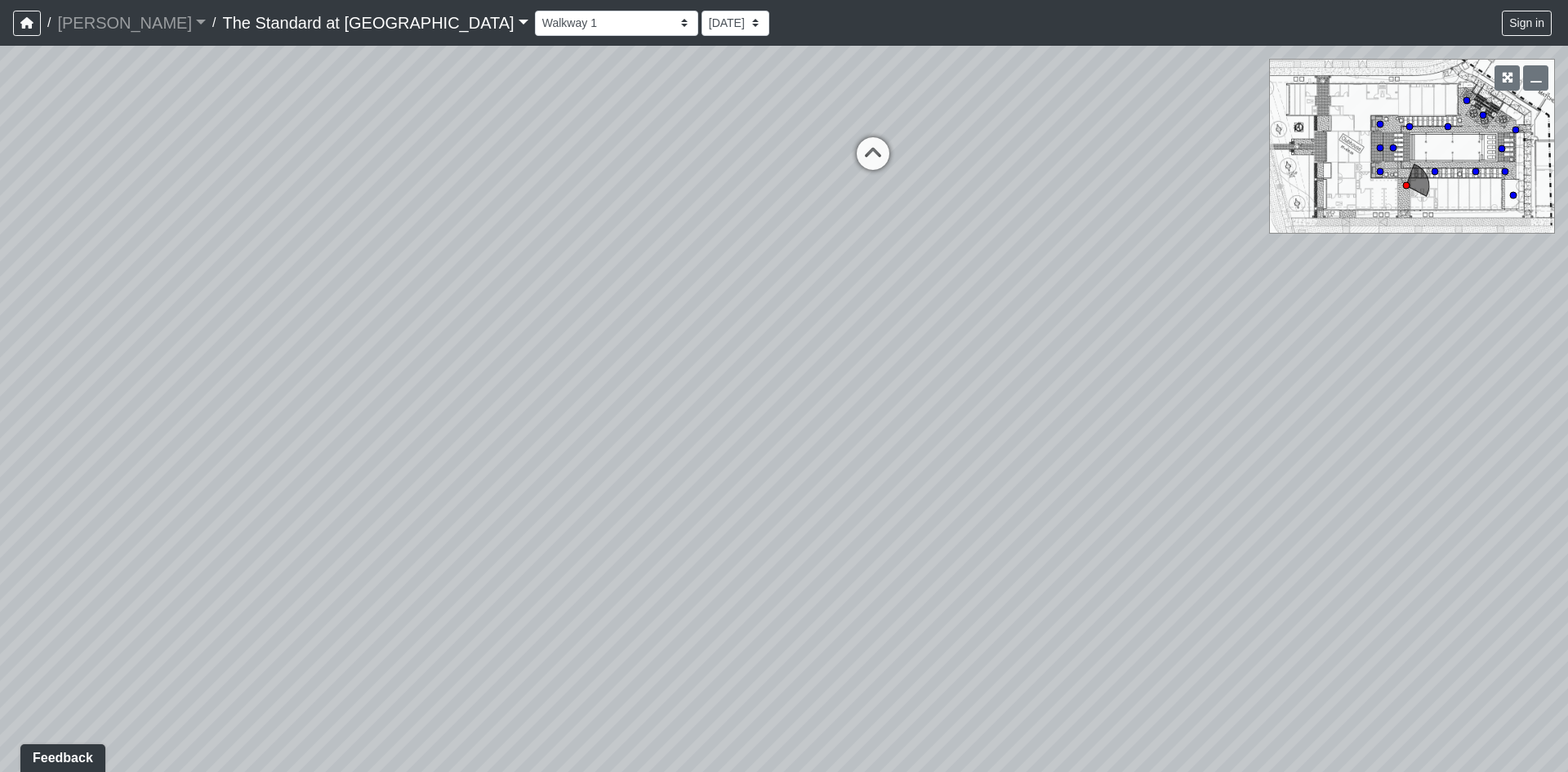
click at [1, 357] on div "Loading... Conference Entry Loading... Mailroom - Counter Loading... Co-Work - …" at bounding box center [784, 409] width 1568 height 726
drag, startPoint x: 910, startPoint y: 408, endPoint x: 232, endPoint y: 514, distance: 686.2
click at [104, 529] on div "Loading... Conference Entry Loading... Mailroom - Counter Loading... Co-Work - …" at bounding box center [784, 409] width 1568 height 726
drag, startPoint x: 805, startPoint y: 386, endPoint x: 794, endPoint y: 527, distance: 141.4
click at [794, 527] on div "Loading... Conference Entry Loading... Mailroom - Counter Loading... Co-Work - …" at bounding box center [784, 409] width 1568 height 726
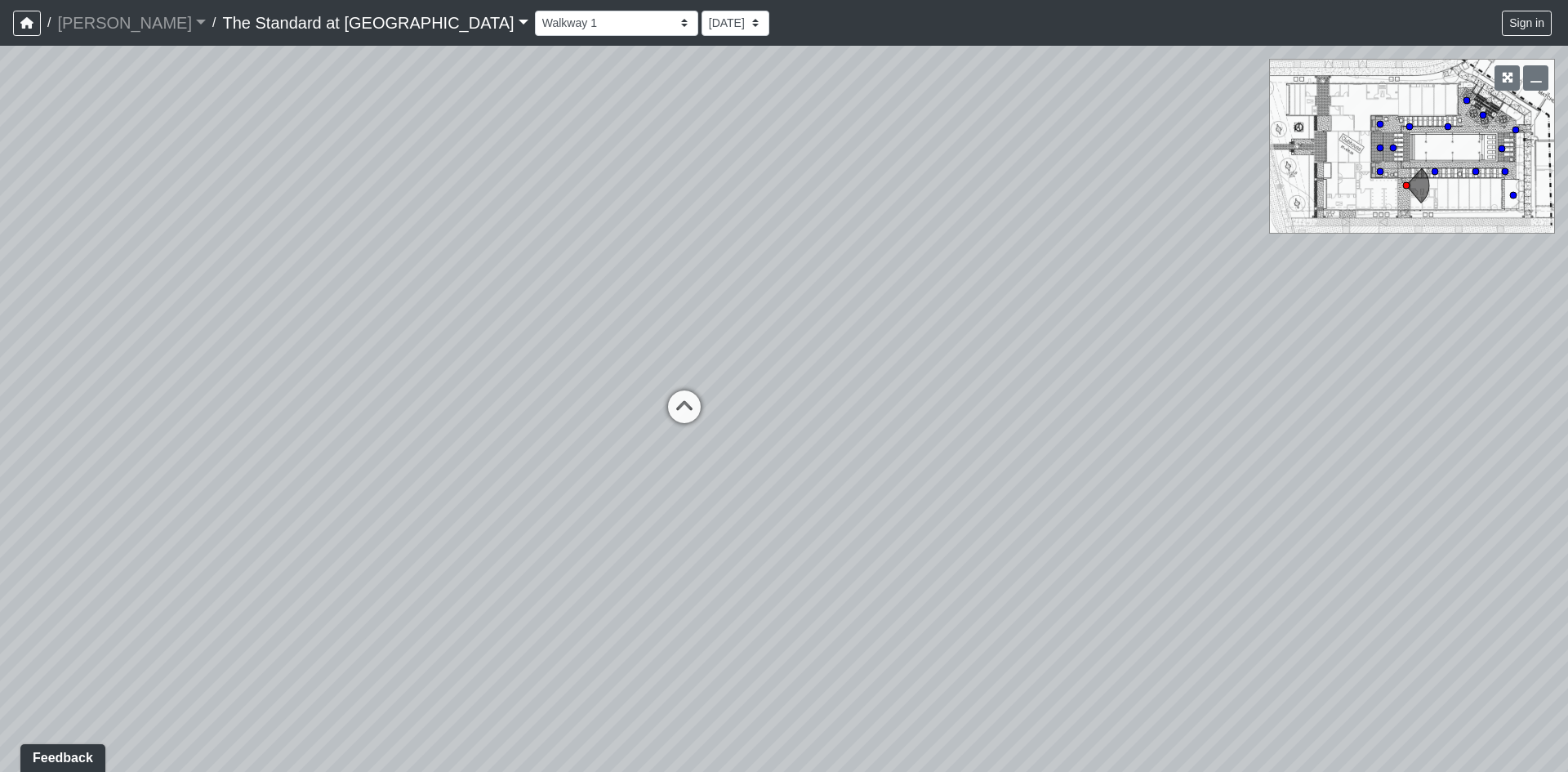
drag, startPoint x: 682, startPoint y: 499, endPoint x: 1291, endPoint y: 490, distance: 609.1
click at [1291, 490] on div "Loading... Conference Entry Loading... Mailroom - Counter Loading... Co-Work - …" at bounding box center [784, 409] width 1568 height 726
click at [699, 412] on icon at bounding box center [693, 418] width 49 height 49
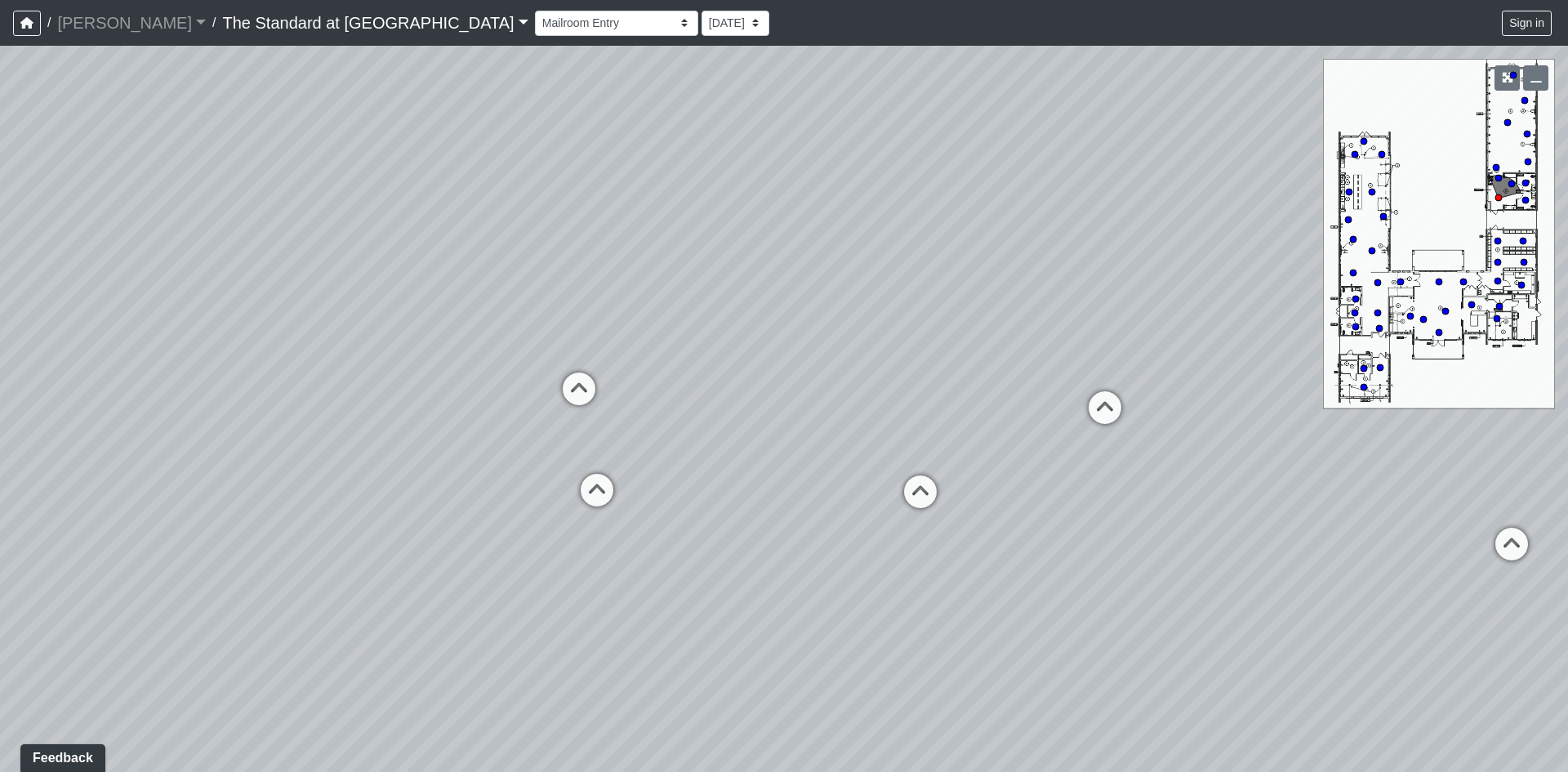
drag, startPoint x: 1029, startPoint y: 460, endPoint x: 646, endPoint y: 265, distance: 429.8
click at [646, 265] on div "Loading... Conference Entry Loading... Mailroom - Counter Loading... Co-Work - …" at bounding box center [784, 409] width 1568 height 726
drag, startPoint x: 715, startPoint y: 323, endPoint x: 378, endPoint y: 420, distance: 350.7
click at [378, 420] on div "Loading... Conference Entry Loading... Mailroom - Counter Loading... Co-Work - …" at bounding box center [784, 409] width 1568 height 726
drag, startPoint x: 888, startPoint y: 643, endPoint x: 720, endPoint y: 482, distance: 232.7
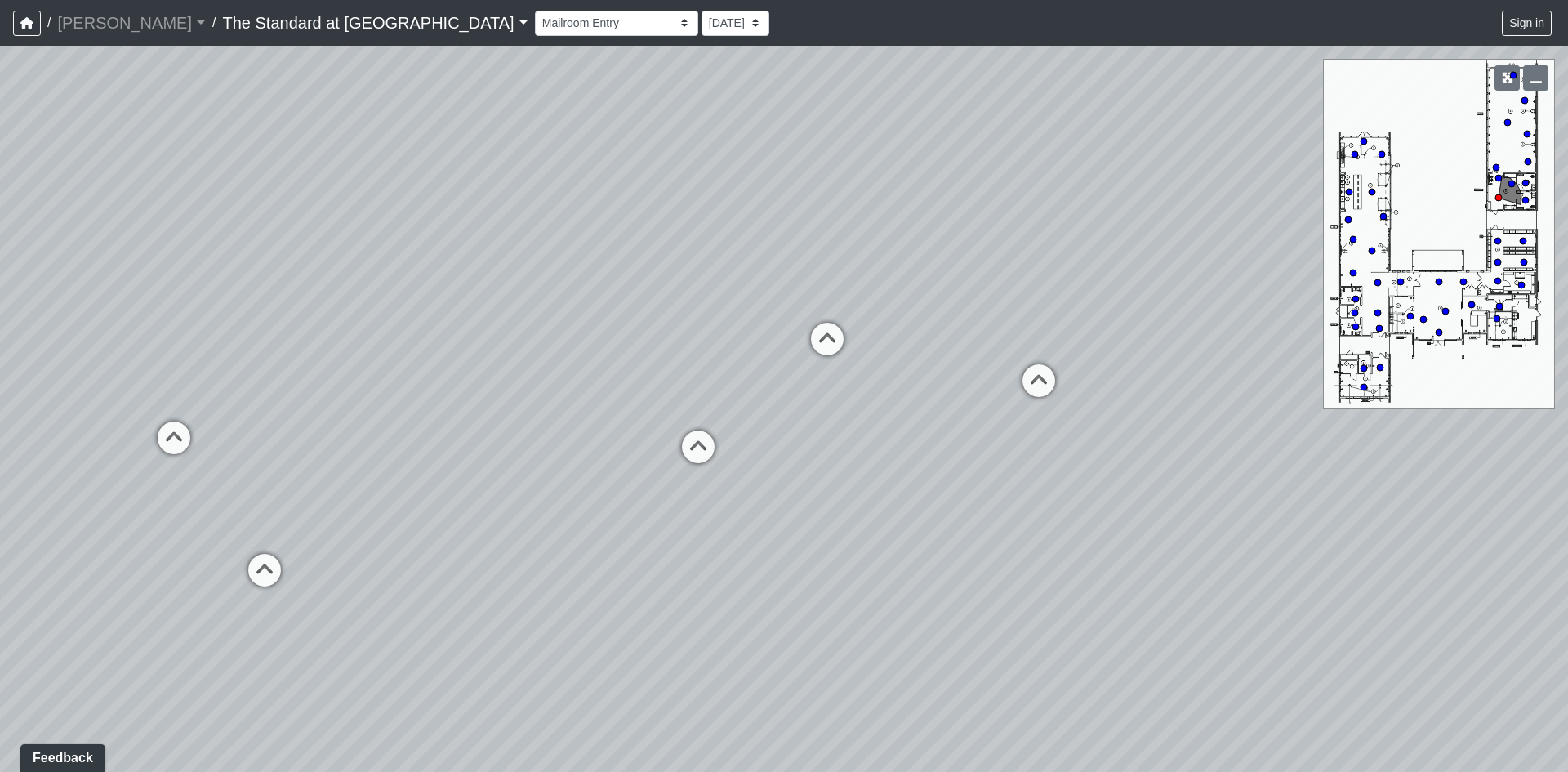
click at [997, 463] on div "Loading... Conference Entry Loading... Mailroom - Counter Loading... Co-Work - …" at bounding box center [784, 409] width 1568 height 726
drag, startPoint x: 1147, startPoint y: 487, endPoint x: 350, endPoint y: 399, distance: 801.8
click at [330, 399] on div "Loading... Conference Entry Loading... Mailroom - Counter Loading... Co-Work - …" at bounding box center [784, 409] width 1568 height 726
drag, startPoint x: 876, startPoint y: 441, endPoint x: 539, endPoint y: 512, distance: 344.4
click at [539, 512] on div "Loading... Conference Entry Loading... Mailroom - Counter Loading... Co-Work - …" at bounding box center [784, 409] width 1568 height 726
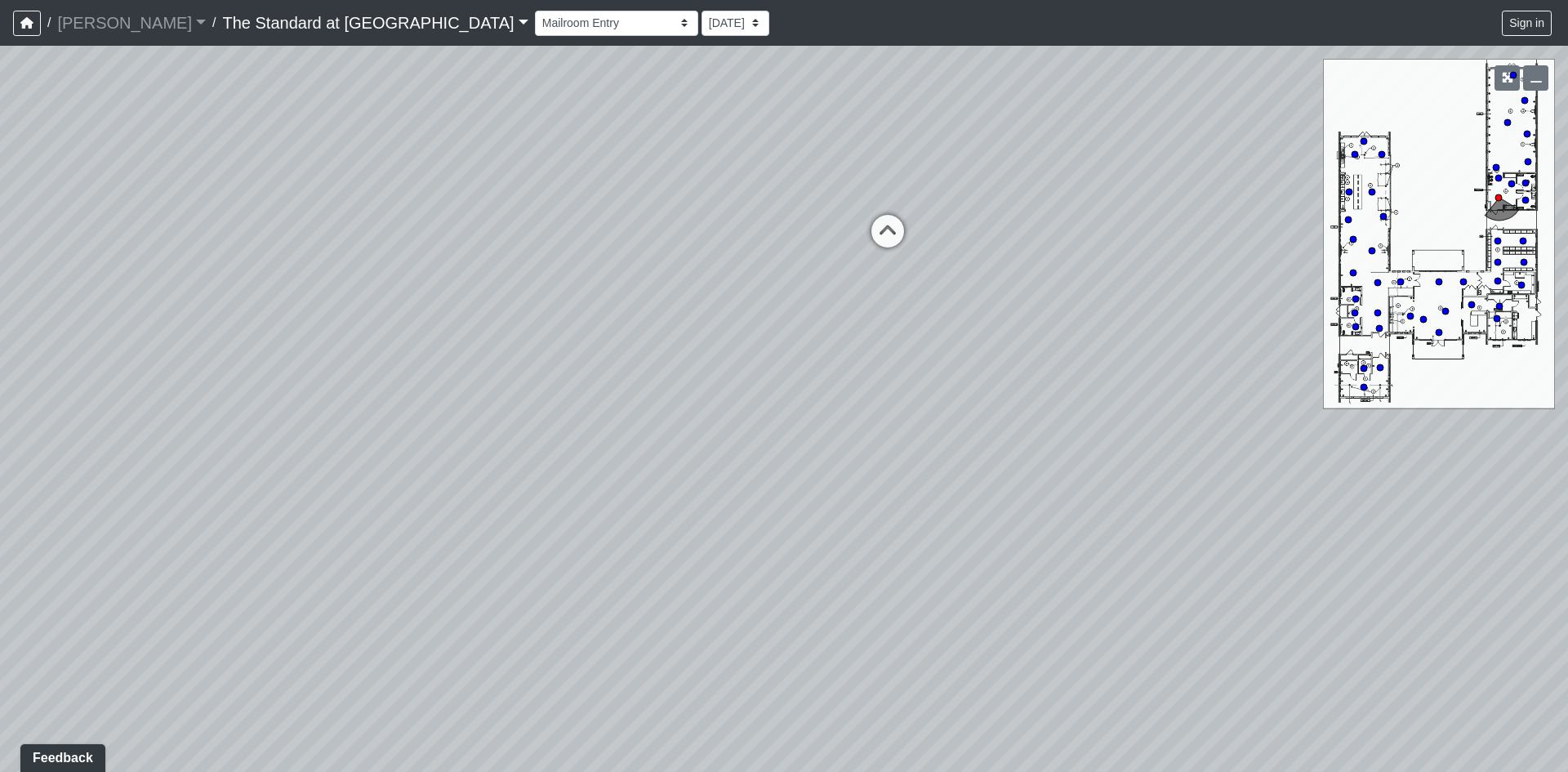
click at [894, 226] on icon at bounding box center [887, 239] width 49 height 49
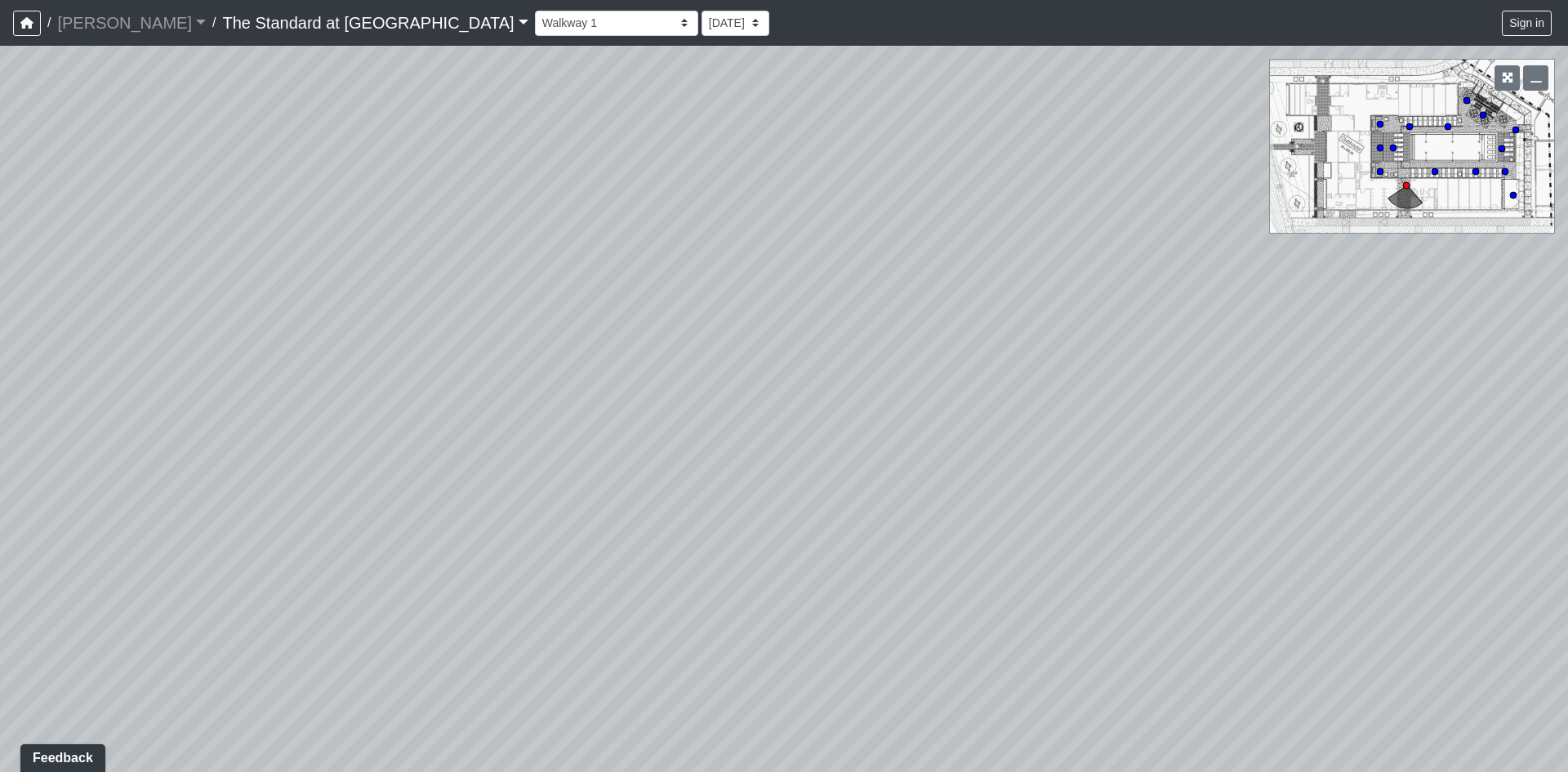
drag, startPoint x: 581, startPoint y: 382, endPoint x: 1590, endPoint y: 477, distance: 1013.5
click at [1502, 477] on html "/ [PERSON_NAME] [PERSON_NAME] Loading... / The Standard at [GEOGRAPHIC_DATA] Th…" at bounding box center [784, 386] width 1568 height 772
drag, startPoint x: 653, startPoint y: 478, endPoint x: 1565, endPoint y: 598, distance: 919.9
click at [1502, 598] on div "Loading... Conference Entry Loading... Mailroom - Counter Loading... Co-Work - …" at bounding box center [784, 409] width 1568 height 726
drag, startPoint x: 960, startPoint y: 566, endPoint x: 1075, endPoint y: 515, distance: 125.8
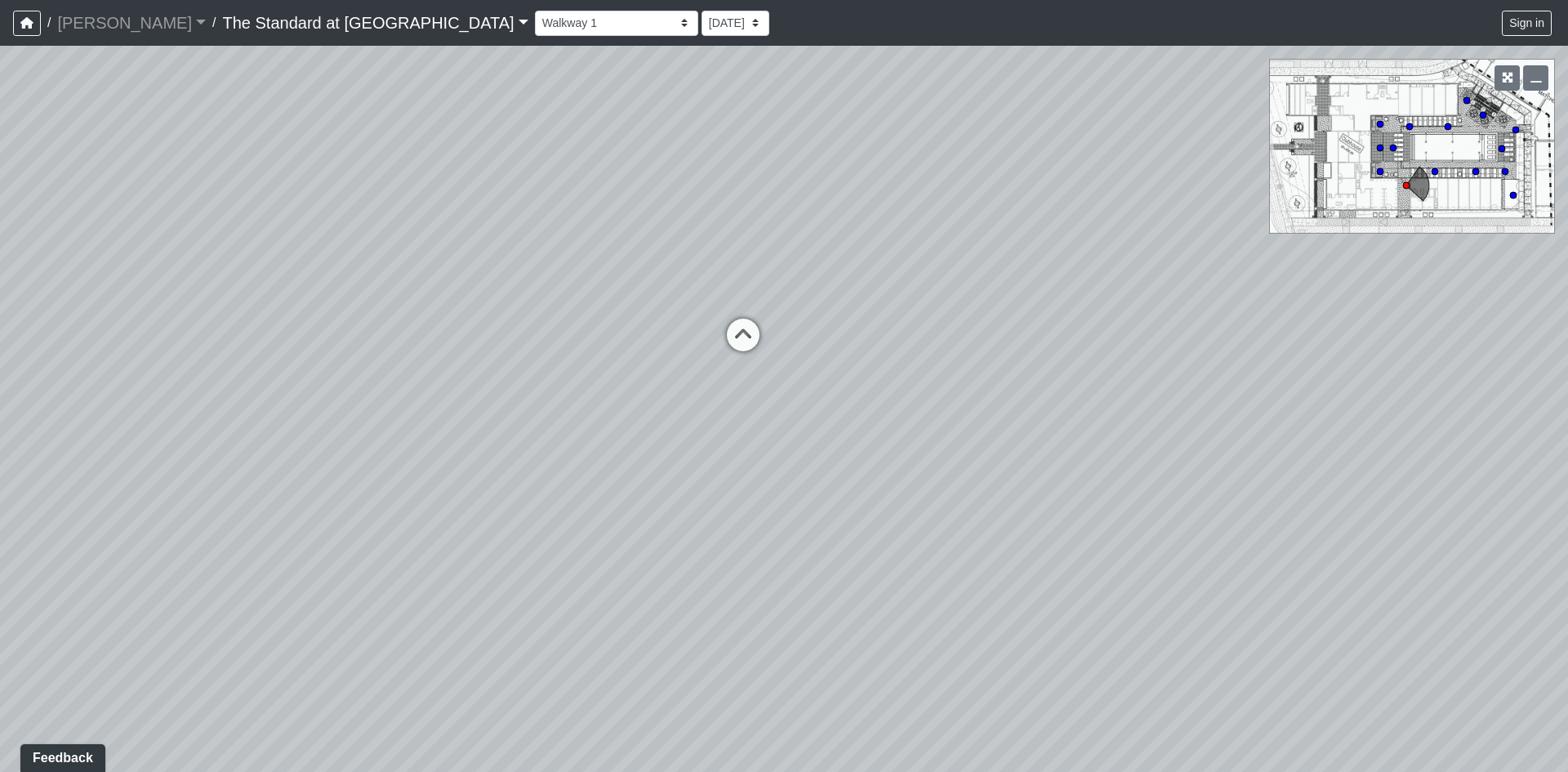
click at [1150, 540] on div "Loading... Conference Entry Loading... Mailroom - Counter Loading... Co-Work - …" at bounding box center [784, 409] width 1568 height 726
click at [747, 335] on icon at bounding box center [743, 342] width 49 height 49
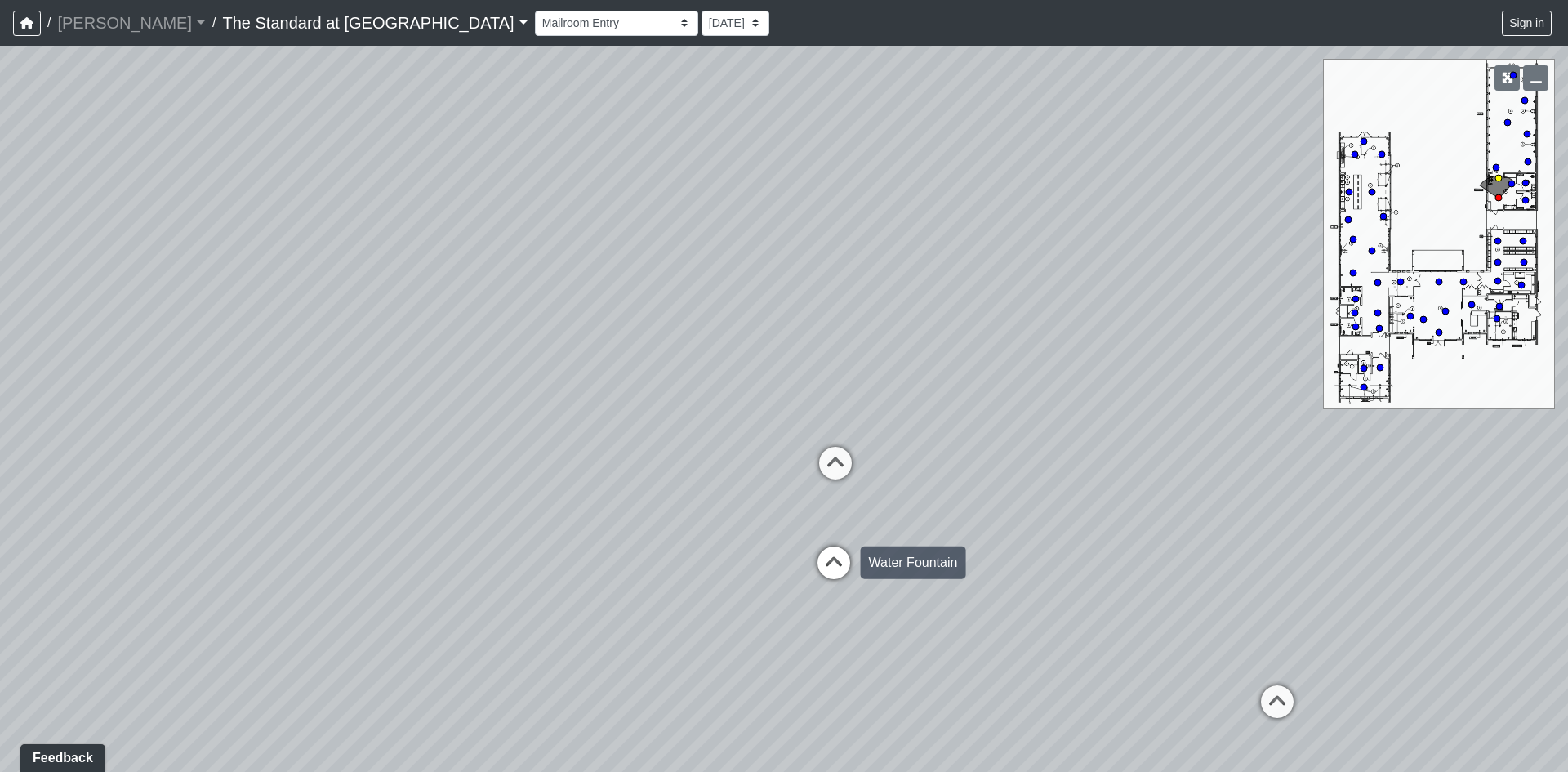
click at [837, 558] on icon at bounding box center [833, 571] width 49 height 49
drag, startPoint x: 500, startPoint y: 498, endPoint x: 752, endPoint y: 526, distance: 253.6
click at [752, 526] on div "Loading... Conference Entry Loading... Mailroom - Counter Loading... Co-Work - …" at bounding box center [784, 409] width 1568 height 726
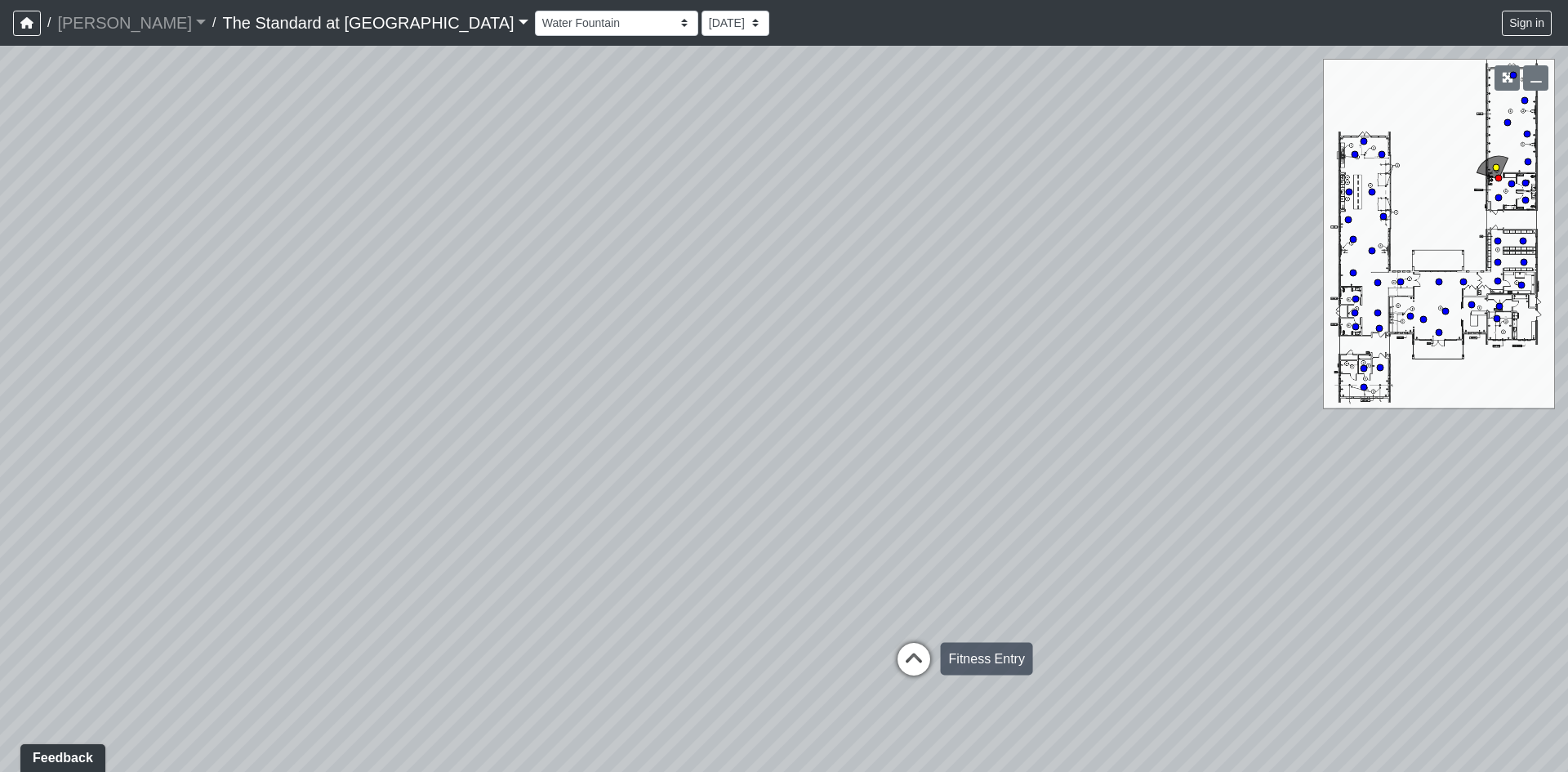
click at [911, 666] on icon at bounding box center [914, 667] width 49 height 49
drag, startPoint x: 1240, startPoint y: 509, endPoint x: 542, endPoint y: 464, distance: 699.4
click at [542, 464] on div "Loading... Conference Entry Loading... Mailroom - Counter Loading... Co-Work - …" at bounding box center [784, 409] width 1568 height 726
drag, startPoint x: 999, startPoint y: 417, endPoint x: 534, endPoint y: 545, distance: 482.3
click at [534, 545] on div "Loading... Conference Entry Loading... Mailroom - Counter Loading... Co-Work - …" at bounding box center [784, 409] width 1568 height 726
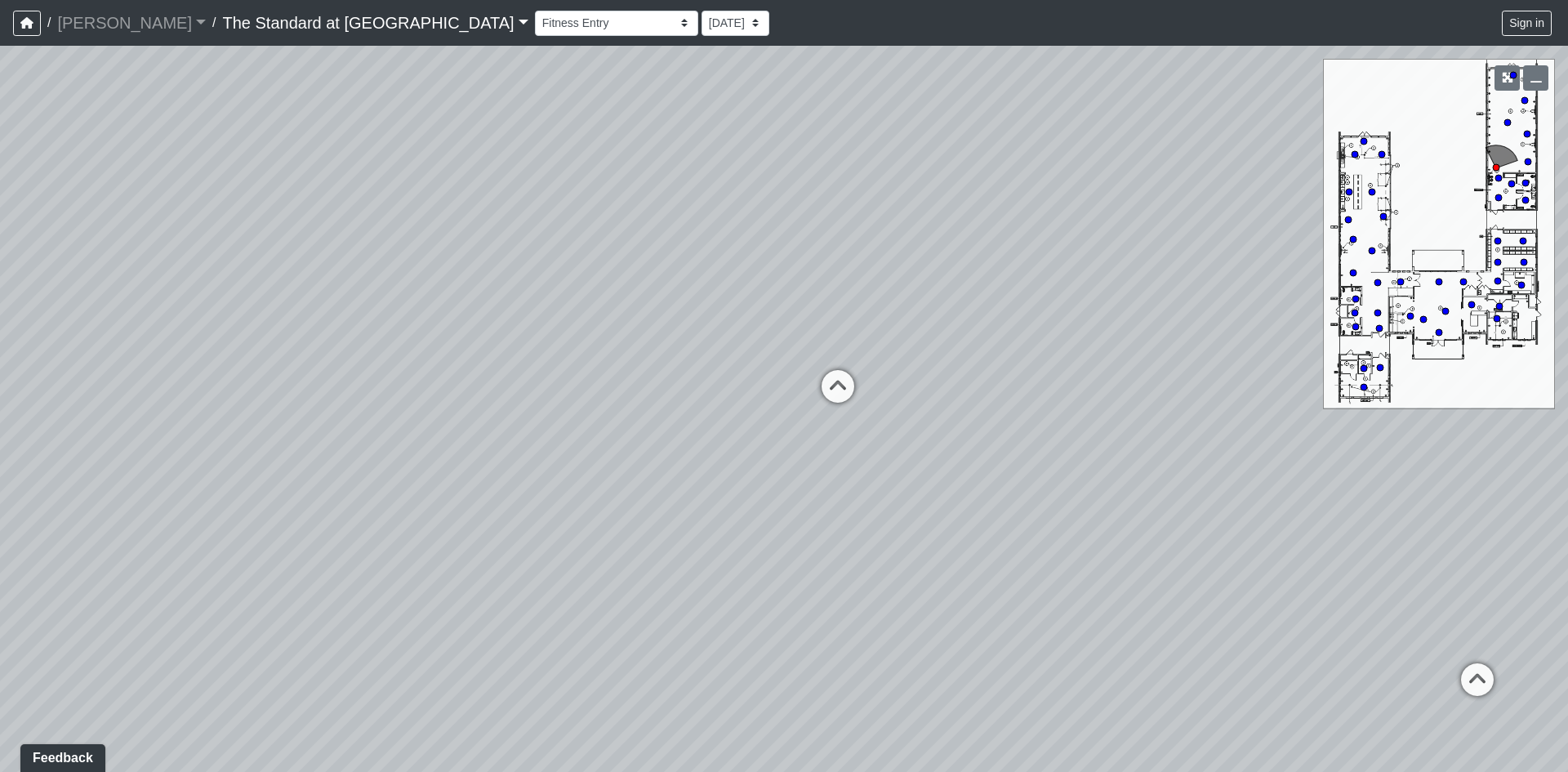
drag, startPoint x: 407, startPoint y: 548, endPoint x: 853, endPoint y: 409, distance: 467.2
click at [921, 469] on div "Loading... Conference Entry Loading... Mailroom - Counter Loading... Co-Work - …" at bounding box center [784, 409] width 1568 height 726
click at [806, 341] on icon at bounding box center [814, 349] width 49 height 49
drag, startPoint x: 776, startPoint y: 591, endPoint x: 776, endPoint y: 606, distance: 15.0
click at [776, 606] on div "Loading... Conference Entry Loading... Mailroom - Counter Loading... Co-Work - …" at bounding box center [784, 409] width 1568 height 726
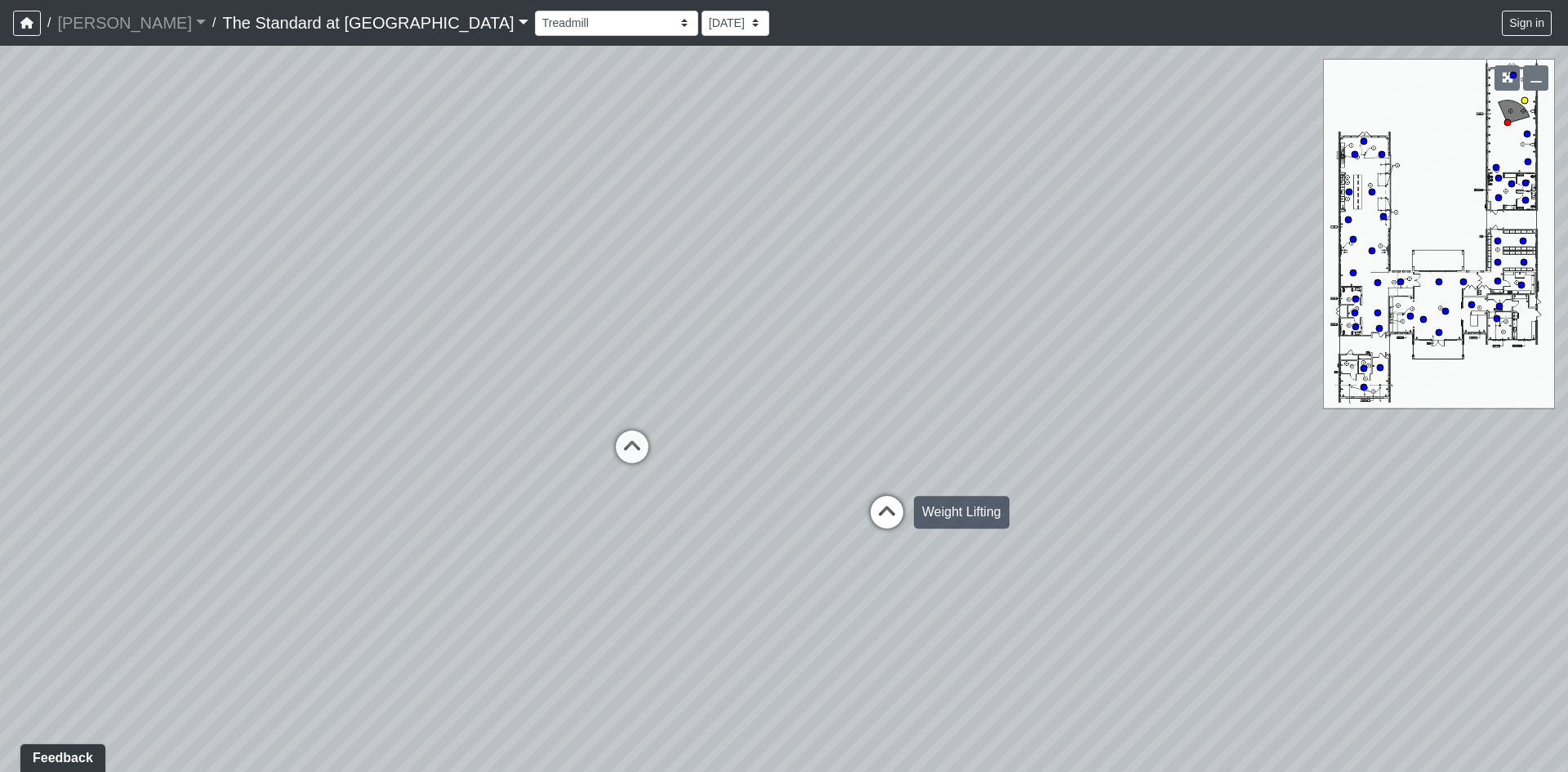
click at [894, 512] on icon at bounding box center [886, 520] width 49 height 49
drag, startPoint x: 632, startPoint y: 494, endPoint x: 970, endPoint y: 525, distance: 339.4
click at [970, 525] on div "Loading... Conference Entry Loading... Mailroom - Counter Loading... Co-Work - …" at bounding box center [784, 409] width 1568 height 726
drag, startPoint x: 369, startPoint y: 442, endPoint x: 1402, endPoint y: 498, distance: 1034.5
click at [1402, 498] on div "Loading... Conference Entry Loading... Mailroom - Counter Loading... Co-Work - …" at bounding box center [784, 409] width 1568 height 726
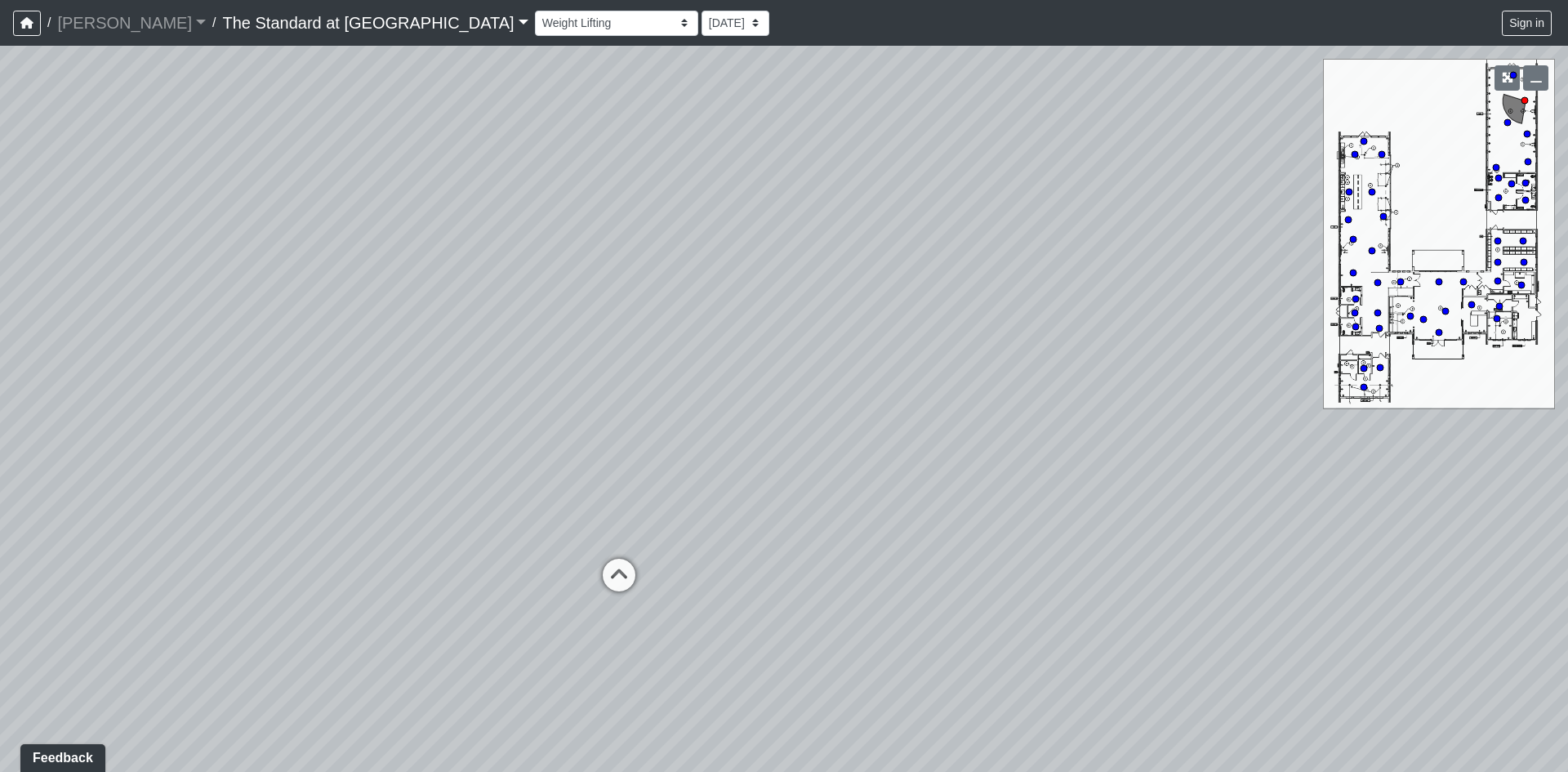
drag, startPoint x: 598, startPoint y: 492, endPoint x: 1414, endPoint y: 461, distance: 816.6
click at [1430, 463] on div "Loading... Conference Entry Loading... Mailroom - Counter Loading... Co-Work - …" at bounding box center [784, 409] width 1568 height 726
drag, startPoint x: 616, startPoint y: 465, endPoint x: 491, endPoint y: 507, distance: 131.9
click at [491, 507] on div "Loading... Conference Entry Loading... Mailroom - Counter Loading... Co-Work - …" at bounding box center [784, 409] width 1568 height 726
drag, startPoint x: 519, startPoint y: 457, endPoint x: 546, endPoint y: 385, distance: 76.9
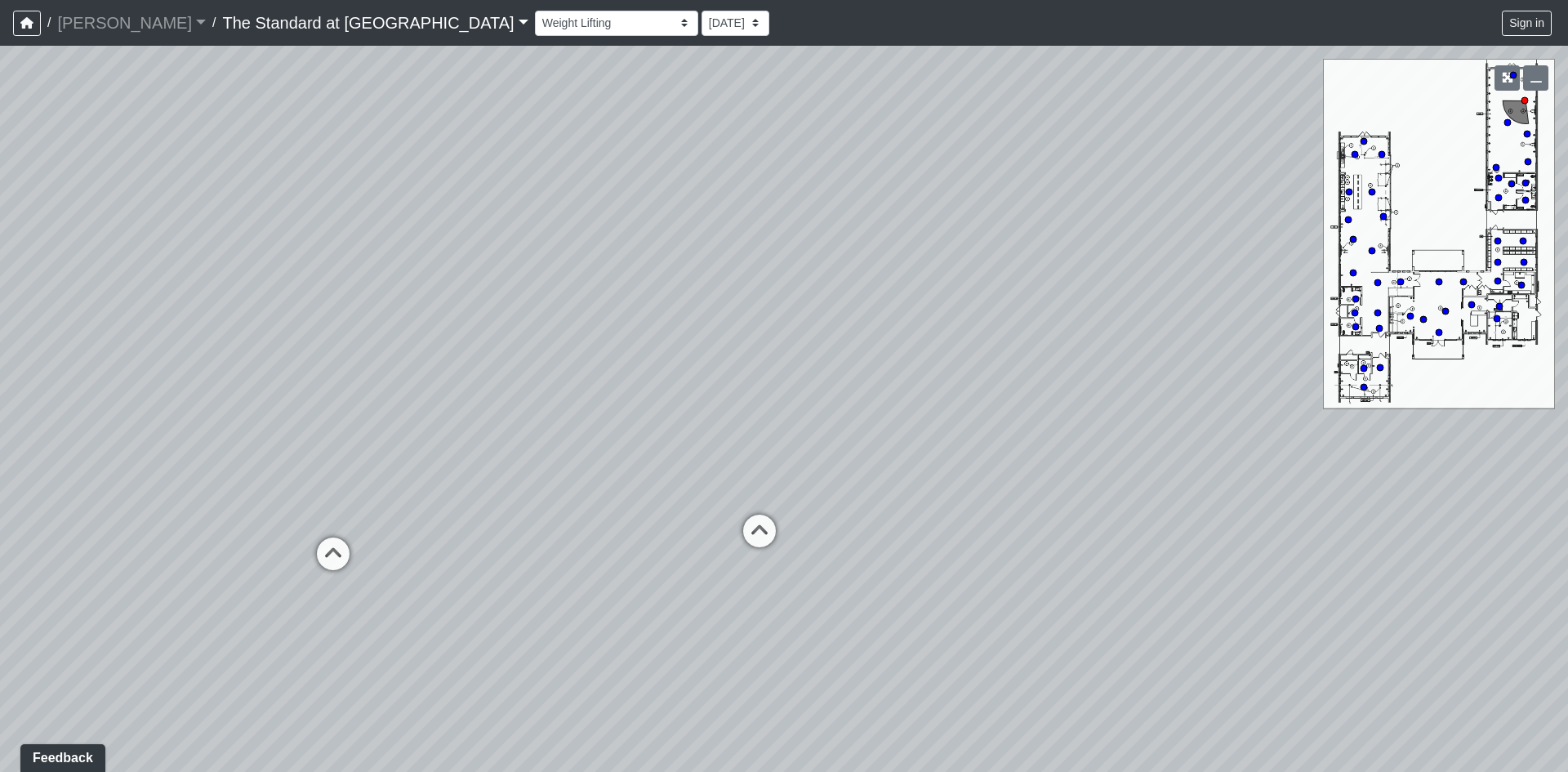
click at [546, 385] on div "Loading... Conference Entry Loading... Mailroom - Counter Loading... Co-Work - …" at bounding box center [784, 409] width 1568 height 726
drag, startPoint x: 449, startPoint y: 472, endPoint x: 1326, endPoint y: 429, distance: 878.1
click at [1326, 429] on div "Loading... Conference Entry Loading... Mailroom - Counter Loading... Co-Work - …" at bounding box center [784, 409] width 1568 height 726
drag, startPoint x: 357, startPoint y: 463, endPoint x: 1186, endPoint y: 413, distance: 830.5
click at [1186, 413] on div "Loading... Conference Entry Loading... Mailroom - Counter Loading... Co-Work - …" at bounding box center [784, 409] width 1568 height 726
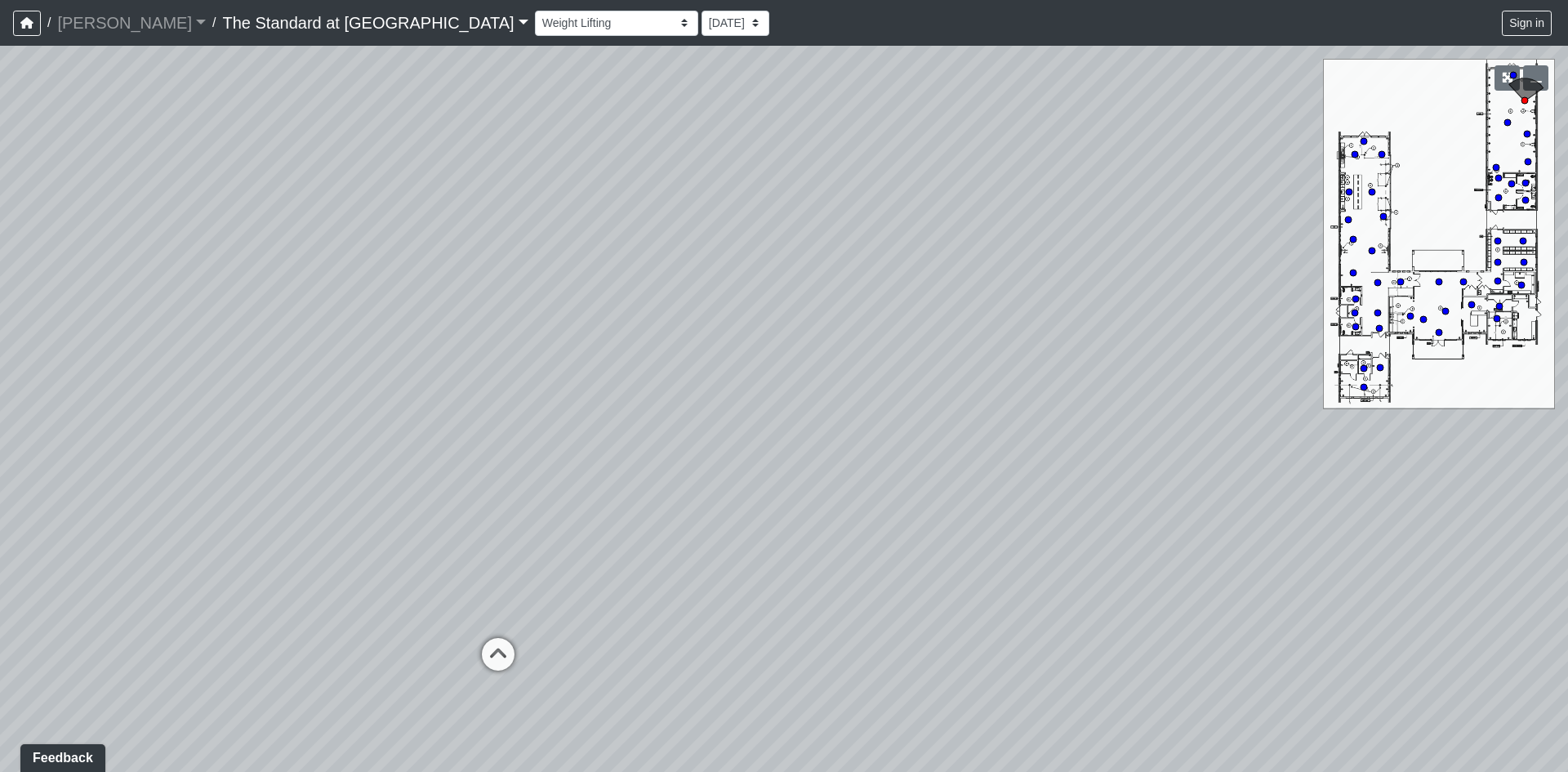
drag, startPoint x: 525, startPoint y: 439, endPoint x: 1911, endPoint y: 618, distance: 1397.5
click at [1502, 618] on html "/ [PERSON_NAME] [PERSON_NAME] Loading... / The Standard at [GEOGRAPHIC_DATA] Th…" at bounding box center [784, 386] width 1568 height 772
drag, startPoint x: 577, startPoint y: 511, endPoint x: 1517, endPoint y: 500, distance: 940.1
click at [1502, 500] on div "Loading... Conference Entry Loading... Mailroom - Counter Loading... Co-Work - …" at bounding box center [784, 409] width 1568 height 726
drag, startPoint x: 786, startPoint y: 483, endPoint x: 1479, endPoint y: 487, distance: 693.0
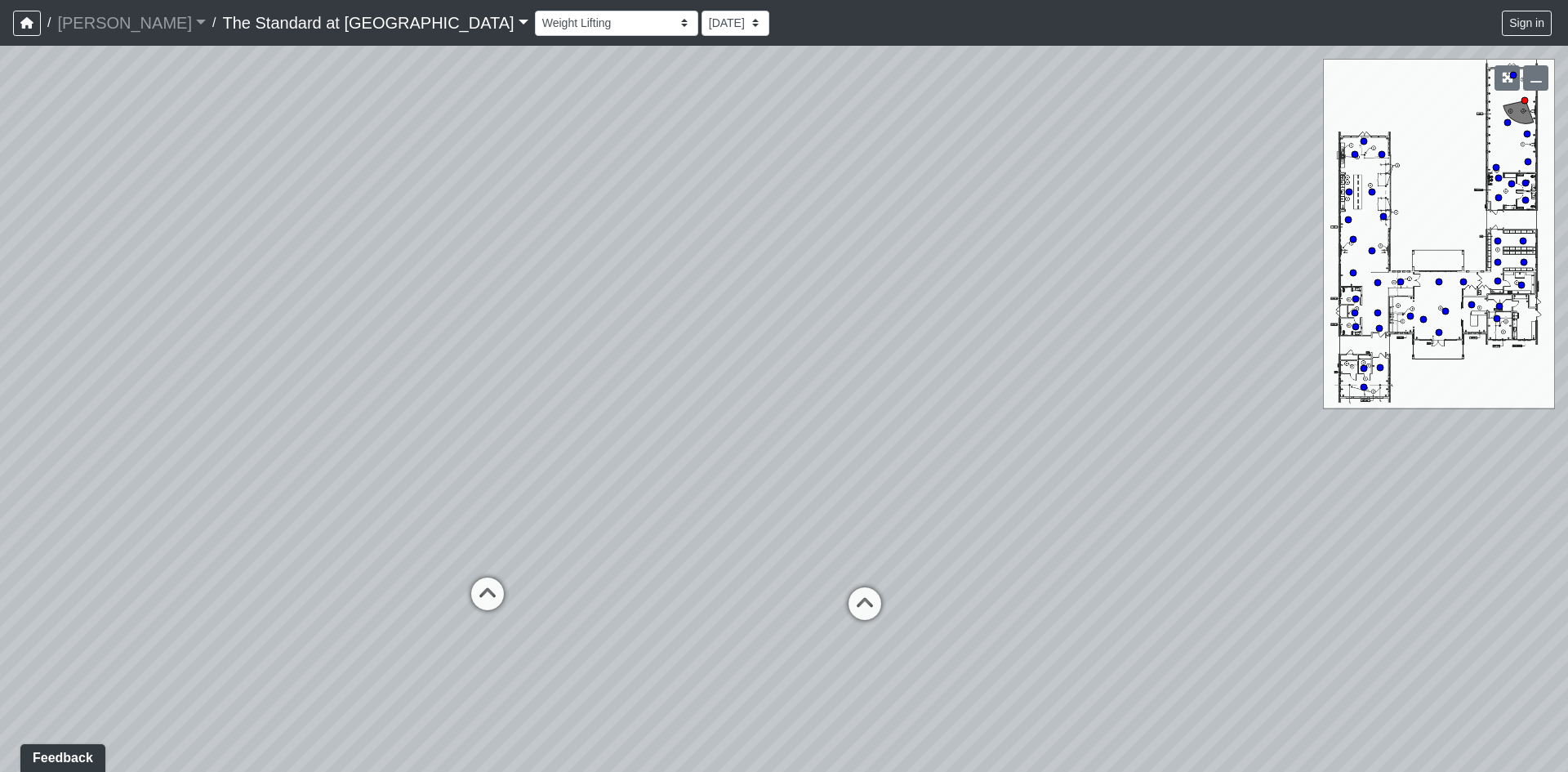
click at [1479, 487] on div "Loading... Conference Entry Loading... Mailroom - Counter Loading... Co-Work - …" at bounding box center [784, 409] width 1568 height 726
drag, startPoint x: 1125, startPoint y: 575, endPoint x: 299, endPoint y: 414, distance: 841.5
click at [299, 414] on div "Loading... Conference Entry Loading... Mailroom - Counter Loading... Co-Work - …" at bounding box center [784, 409] width 1568 height 726
drag, startPoint x: 1023, startPoint y: 273, endPoint x: 842, endPoint y: 341, distance: 193.4
click at [842, 341] on div "Loading... Conference Entry Loading... Mailroom - Counter Loading... Co-Work - …" at bounding box center [784, 409] width 1568 height 726
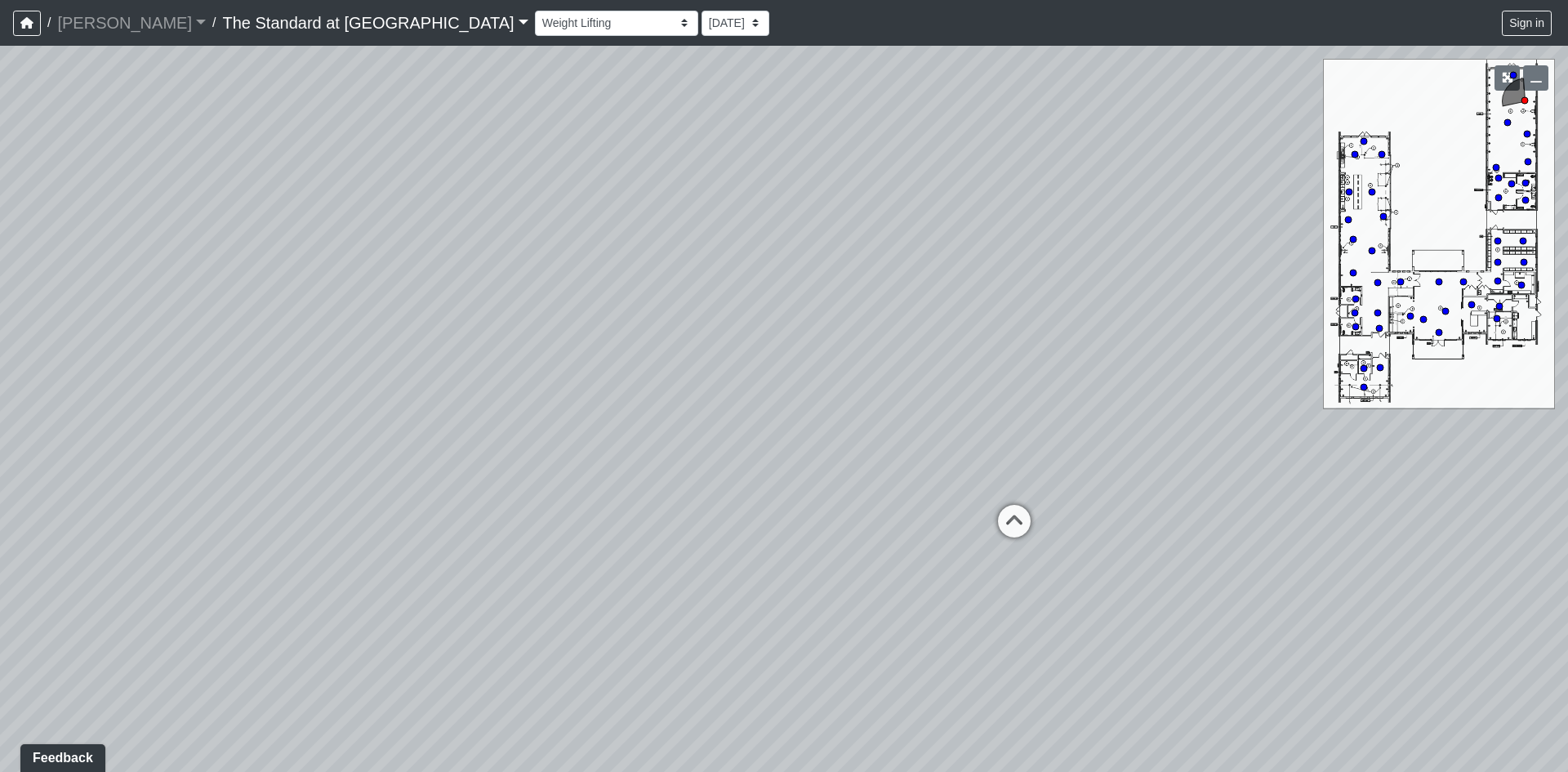
drag, startPoint x: 1060, startPoint y: 461, endPoint x: 771, endPoint y: 455, distance: 289.1
click at [771, 455] on div "Loading... Conference Entry Loading... Mailroom - Counter Loading... Co-Work - …" at bounding box center [784, 409] width 1568 height 726
drag, startPoint x: 482, startPoint y: 454, endPoint x: 1113, endPoint y: 410, distance: 632.5
click at [1113, 410] on div "Loading... Conference Entry Loading... Mailroom - Counter Loading... Co-Work - …" at bounding box center [784, 409] width 1568 height 726
click at [1502, 79] on icon "button" at bounding box center [1507, 77] width 11 height 11
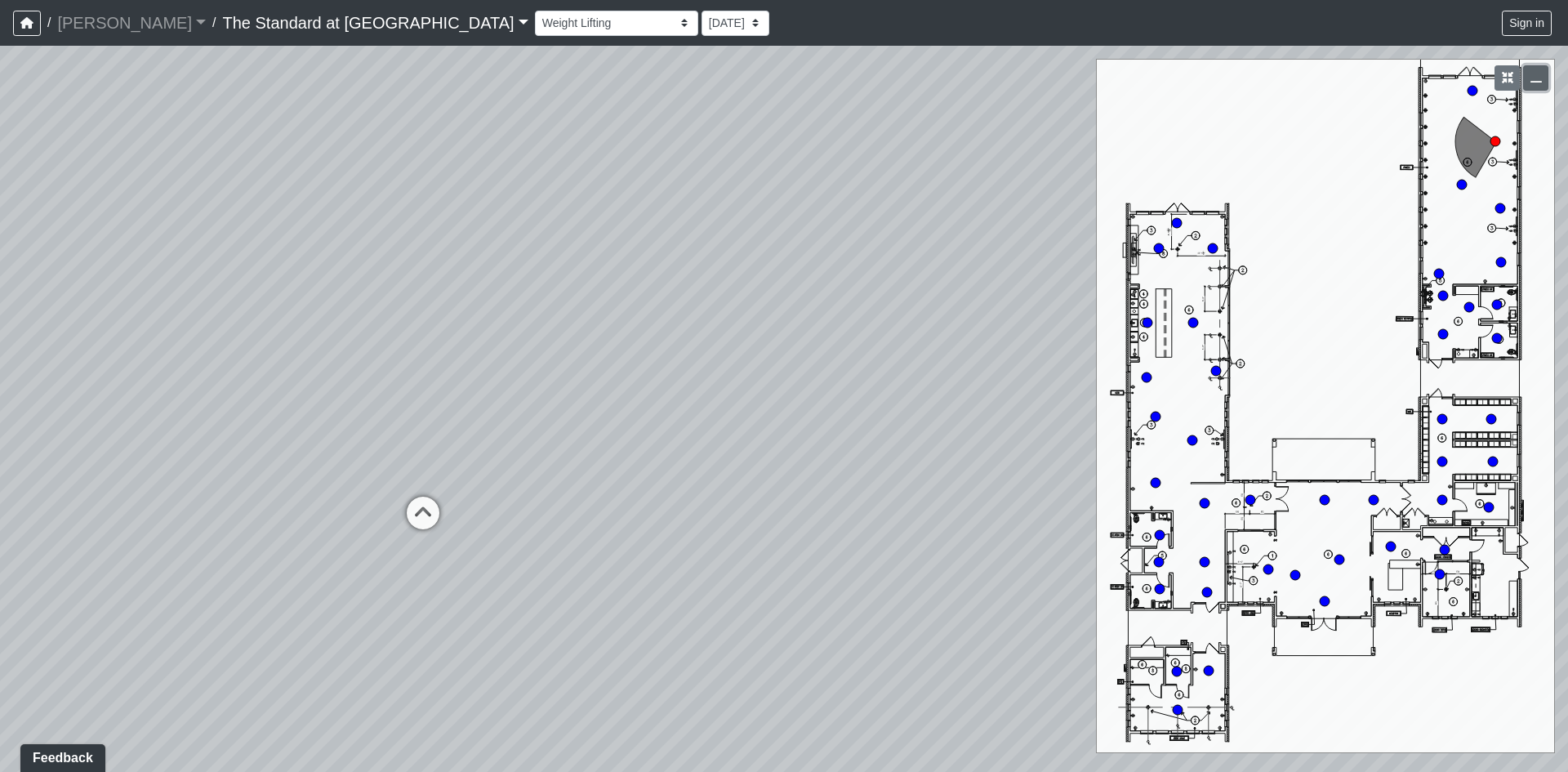
click at [1502, 73] on icon "button" at bounding box center [1536, 77] width 11 height 11
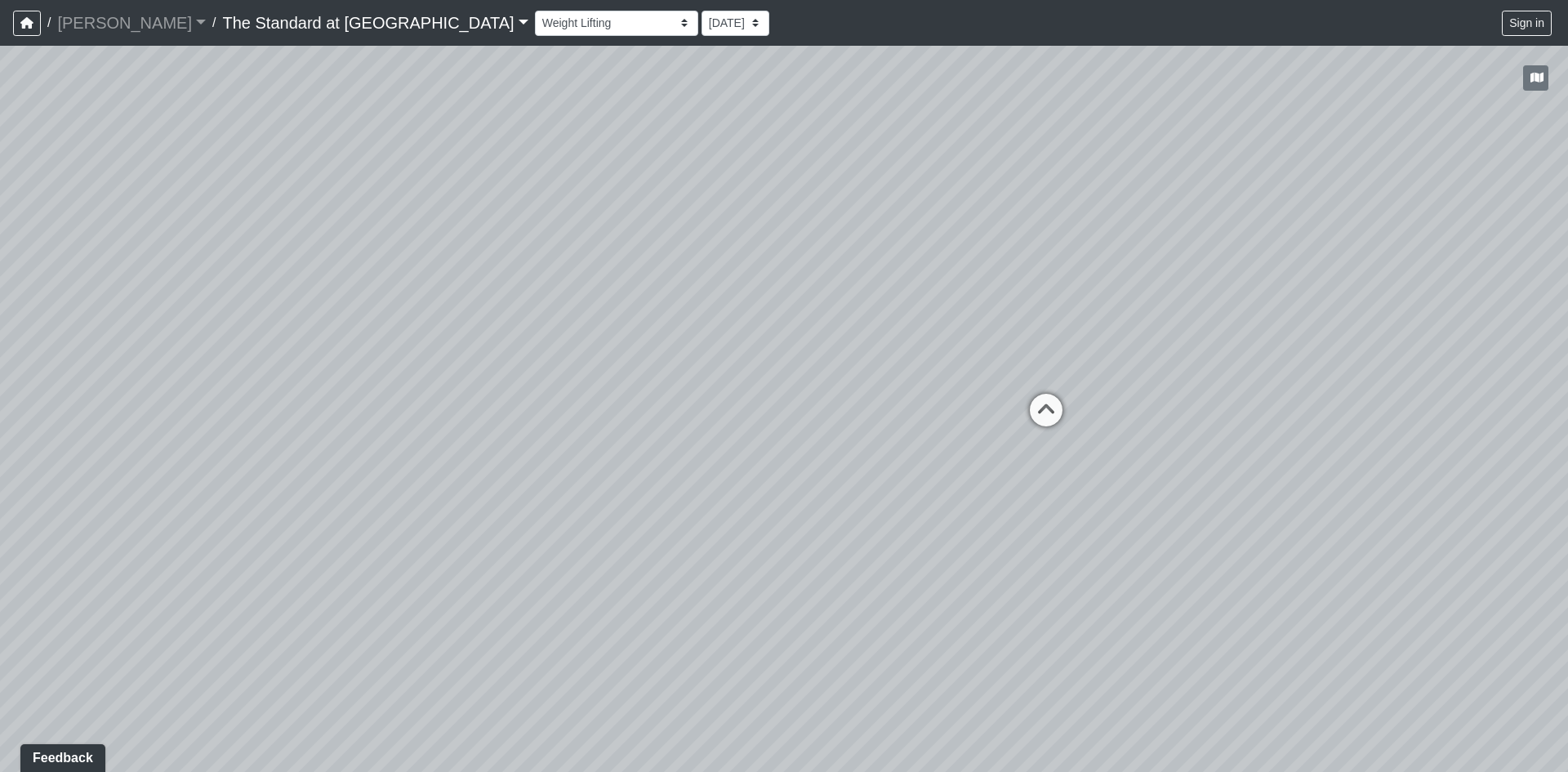
drag, startPoint x: 1078, startPoint y: 383, endPoint x: 498, endPoint y: 290, distance: 587.4
click at [498, 290] on div "Loading... Conference Entry Loading... Mailroom - Counter Loading... Co-Work - …" at bounding box center [784, 409] width 1568 height 726
click at [1041, 404] on icon at bounding box center [1038, 421] width 49 height 49
click at [1456, 313] on icon at bounding box center [1464, 315] width 49 height 49
drag, startPoint x: 1129, startPoint y: 357, endPoint x: 829, endPoint y: 414, distance: 305.4
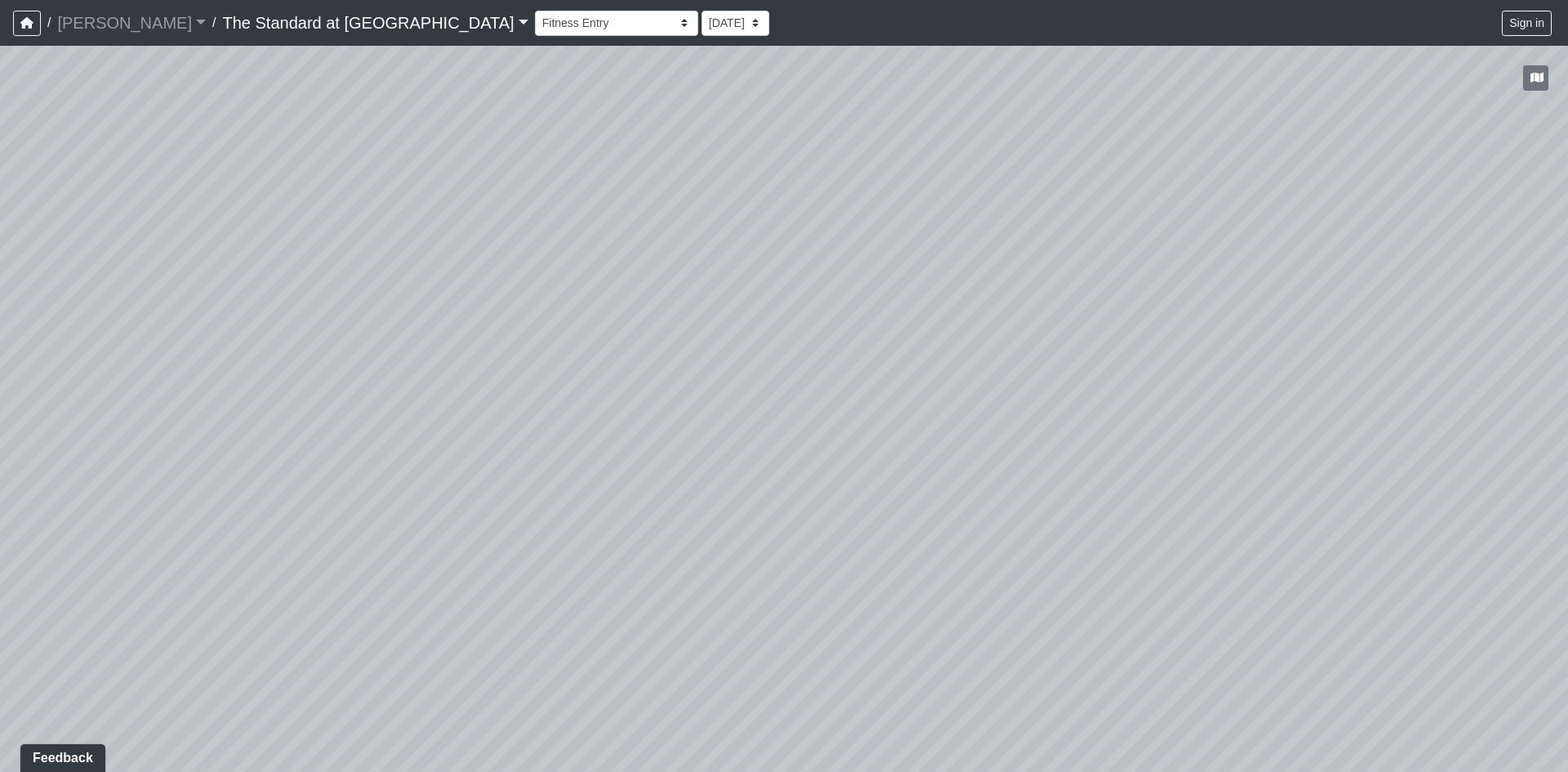
click at [35, 514] on div "Loading... Conference Entry Loading... Mailroom - Counter Loading... Co-Work - …" at bounding box center [784, 409] width 1568 height 726
drag, startPoint x: 865, startPoint y: 457, endPoint x: 330, endPoint y: 468, distance: 535.1
click at [330, 468] on div "Loading... Conference Entry Loading... Mailroom - Counter Loading... Co-Work - …" at bounding box center [784, 409] width 1568 height 726
drag, startPoint x: 391, startPoint y: 415, endPoint x: 1338, endPoint y: 359, distance: 948.7
click at [1502, 330] on div "Loading... Conference Entry Loading... Mailroom - Counter Loading... Co-Work - …" at bounding box center [784, 409] width 1568 height 726
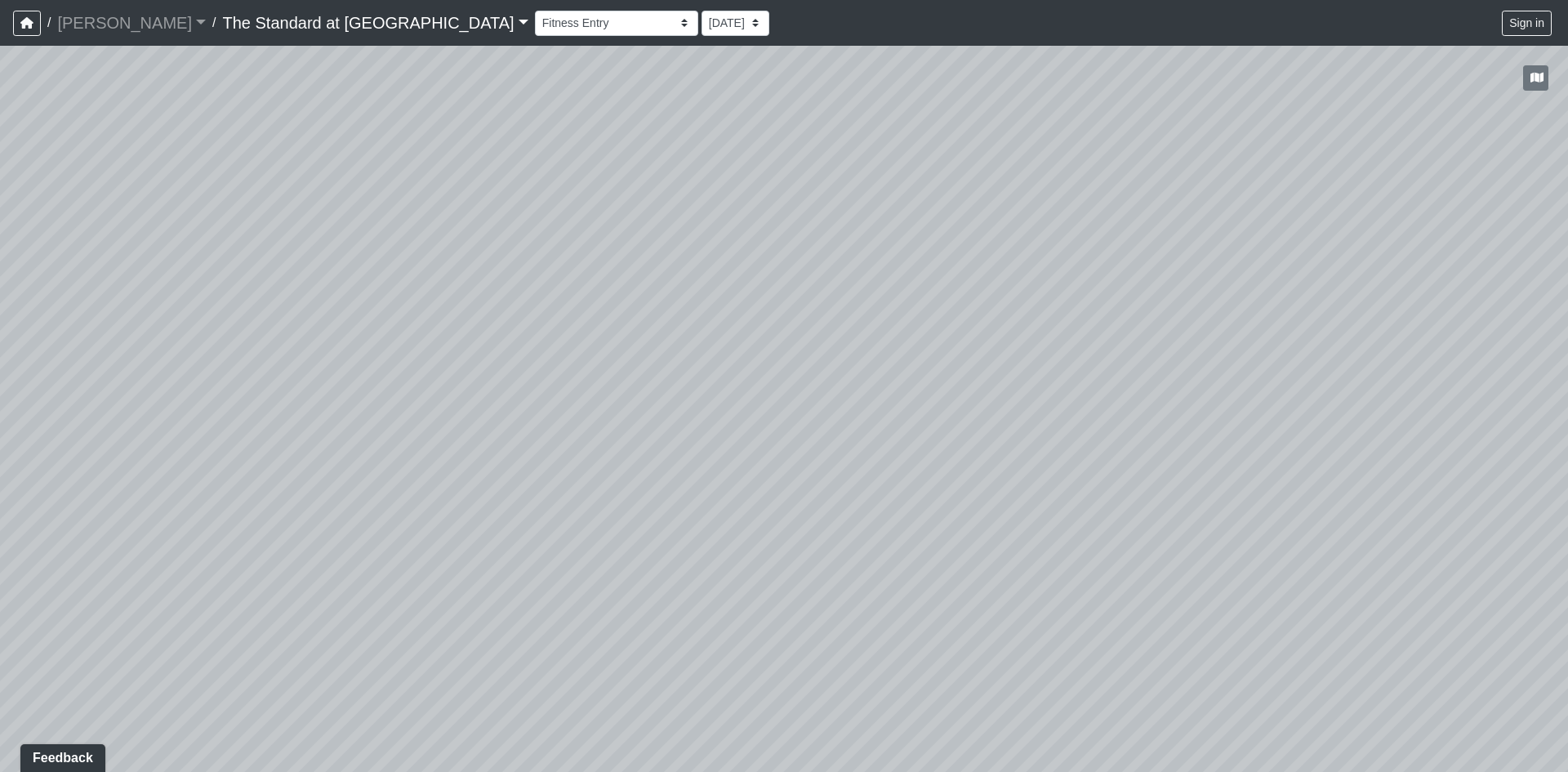
drag, startPoint x: 528, startPoint y: 369, endPoint x: 1439, endPoint y: 414, distance: 912.1
click at [1409, 408] on div "Loading... Conference Entry Loading... Mailroom - Counter Loading... Co-Work - …" at bounding box center [784, 409] width 1568 height 726
click at [564, 380] on icon at bounding box center [559, 394] width 49 height 49
drag, startPoint x: 898, startPoint y: 527, endPoint x: 0, endPoint y: 447, distance: 901.6
click at [0, 447] on div "Loading... Conference Entry Loading... Mailroom - Counter Loading... Co-Work - …" at bounding box center [784, 409] width 1568 height 726
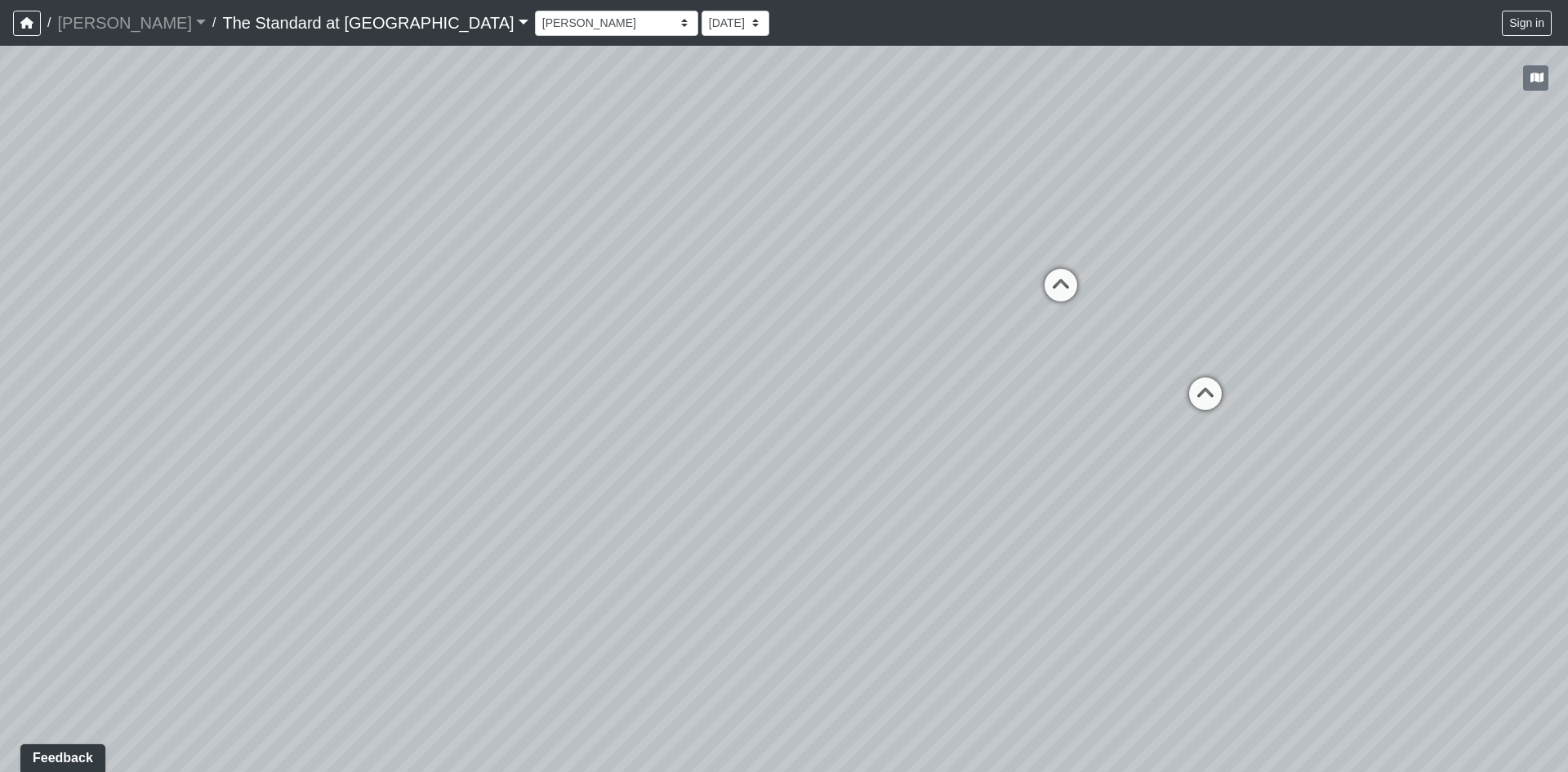
drag, startPoint x: 962, startPoint y: 423, endPoint x: 269, endPoint y: 425, distance: 693.0
click at [269, 425] on div "Loading... Conference Entry Loading... Mailroom - Counter Loading... Co-Work - …" at bounding box center [784, 409] width 1568 height 726
drag, startPoint x: 960, startPoint y: 372, endPoint x: 500, endPoint y: 567, distance: 499.6
click at [500, 567] on div "Loading... Conference Entry Loading... Mailroom - Counter Loading... Co-Work - …" at bounding box center [784, 409] width 1568 height 726
click at [680, 442] on icon at bounding box center [687, 461] width 49 height 49
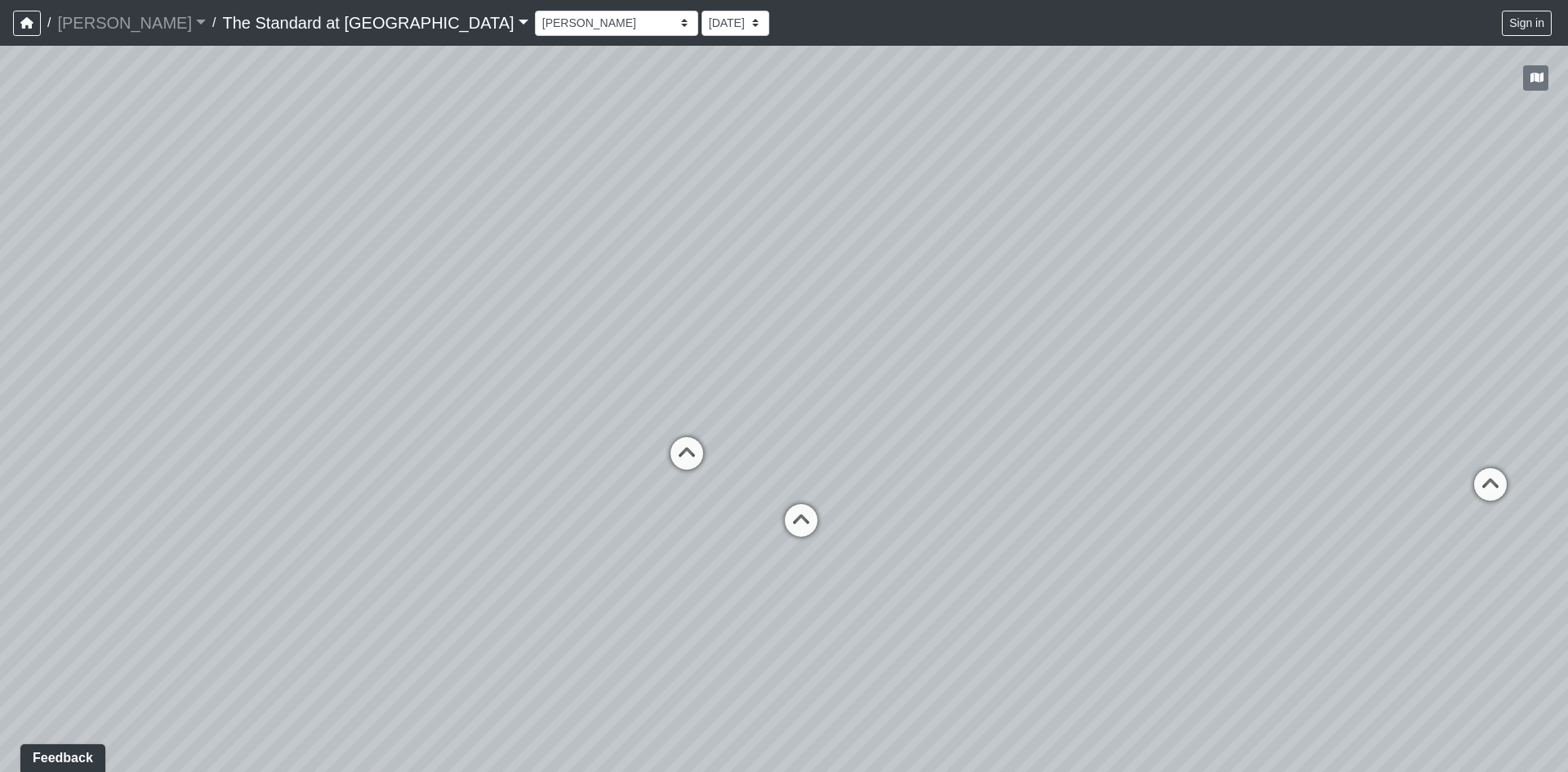
select select "aawi1mjJYzSqdPPakKKPWX"
drag, startPoint x: 1043, startPoint y: 546, endPoint x: 254, endPoint y: 244, distance: 844.8
click at [107, 229] on div "Loading... Conference Entry Loading... Mailroom - Counter Loading... Co-Work - …" at bounding box center [784, 409] width 1568 height 726
drag, startPoint x: 951, startPoint y: 351, endPoint x: 373, endPoint y: 631, distance: 642.2
click at [373, 631] on div "Loading... Conference Entry Loading... Mailroom - Counter Loading... Co-Work - …" at bounding box center [784, 409] width 1568 height 726
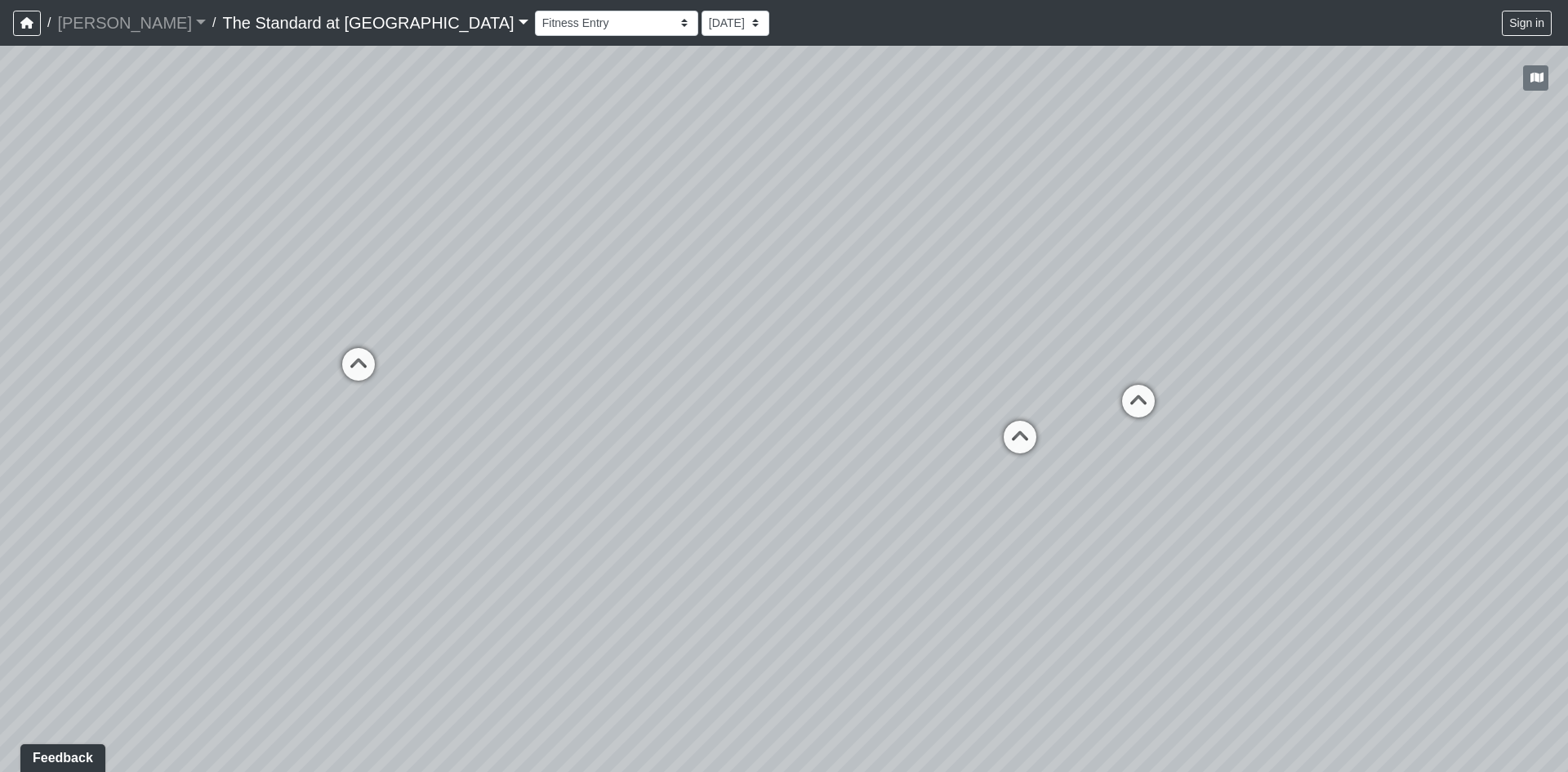
drag, startPoint x: 1068, startPoint y: 421, endPoint x: 934, endPoint y: 330, distance: 162.0
click at [934, 330] on div "Loading... Conference Entry Loading... Mailroom - Counter Loading... Co-Work - …" at bounding box center [784, 409] width 1568 height 726
drag, startPoint x: 610, startPoint y: 315, endPoint x: 1342, endPoint y: 317, distance: 732.0
click at [1342, 317] on div "Loading... Conference Entry Loading... Mailroom - Counter Loading... Co-Work - …" at bounding box center [784, 409] width 1568 height 726
drag, startPoint x: 742, startPoint y: 409, endPoint x: 1082, endPoint y: 504, distance: 353.0
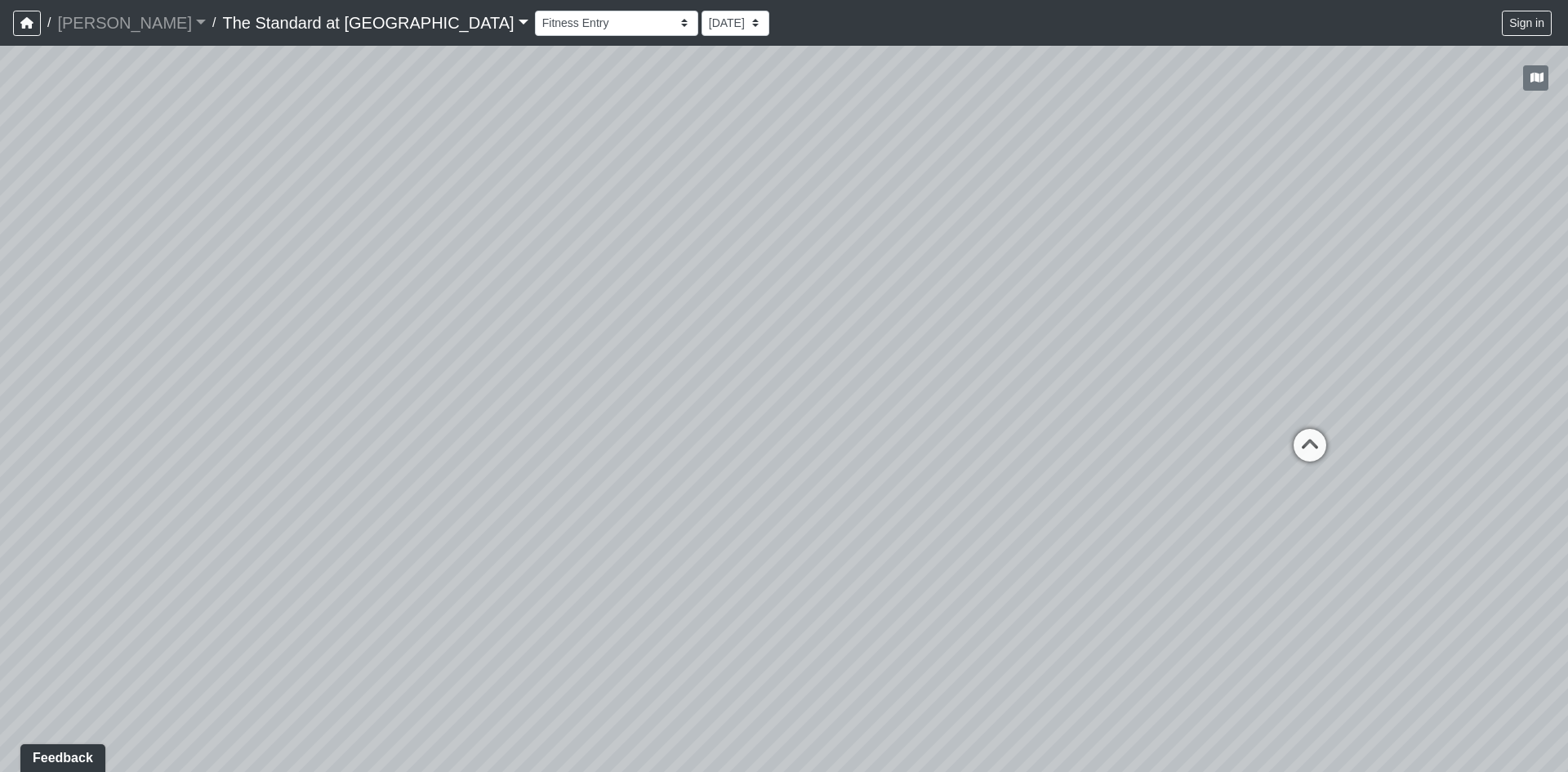
click at [1082, 504] on div "Loading... Conference Entry Loading... Mailroom - Counter Loading... Co-Work - …" at bounding box center [784, 409] width 1568 height 726
